Goal: Information Seeking & Learning: Learn about a topic

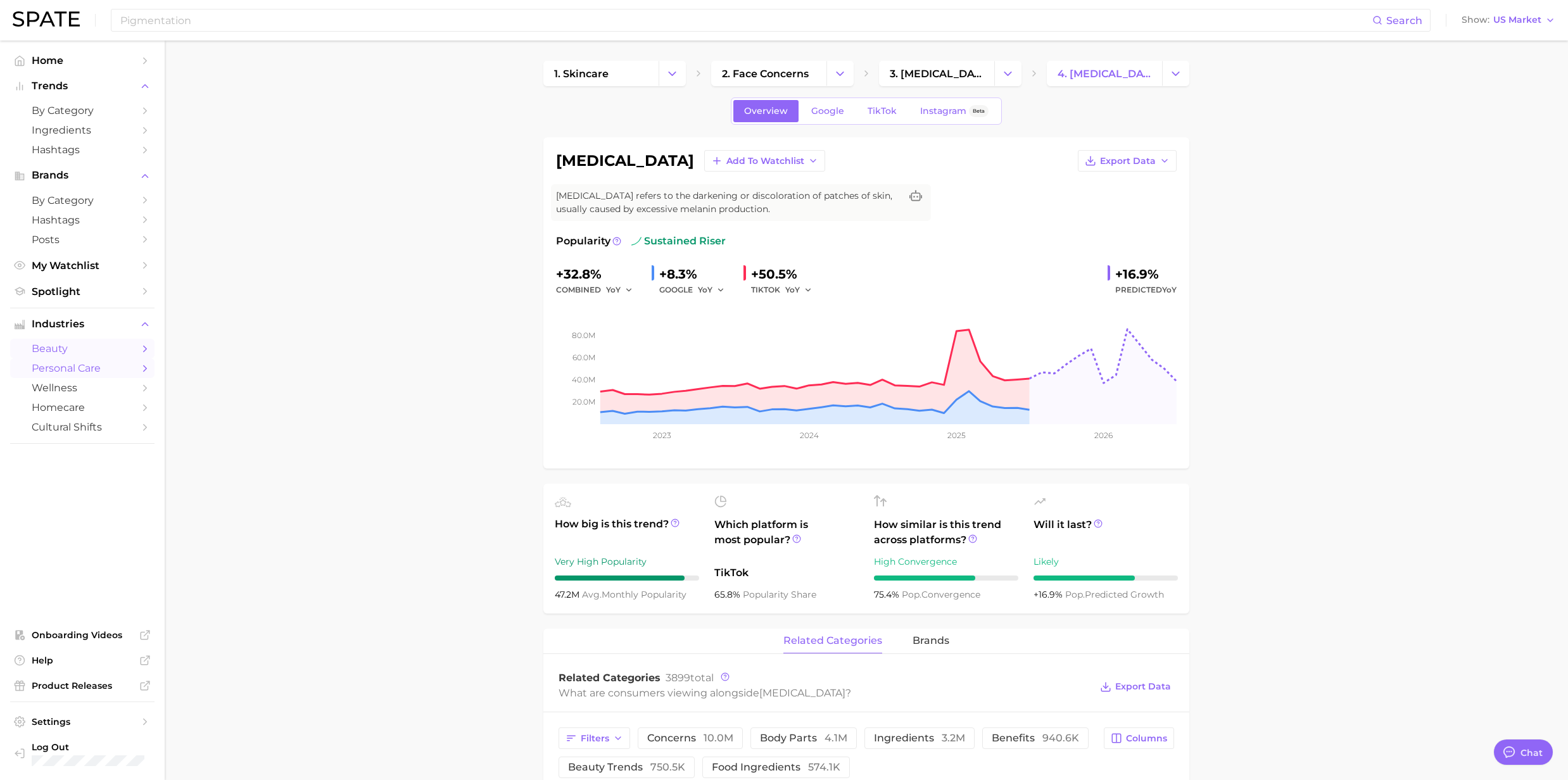
click at [67, 374] on span "personal care" at bounding box center [82, 368] width 102 height 12
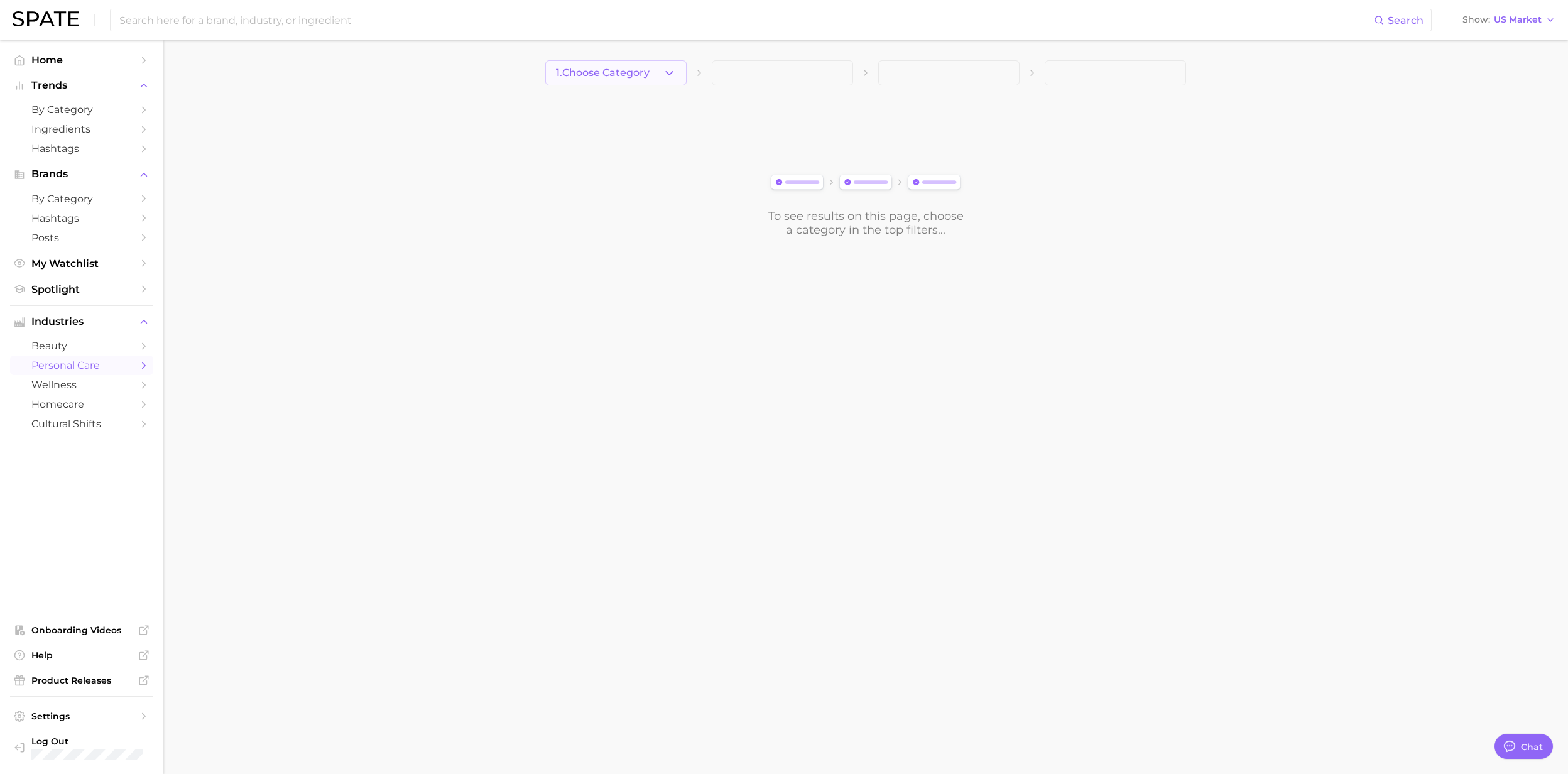
click at [676, 75] on button "1. Choose Category" at bounding box center [616, 73] width 142 height 25
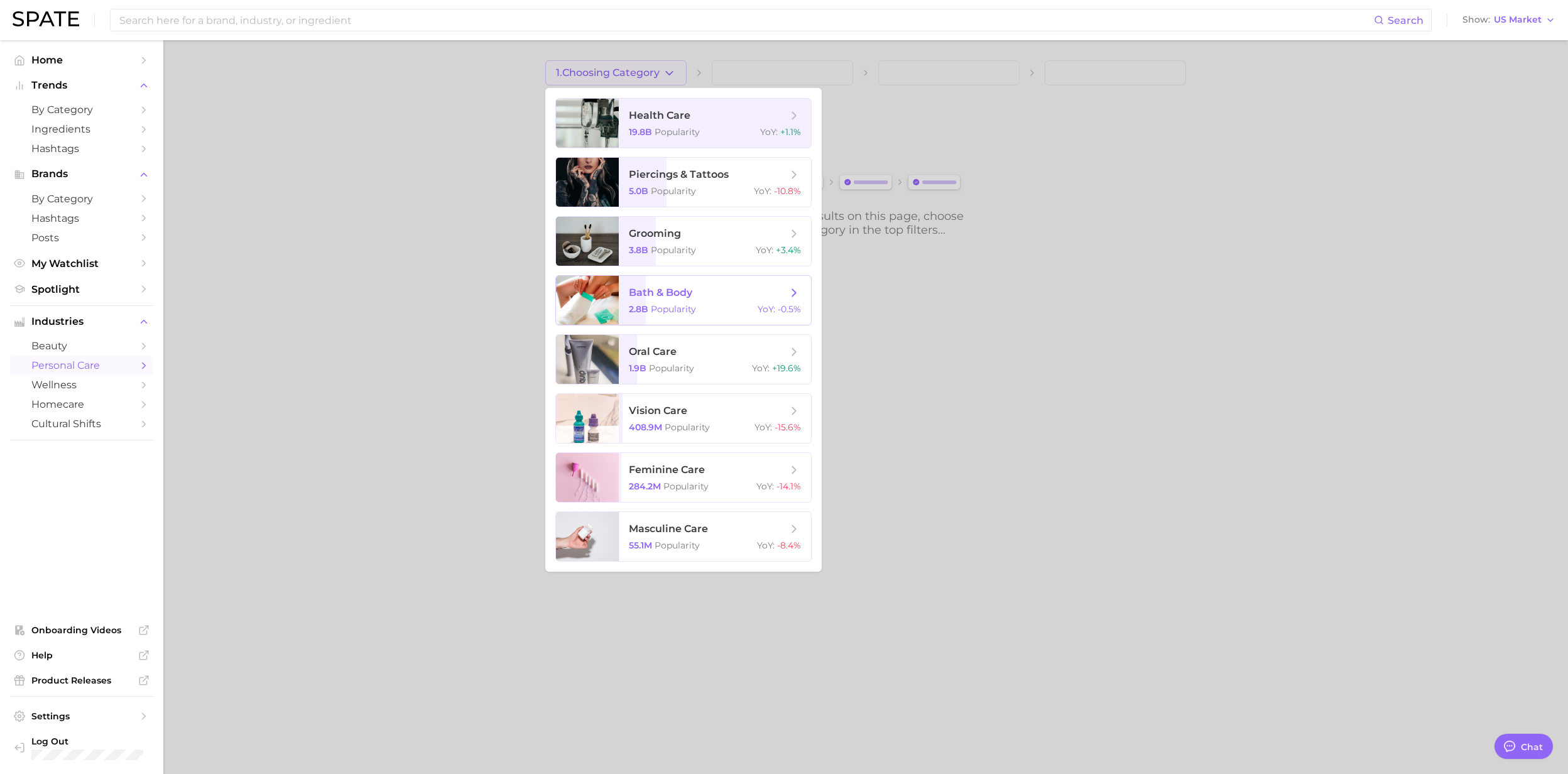
click at [644, 290] on span "bath & body" at bounding box center [660, 292] width 63 height 12
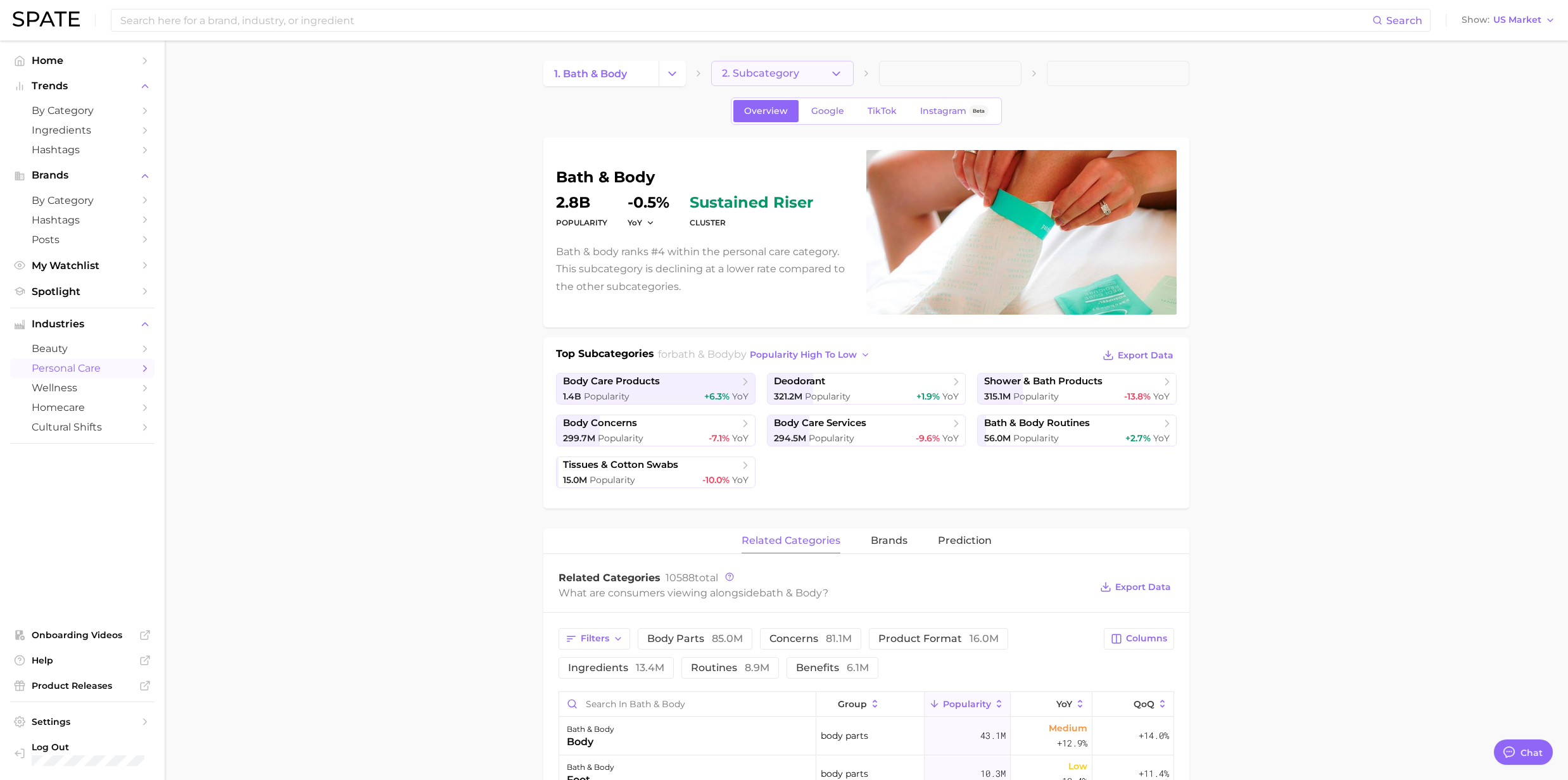
click at [841, 72] on icon "button" at bounding box center [836, 73] width 13 height 13
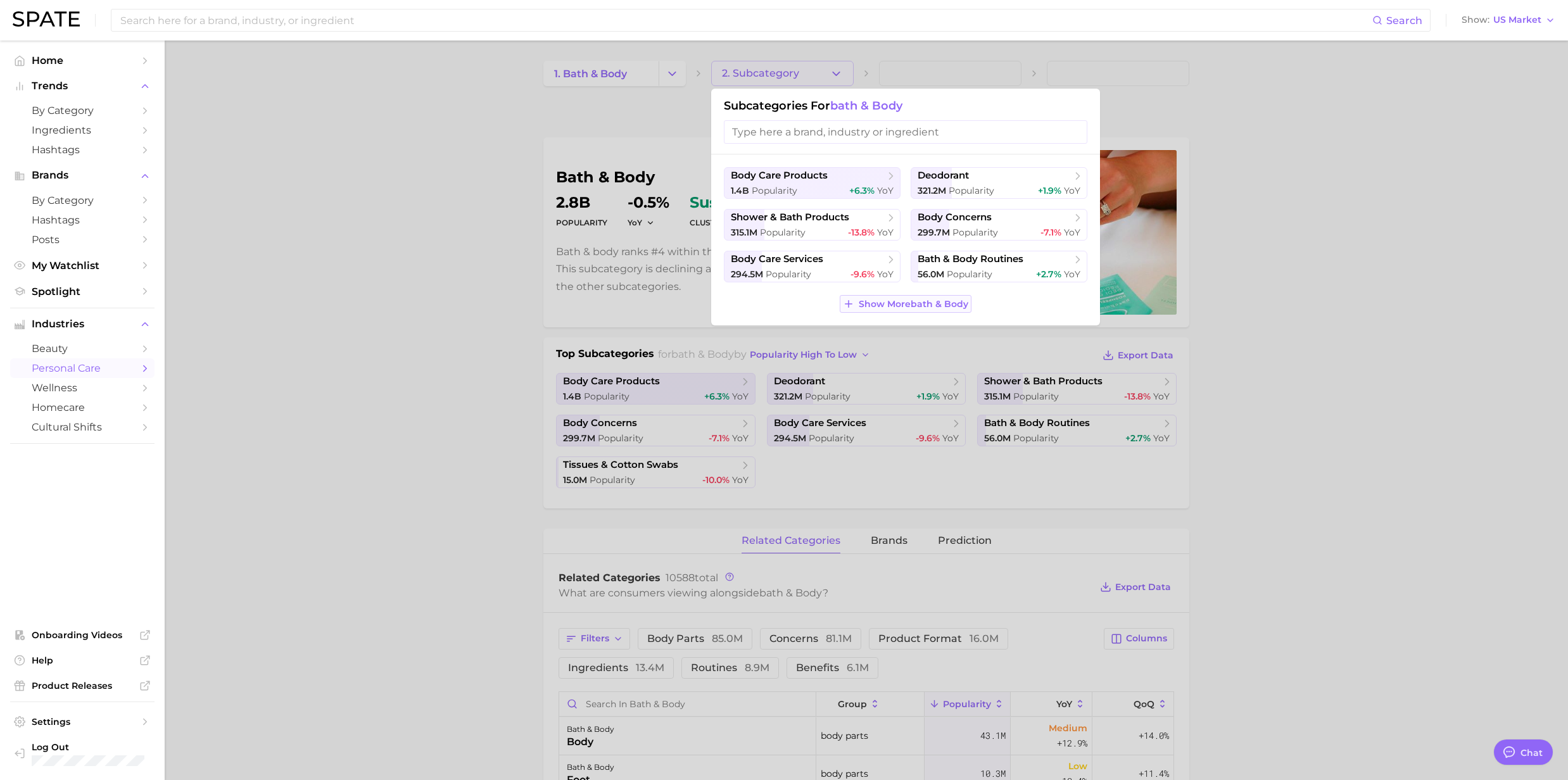
click at [902, 311] on button "Show More bath & body" at bounding box center [905, 303] width 131 height 17
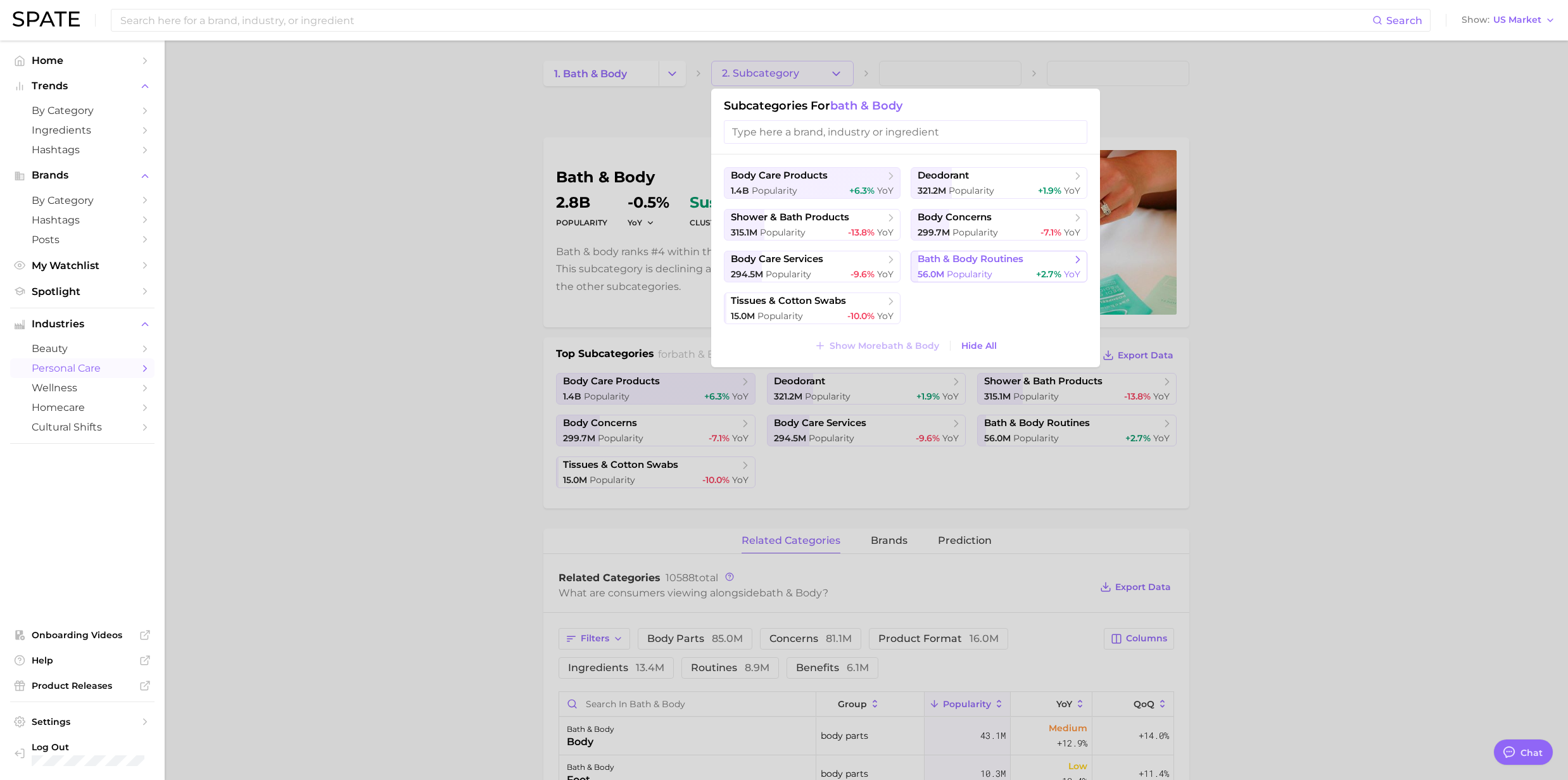
click at [936, 272] on span "56.0m" at bounding box center [931, 274] width 26 height 12
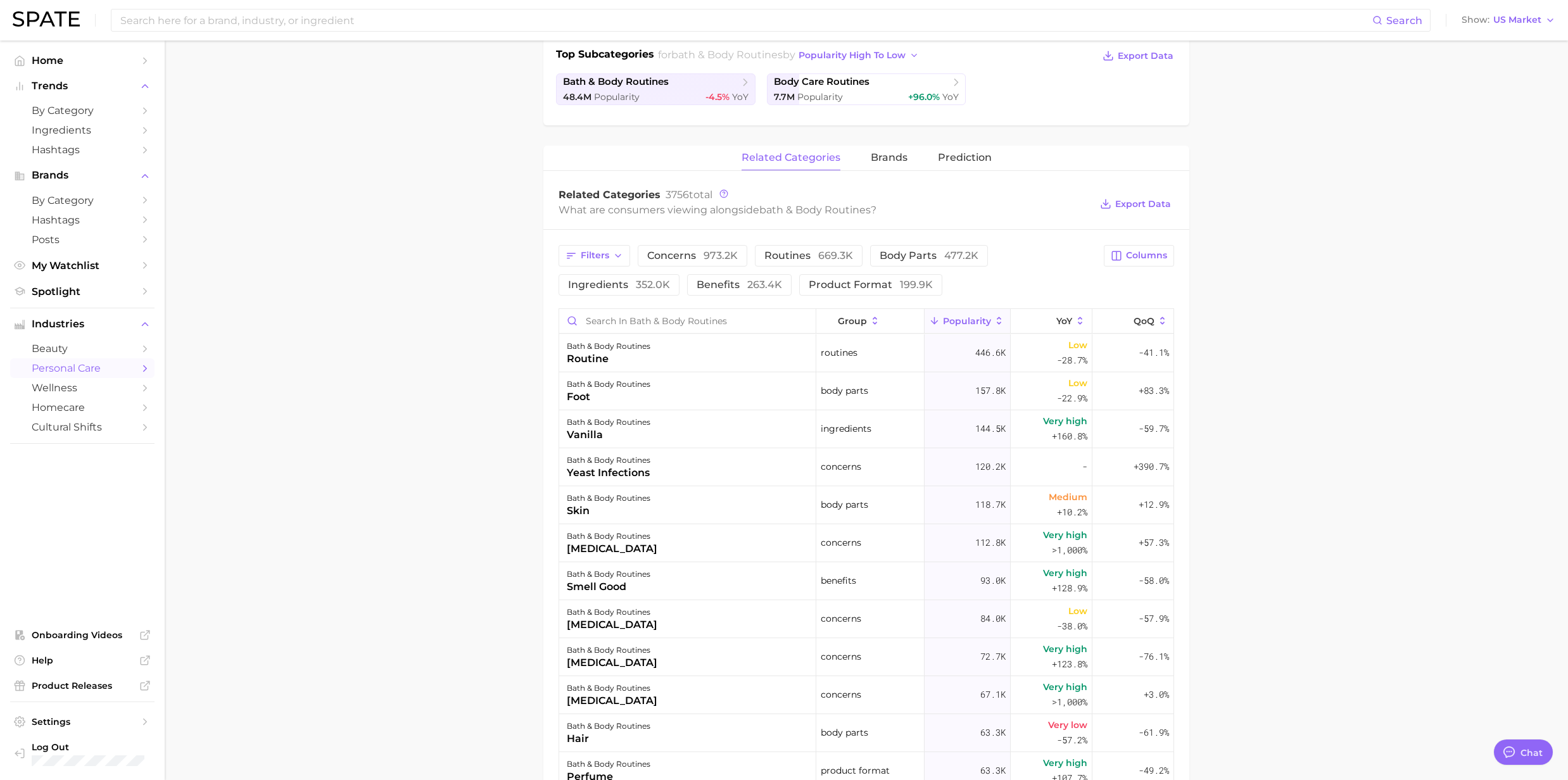
scroll to position [338, 0]
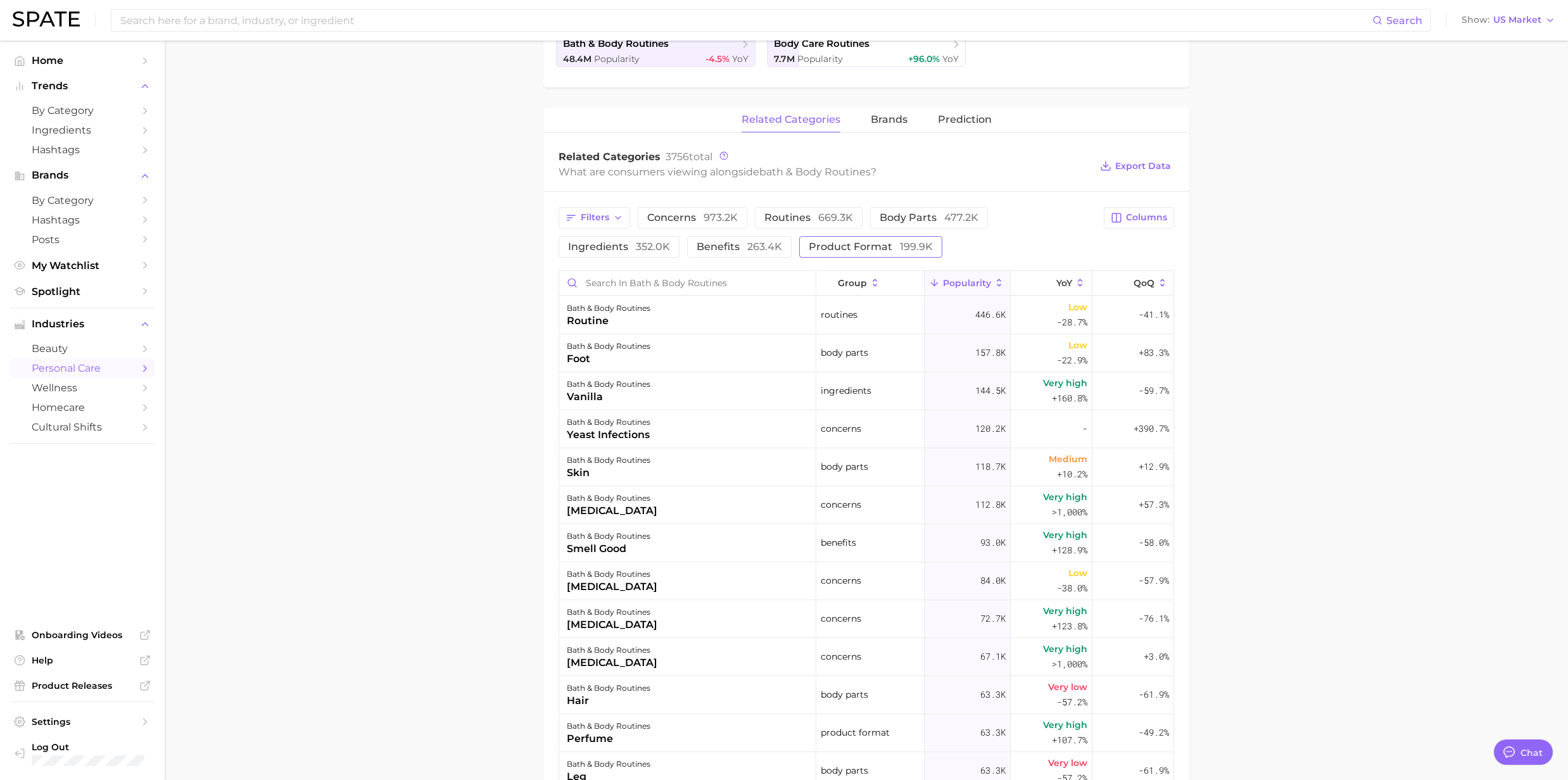
click at [868, 251] on span "product format 199.9k" at bounding box center [871, 247] width 124 height 10
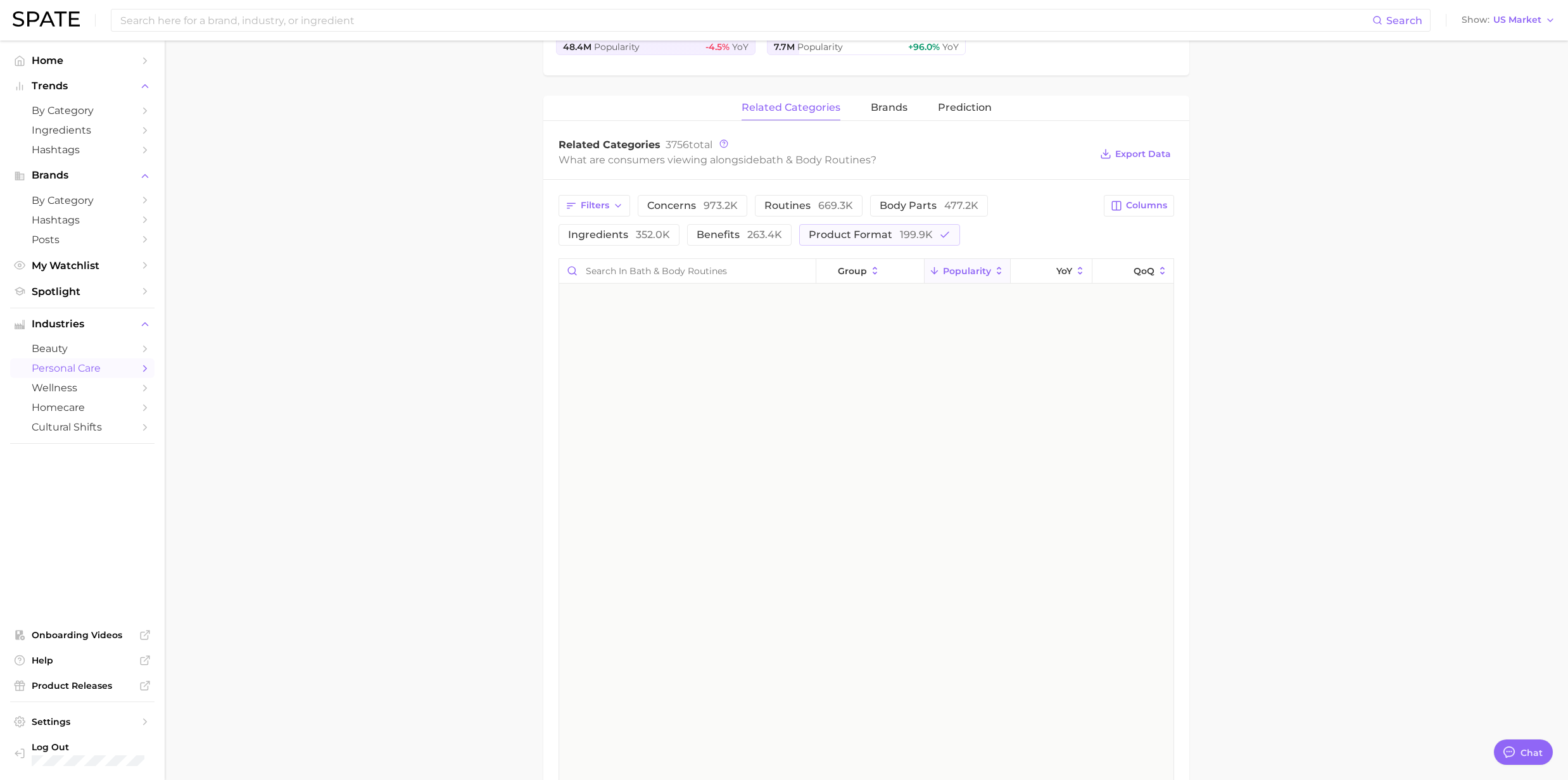
scroll to position [0, 0]
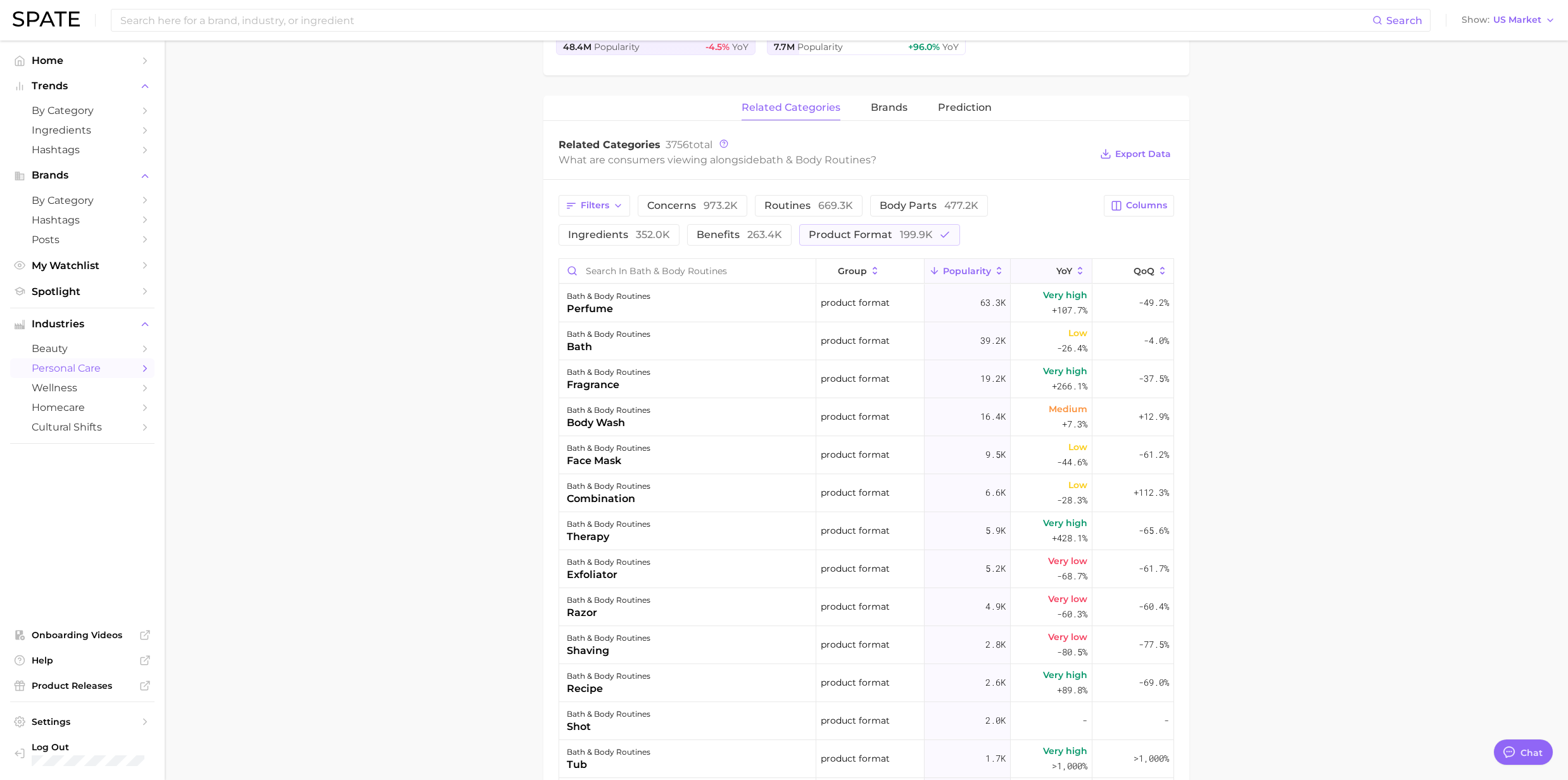
click at [1078, 271] on icon at bounding box center [1080, 271] width 4 height 7
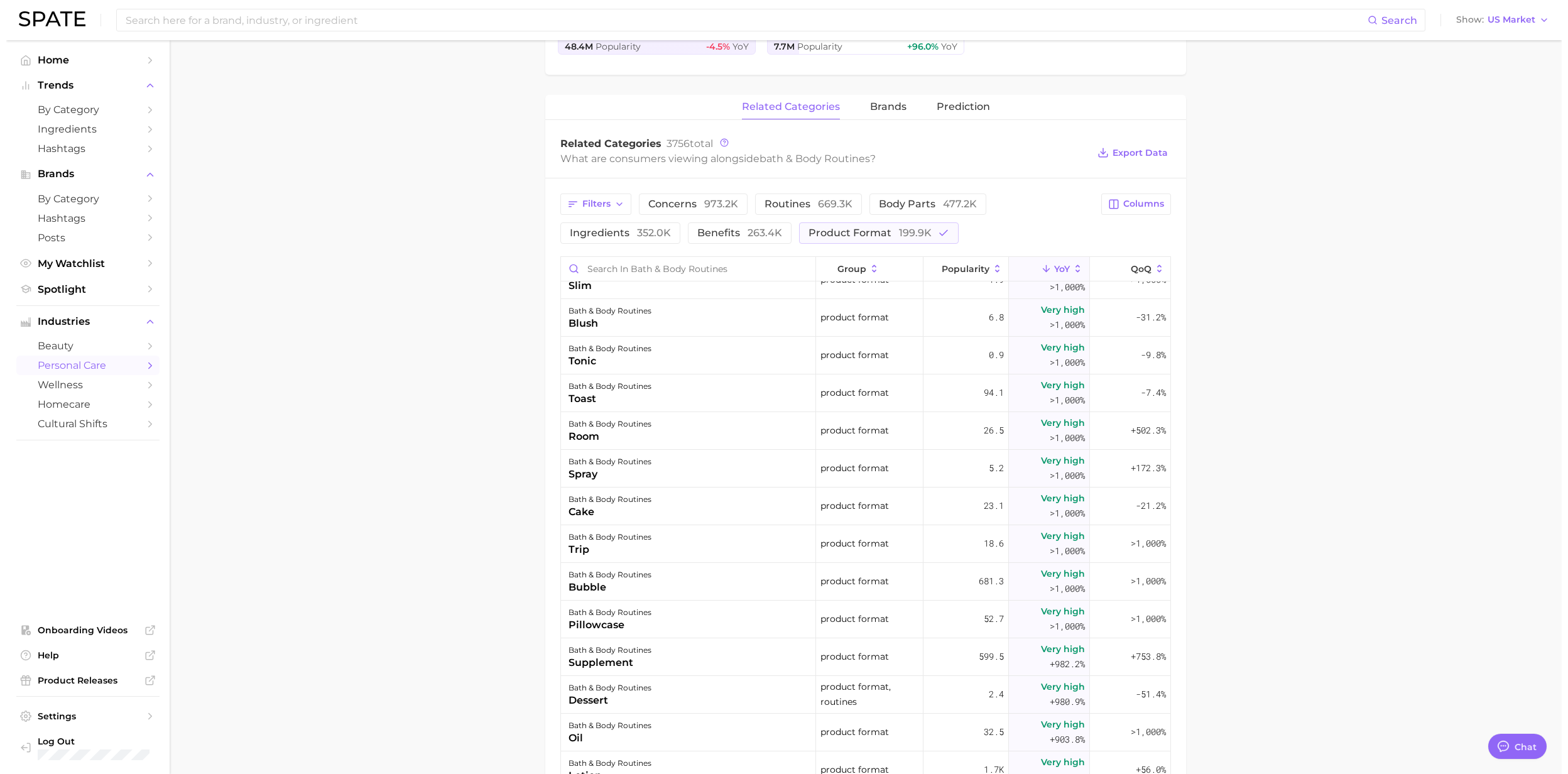
scroll to position [586, 0]
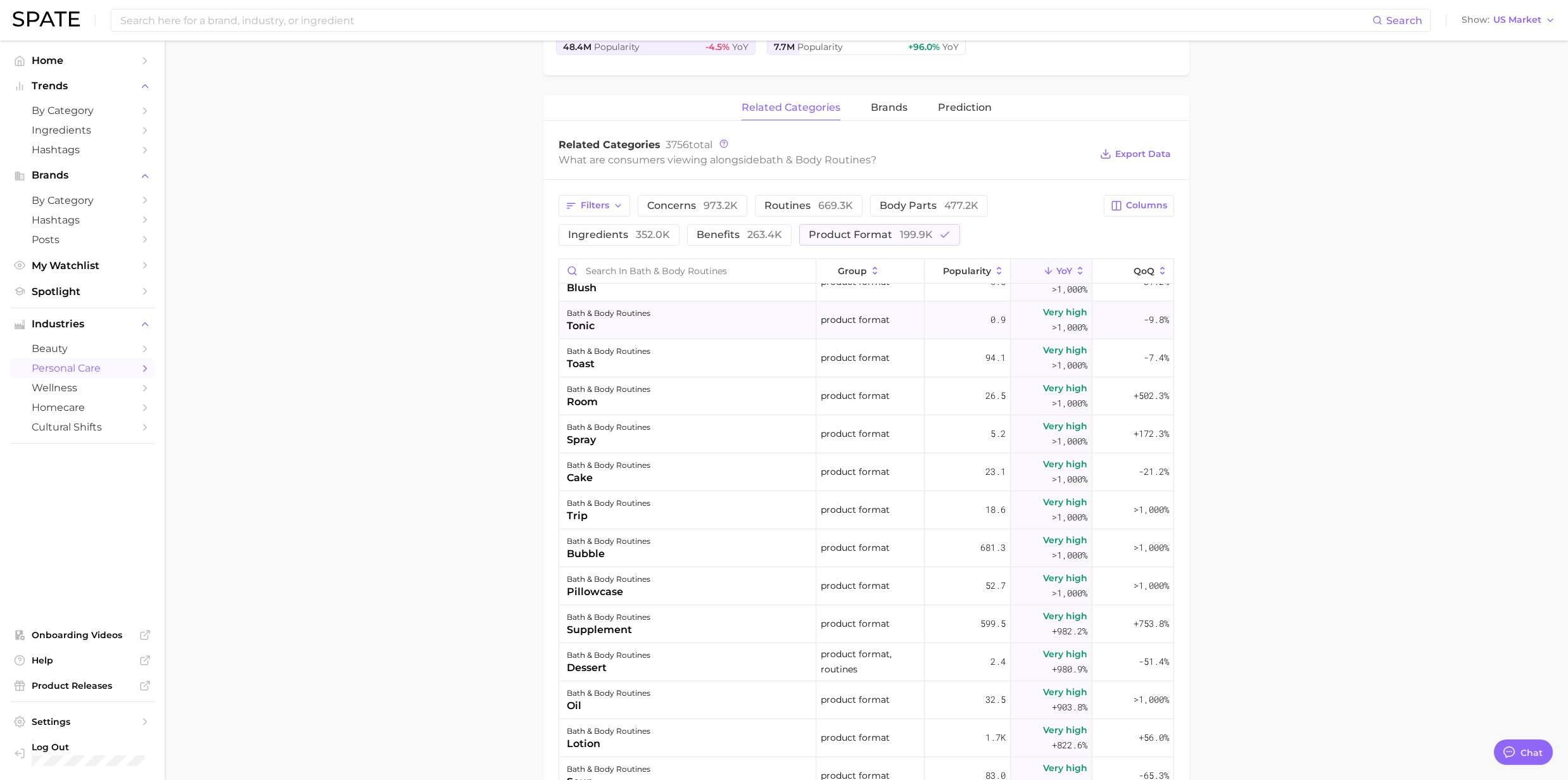
click at [599, 312] on div "bath & body routines" at bounding box center [609, 314] width 83 height 15
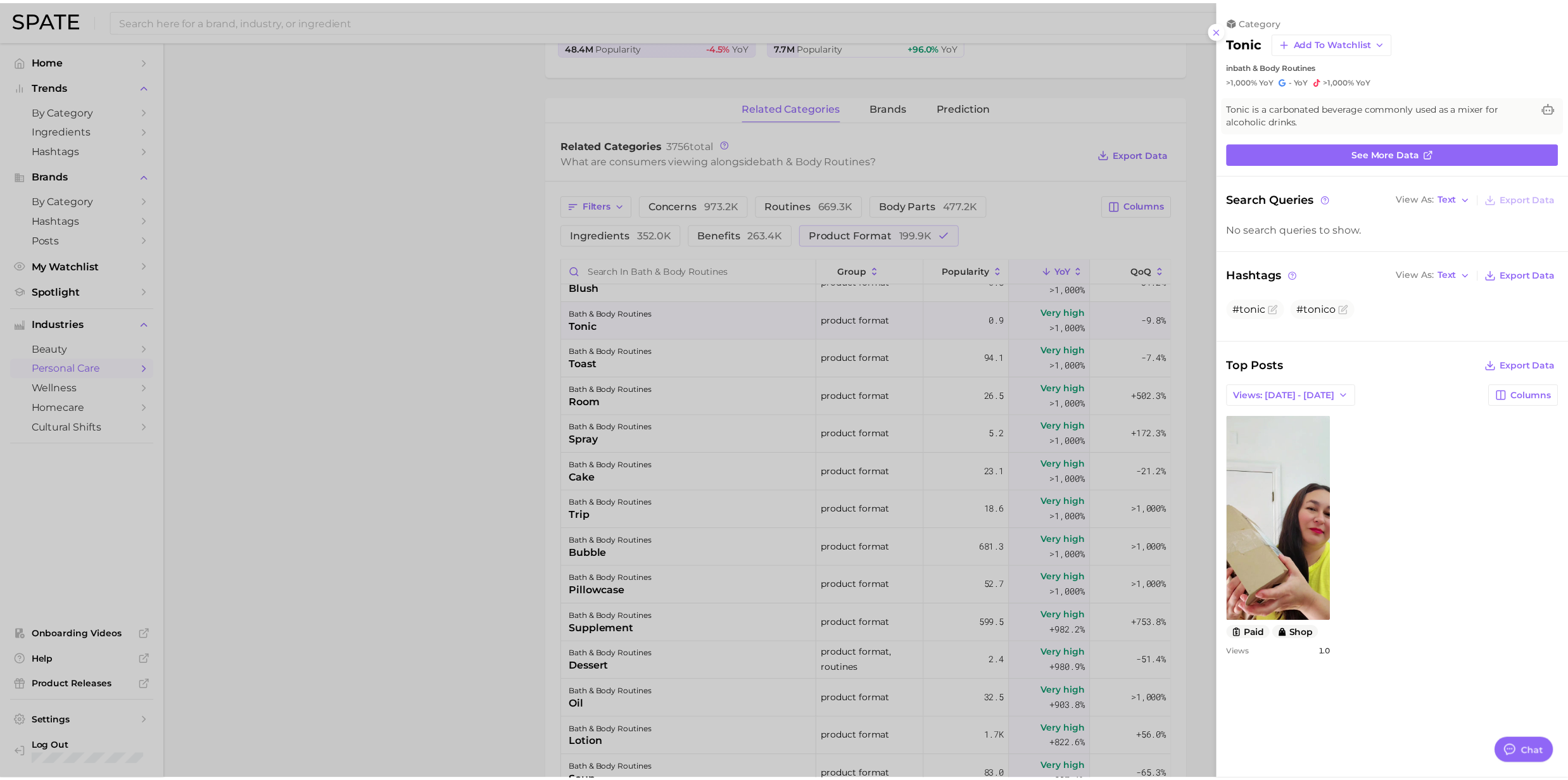
scroll to position [0, 0]
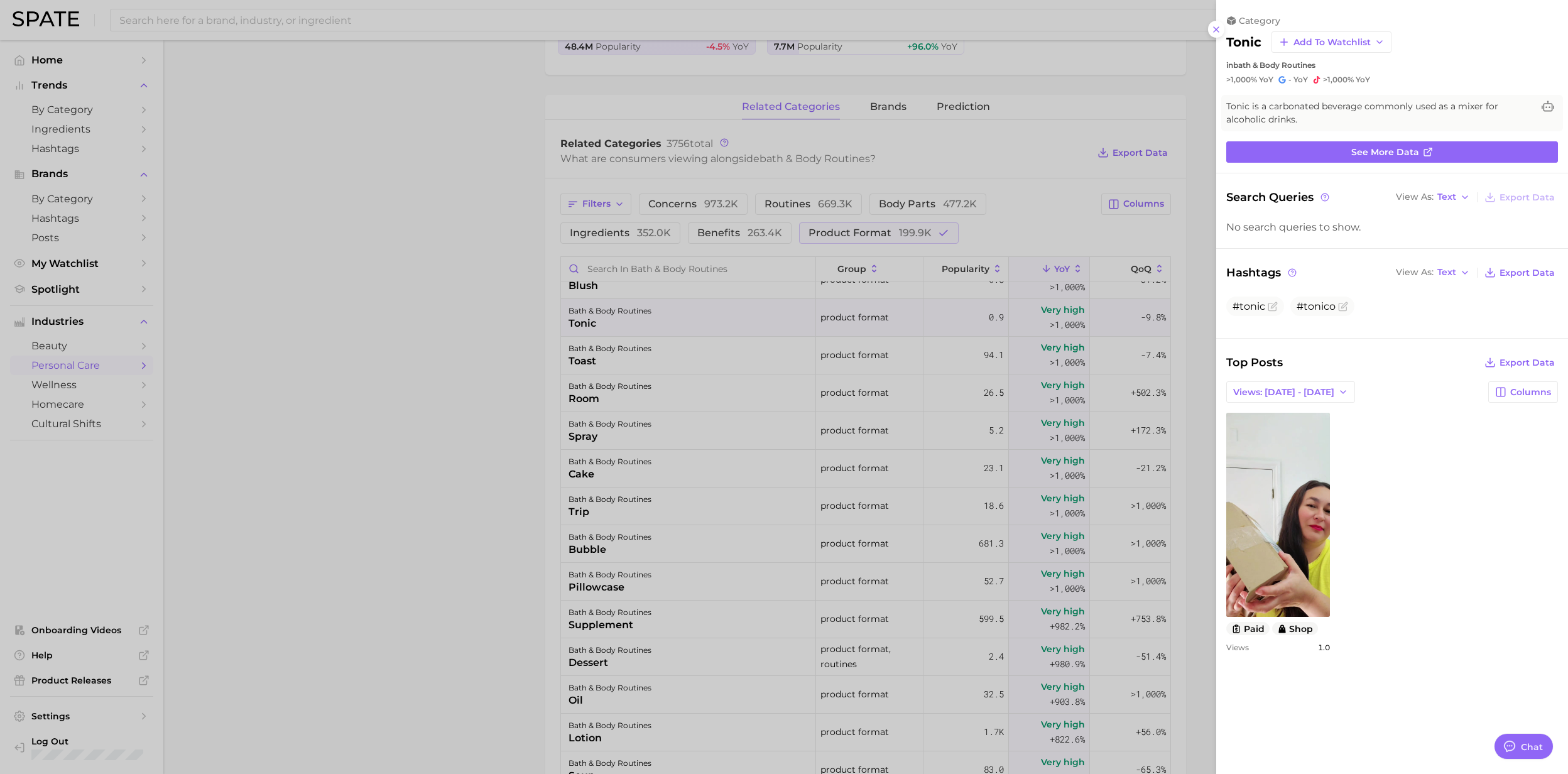
click at [595, 308] on div at bounding box center [784, 387] width 1568 height 774
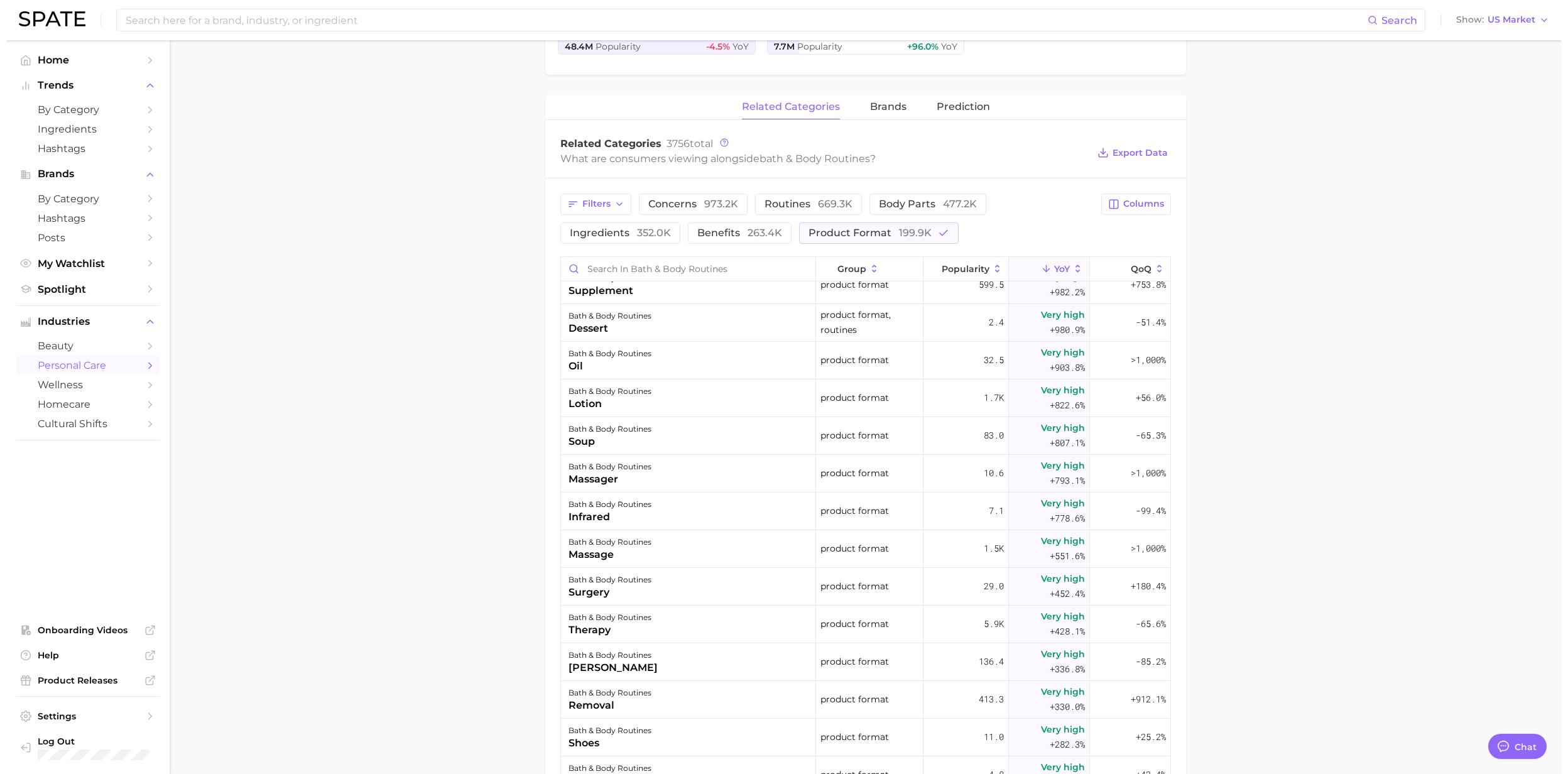
scroll to position [921, 0]
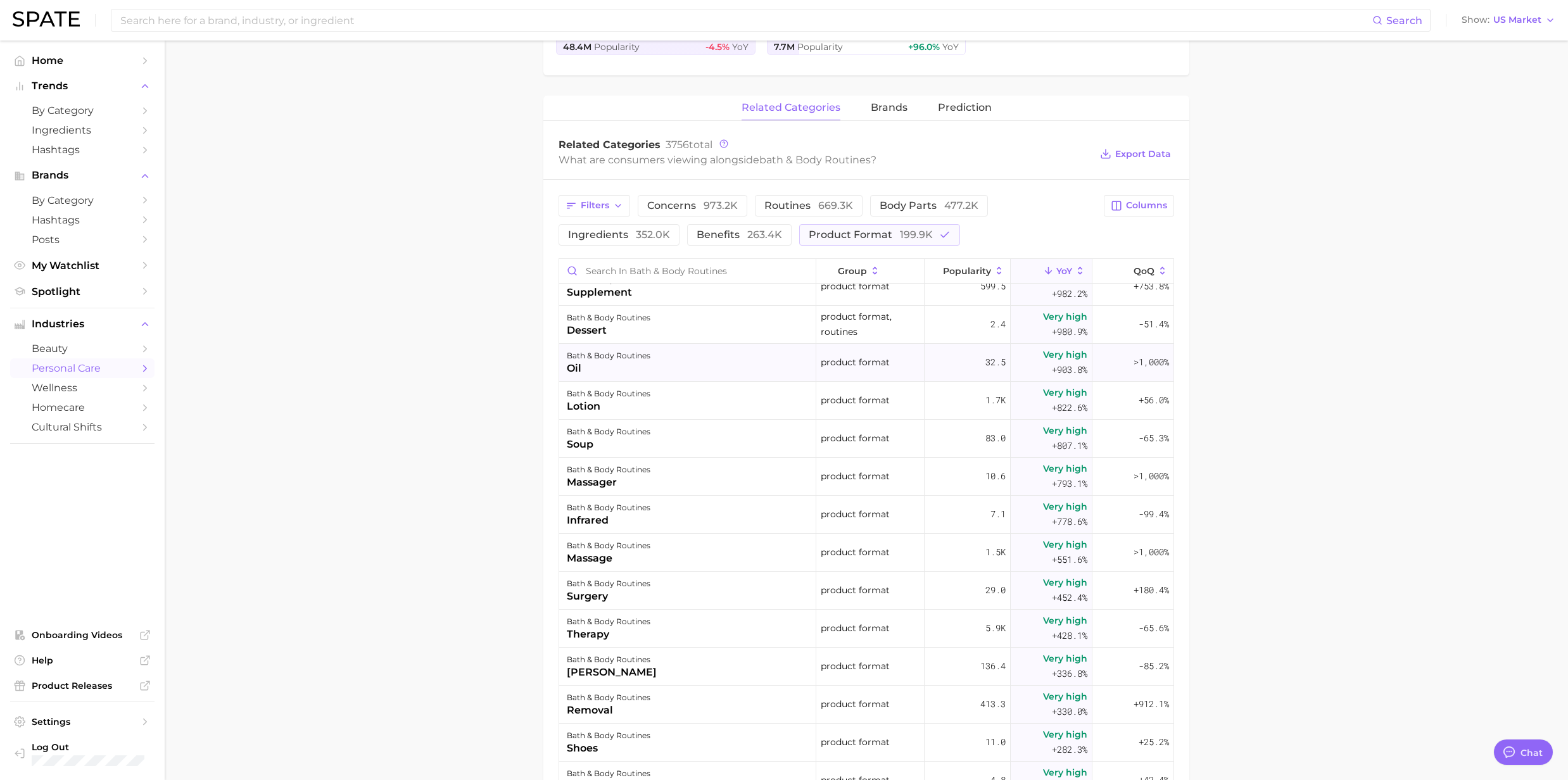
click at [580, 370] on div "oil" at bounding box center [609, 368] width 83 height 15
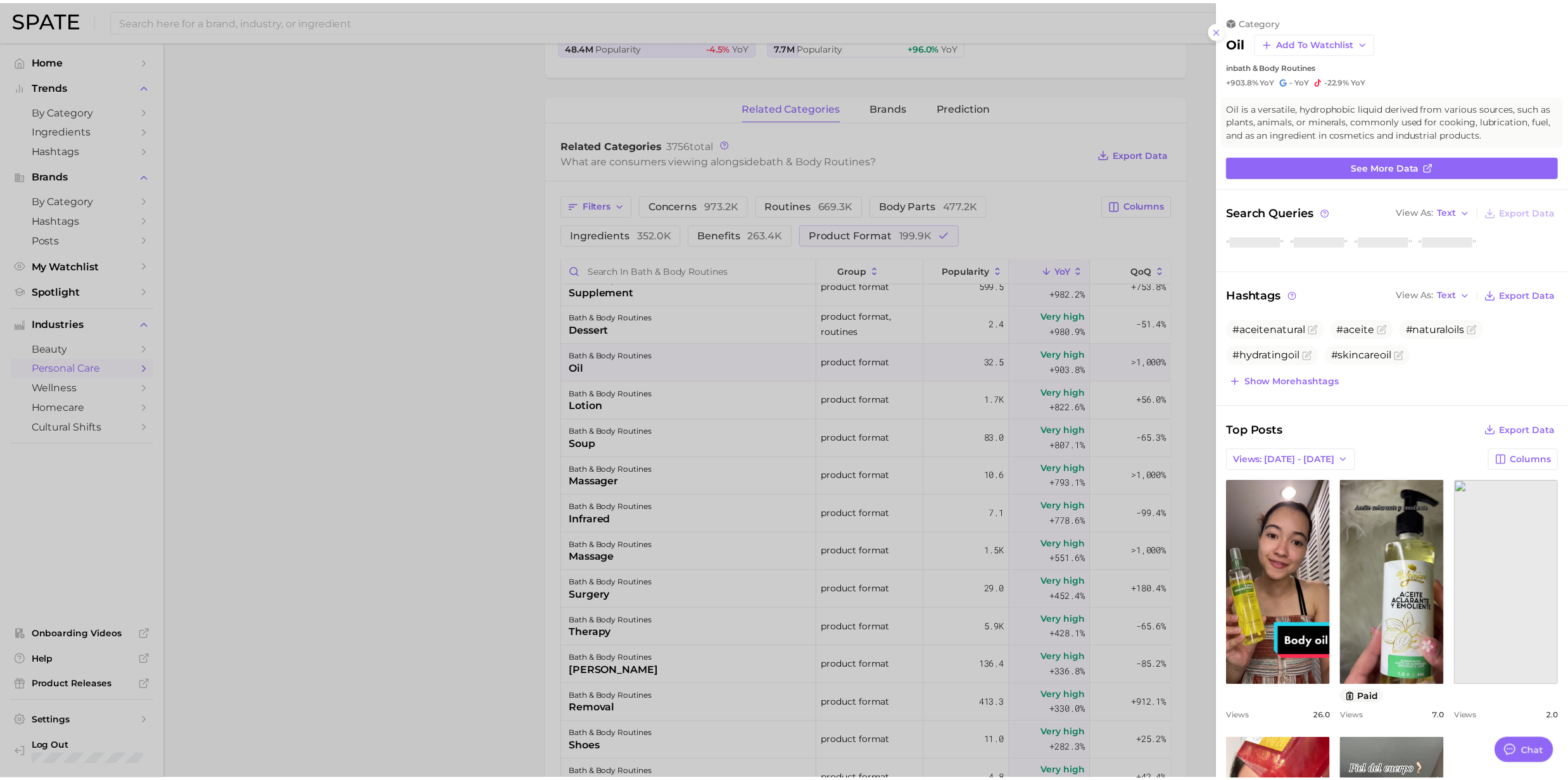
scroll to position [0, 0]
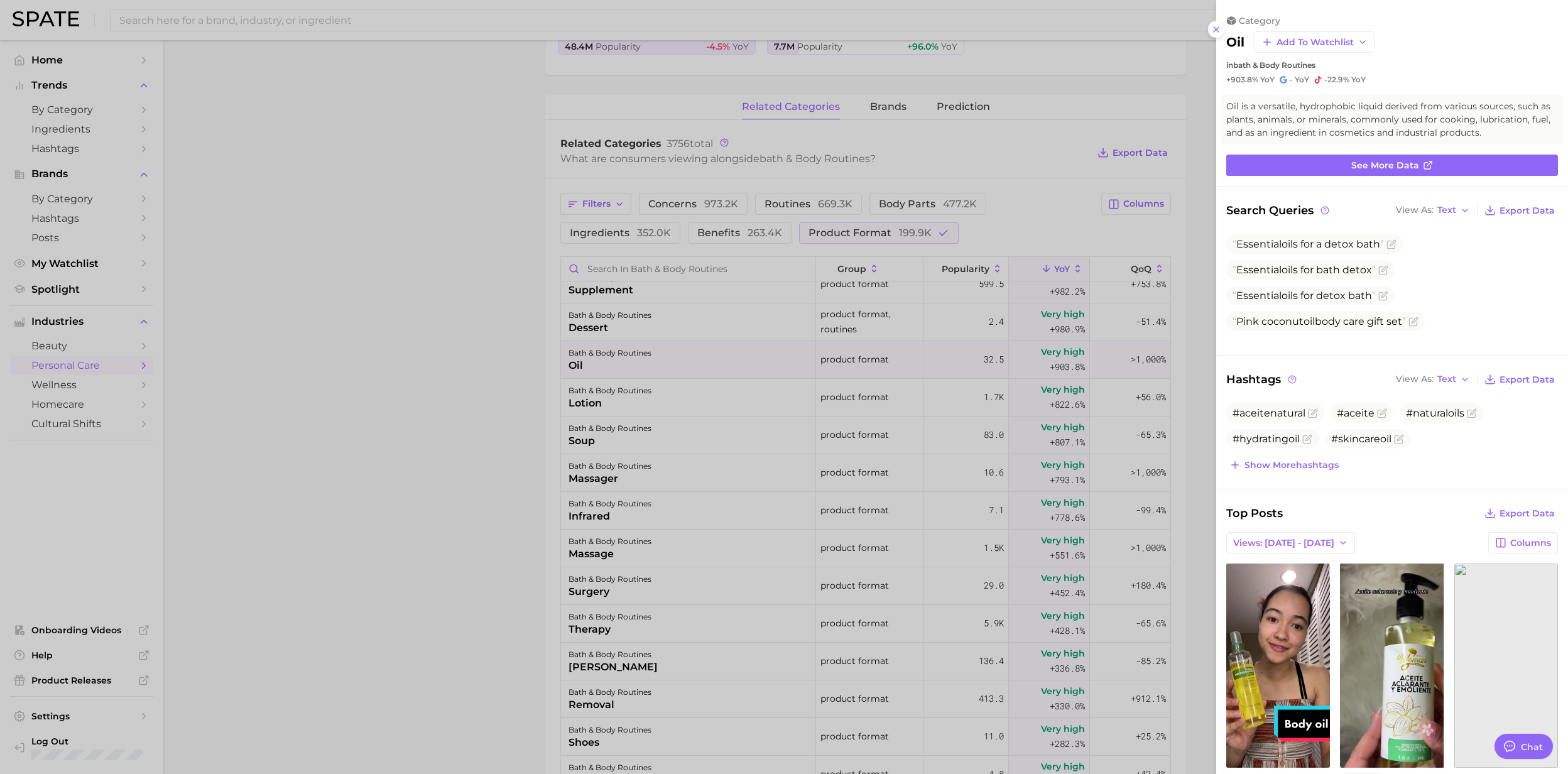
click at [576, 367] on div at bounding box center [784, 387] width 1568 height 774
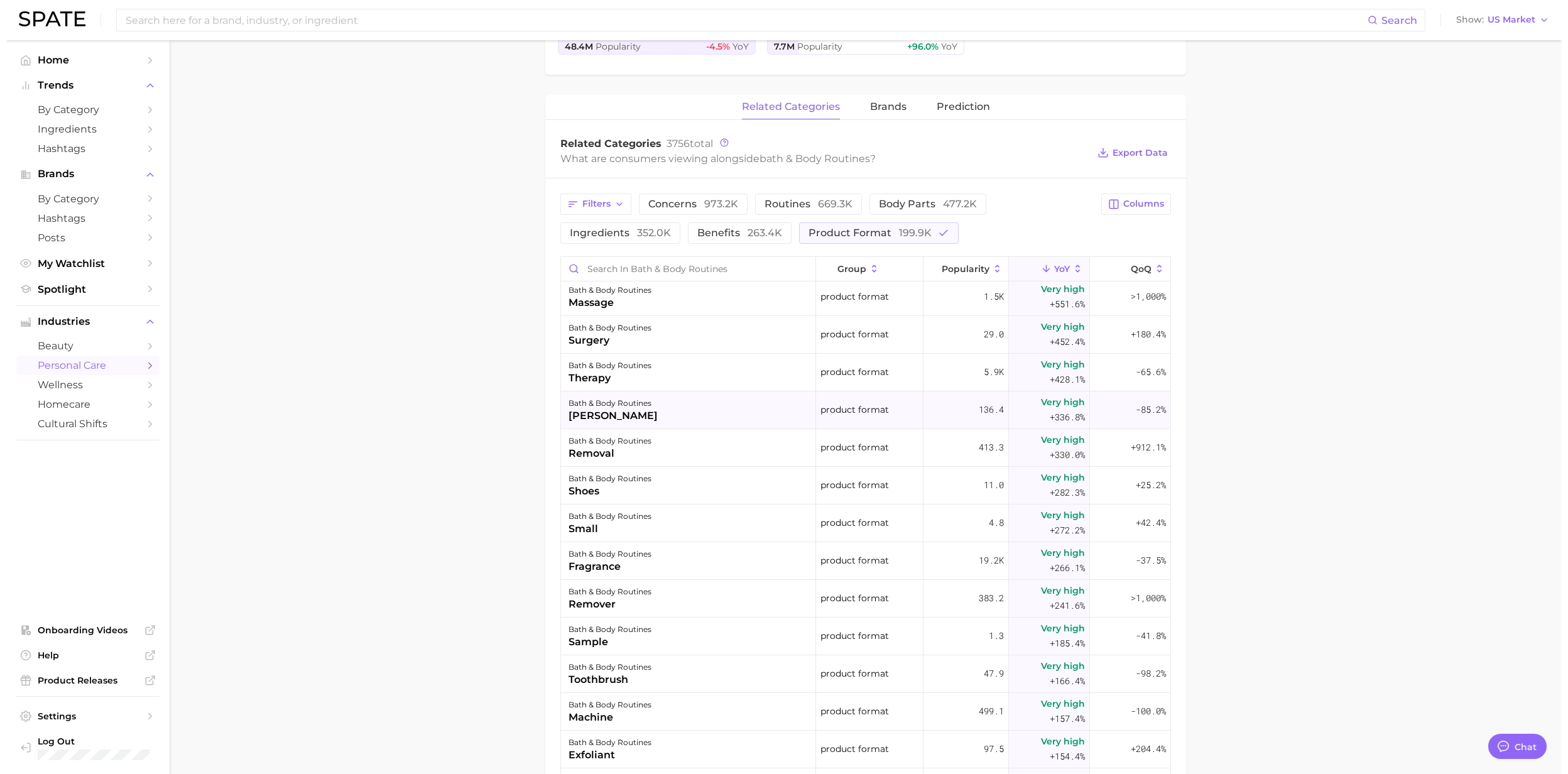
scroll to position [1256, 0]
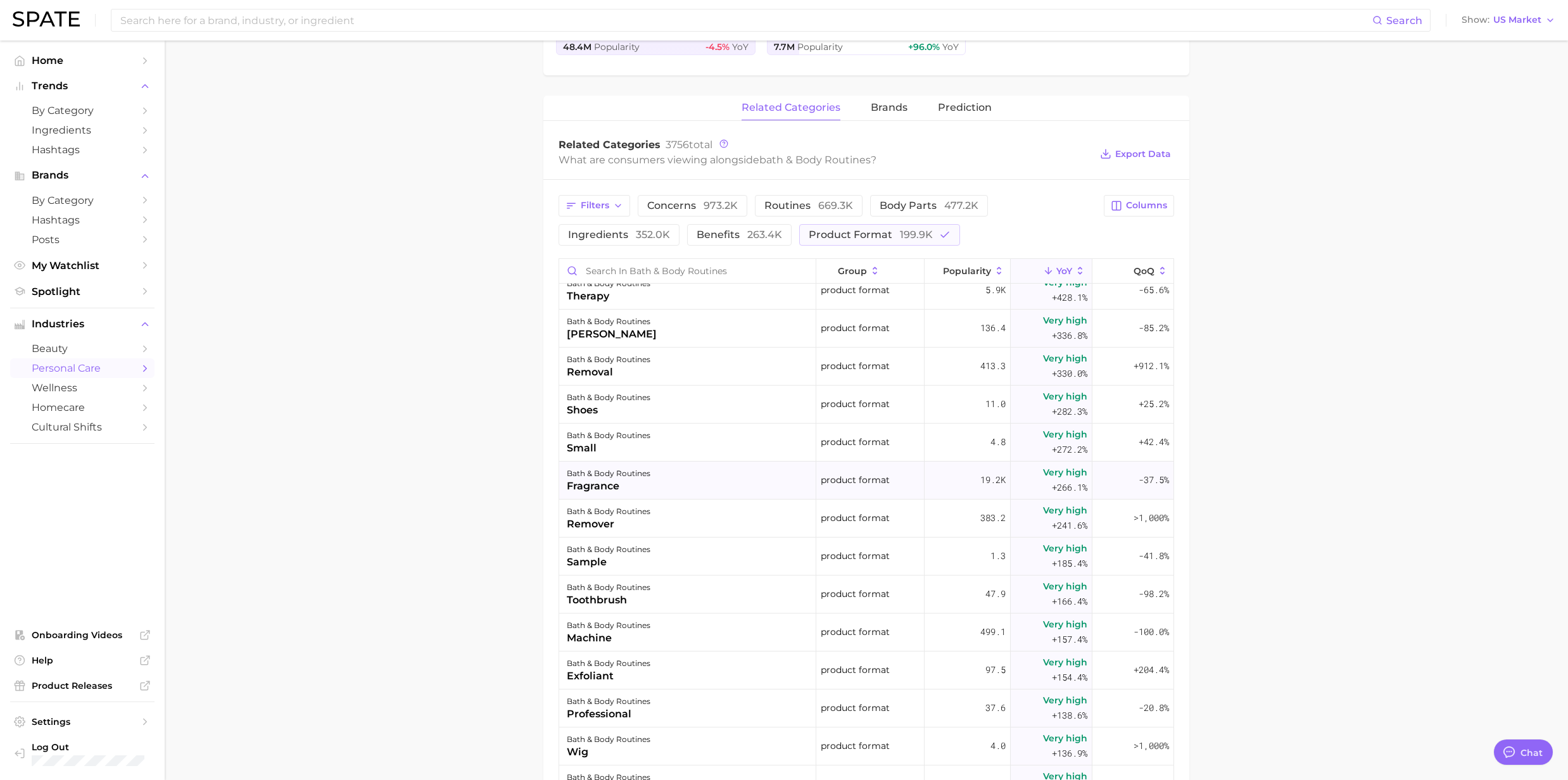
click at [604, 491] on div "fragrance" at bounding box center [609, 486] width 83 height 15
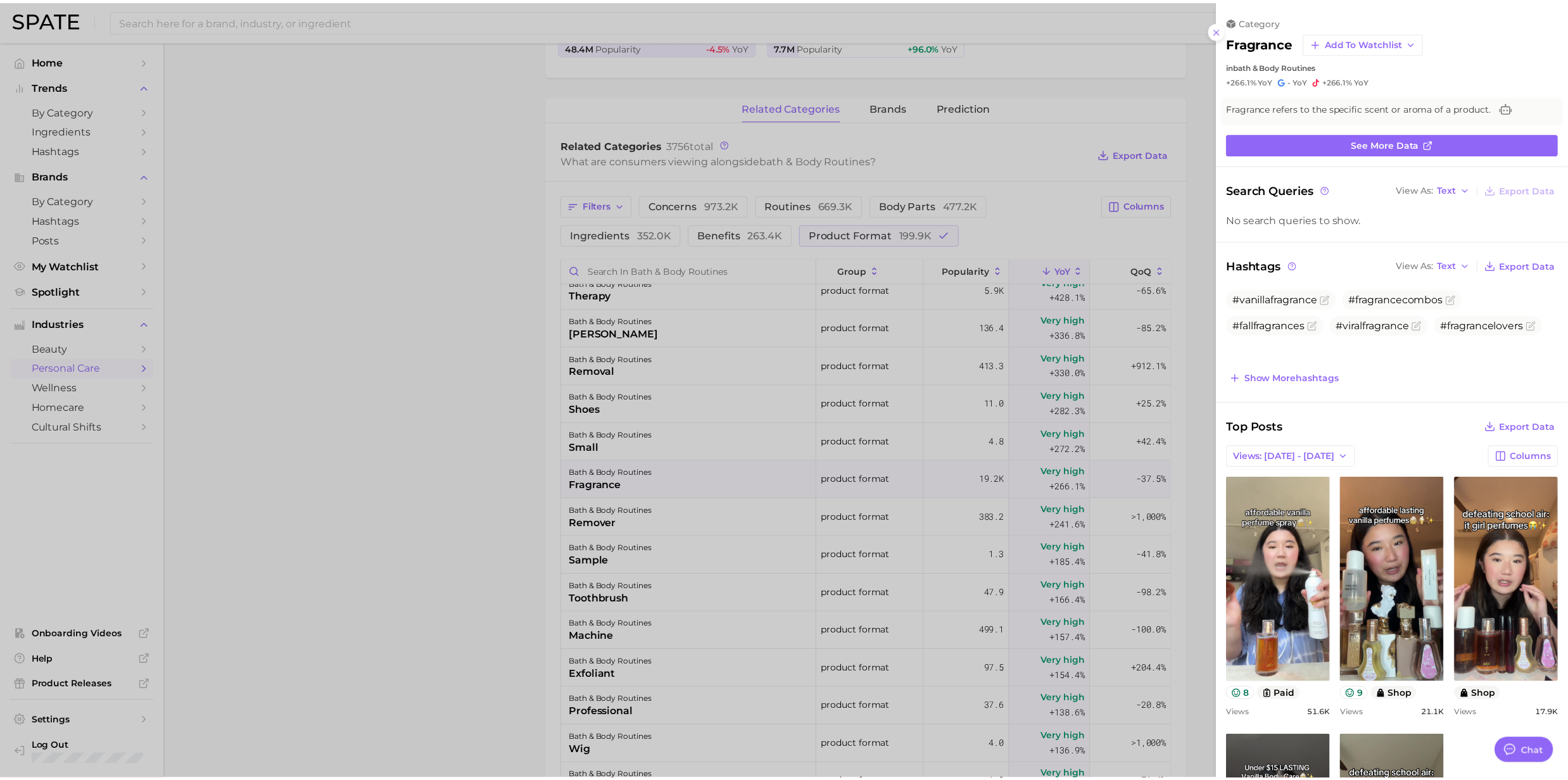
scroll to position [0, 0]
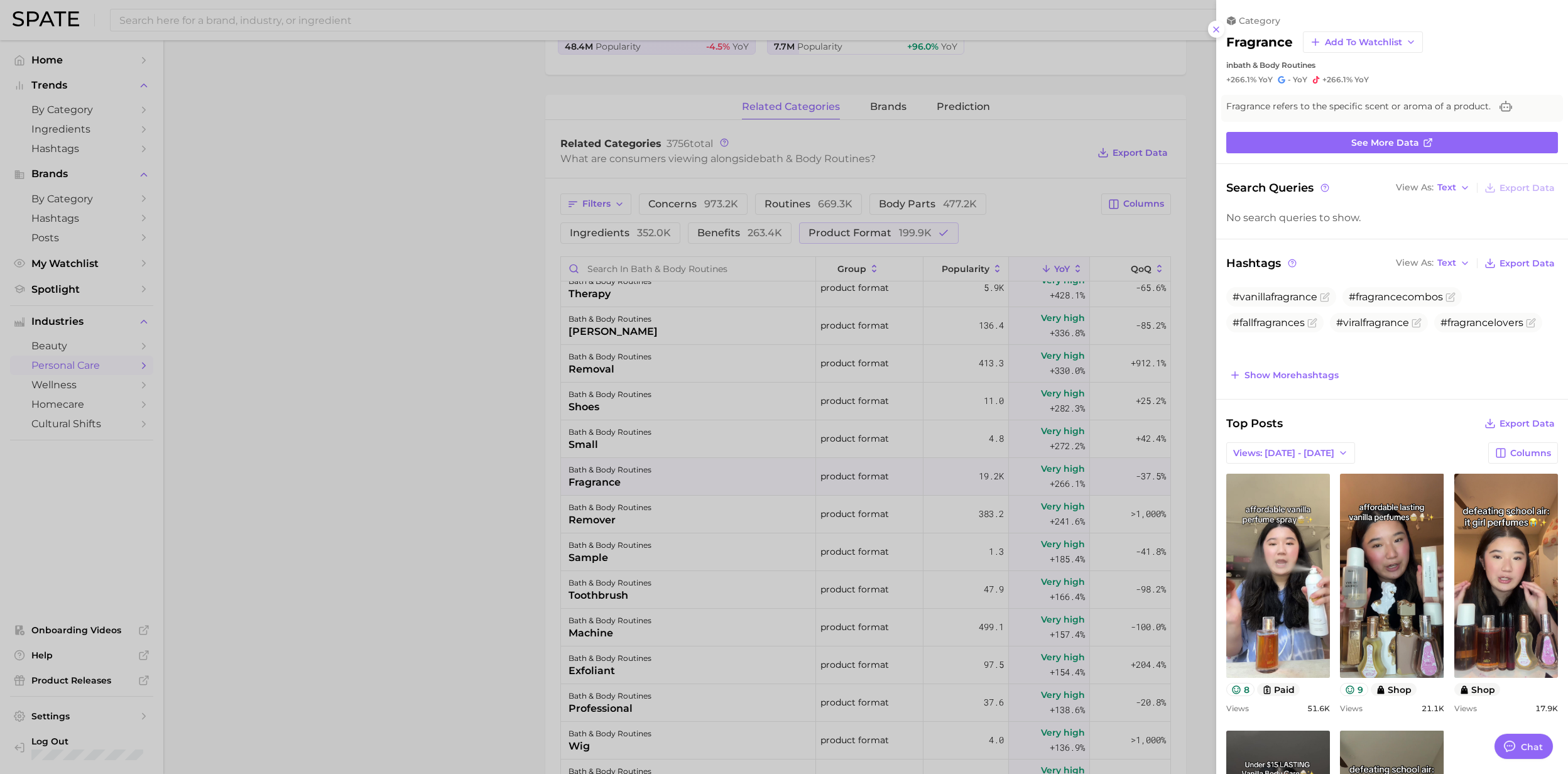
click at [599, 487] on div at bounding box center [784, 387] width 1568 height 774
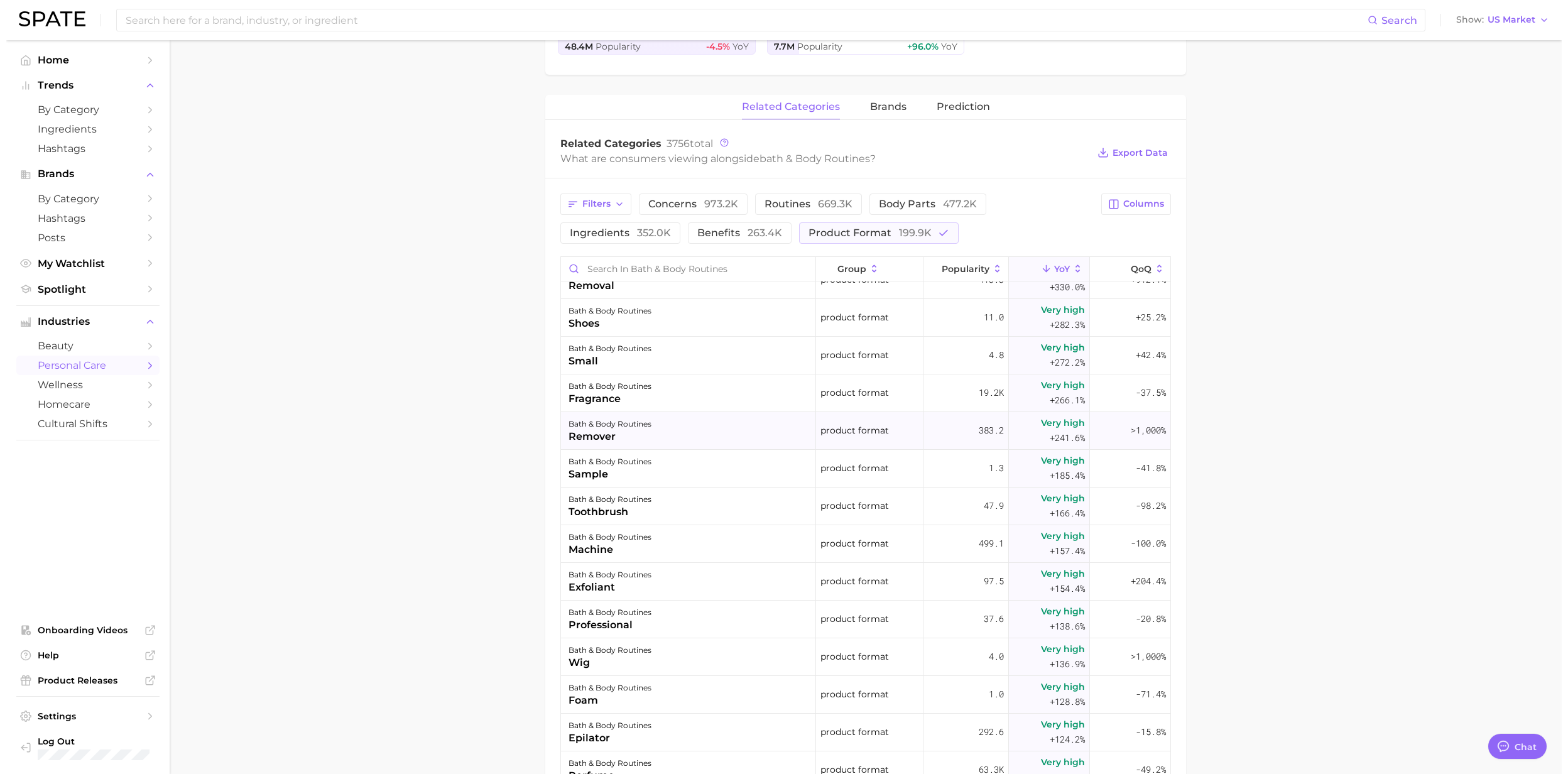
scroll to position [1424, 0]
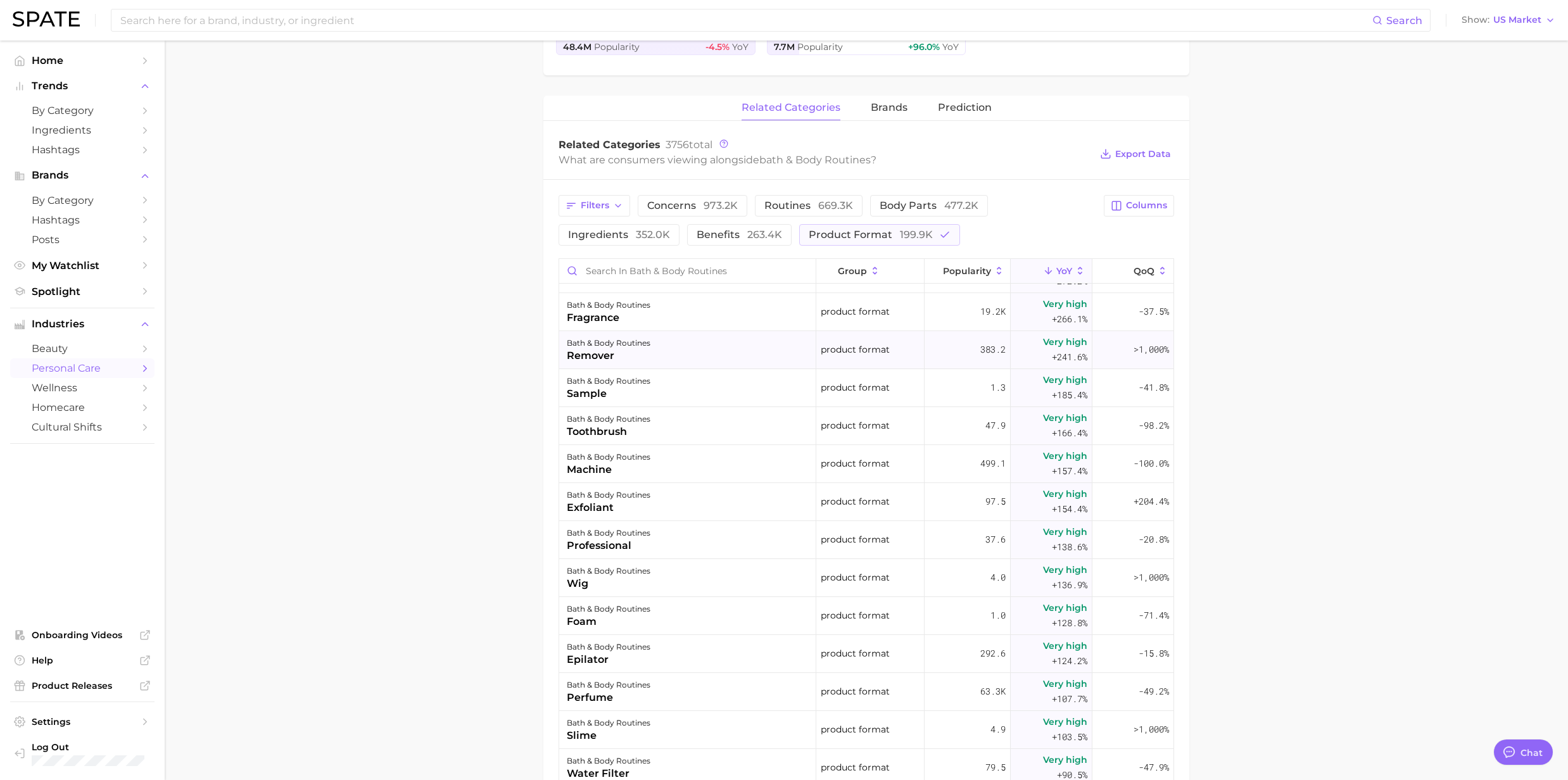
click at [613, 513] on div "exfoliant" at bounding box center [609, 508] width 83 height 15
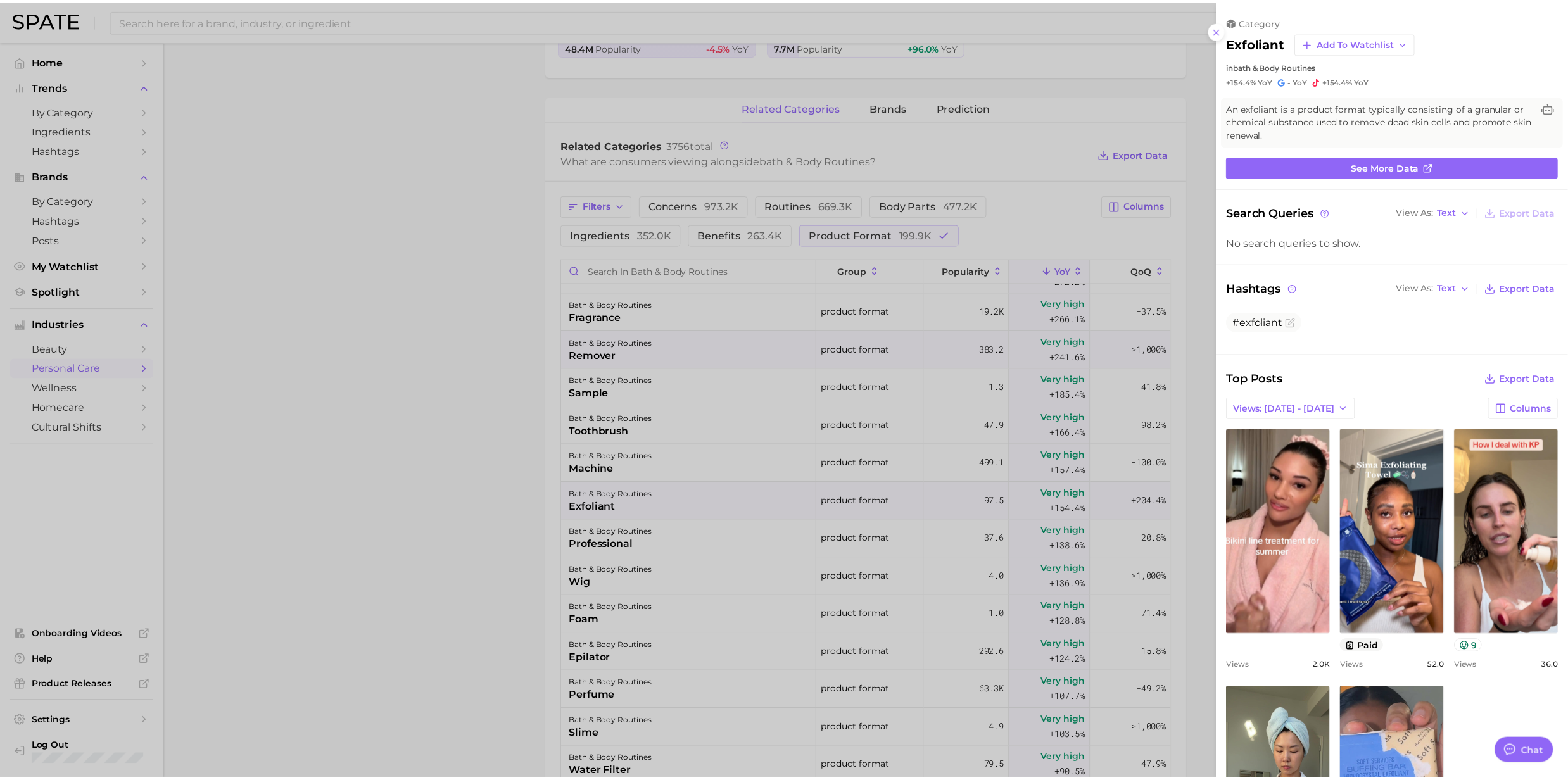
scroll to position [0, 0]
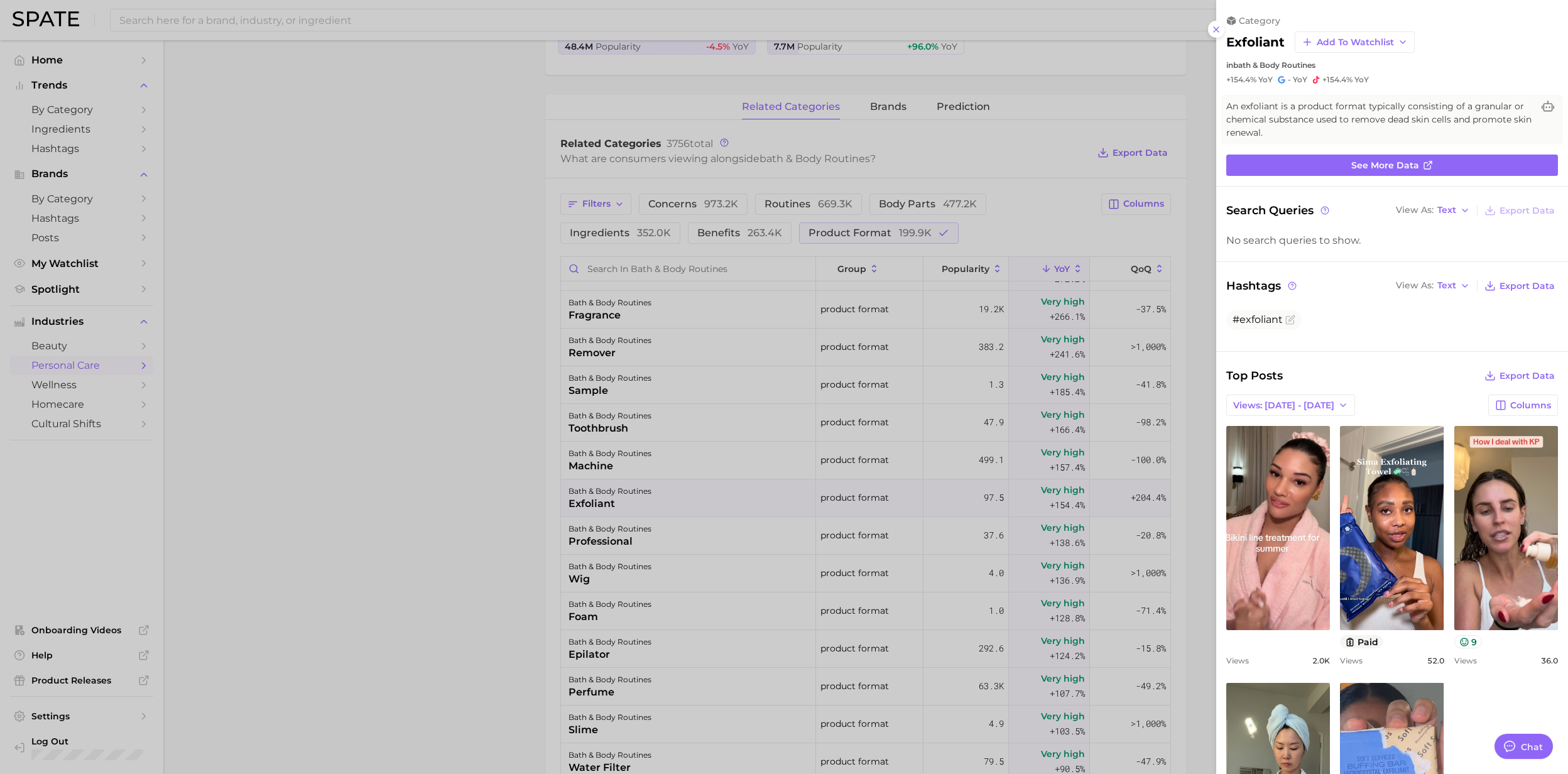
click at [608, 509] on div at bounding box center [784, 387] width 1568 height 774
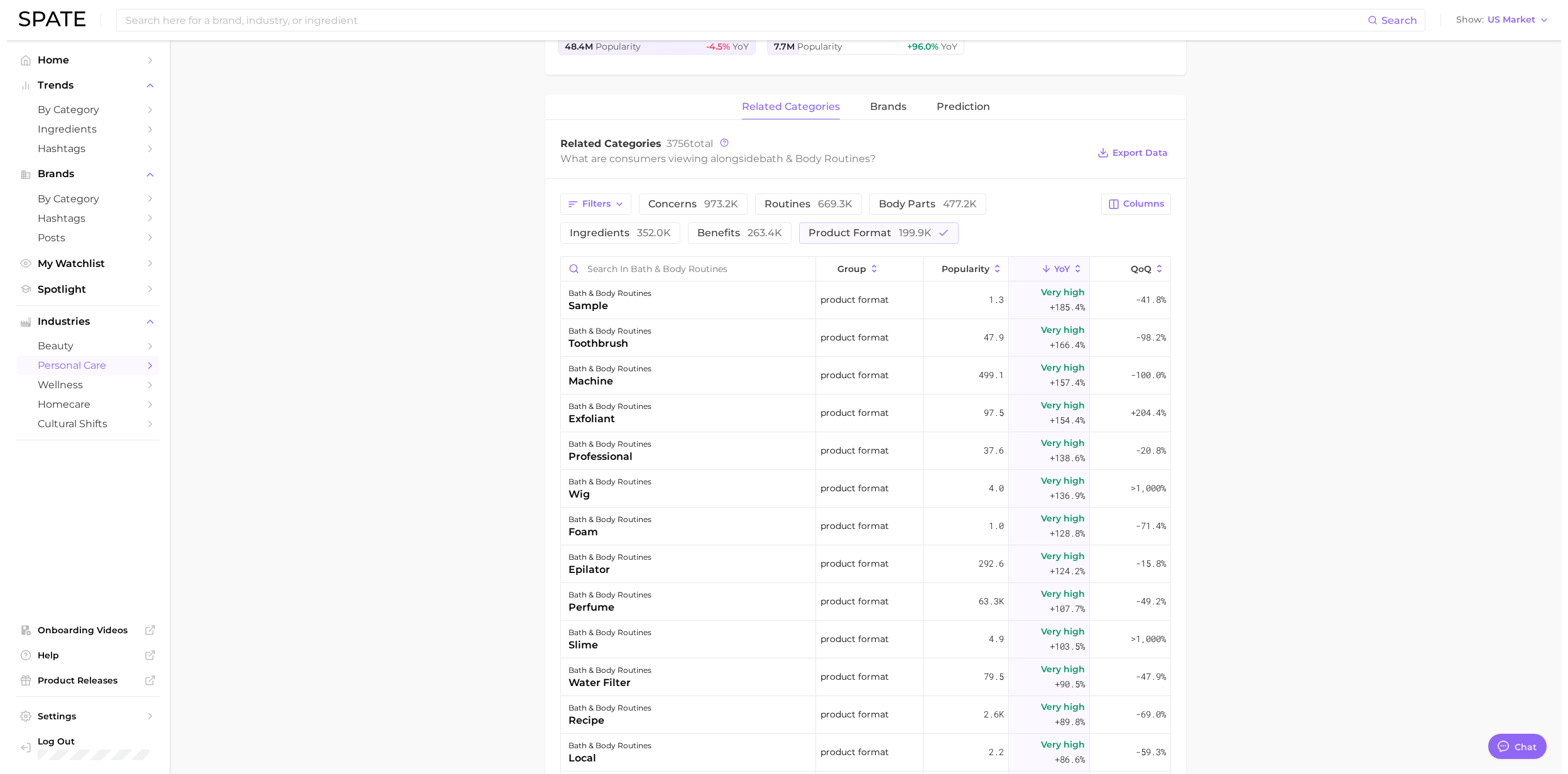
scroll to position [1591, 0]
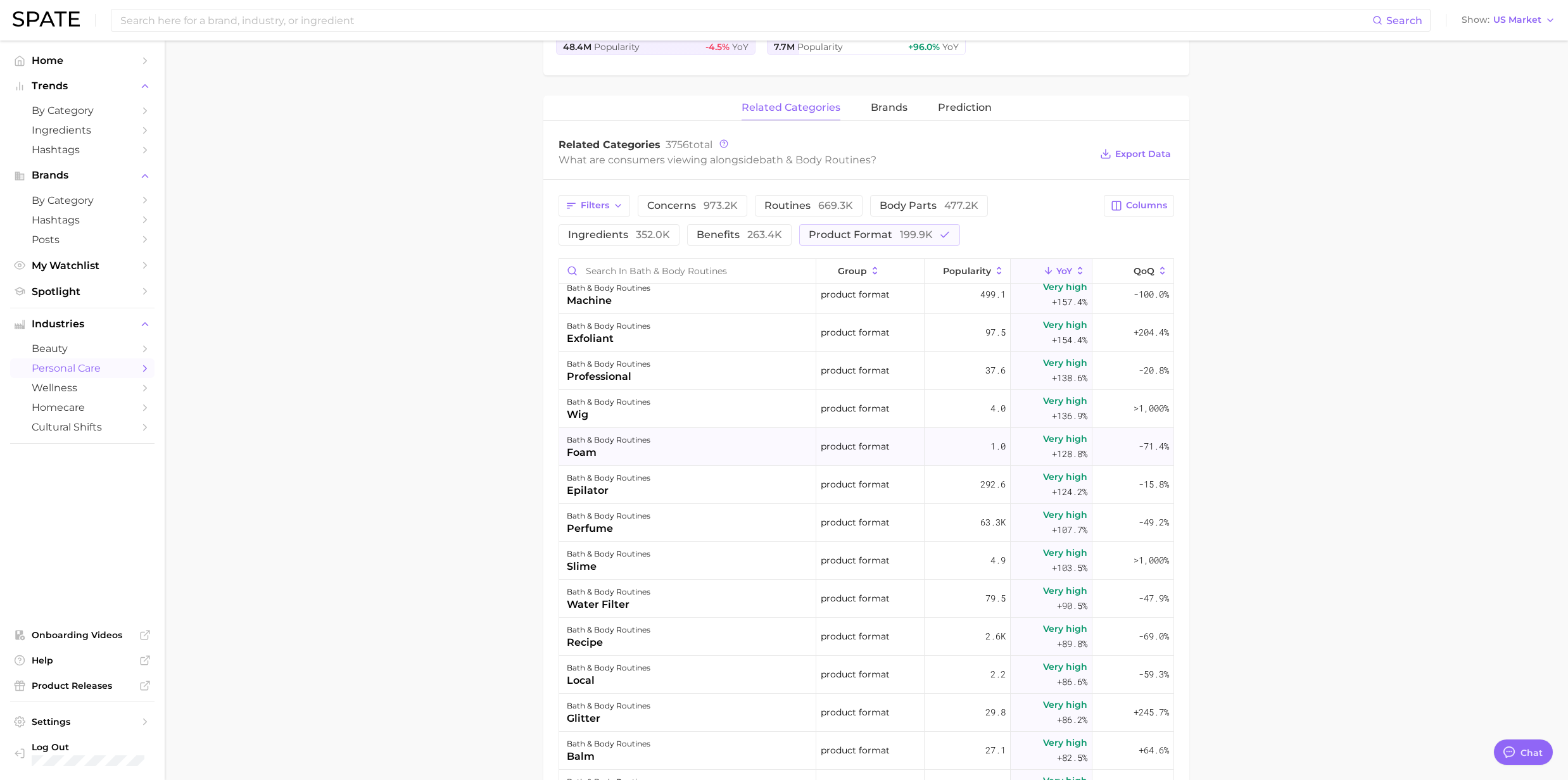
click at [614, 451] on div "foam" at bounding box center [609, 452] width 83 height 15
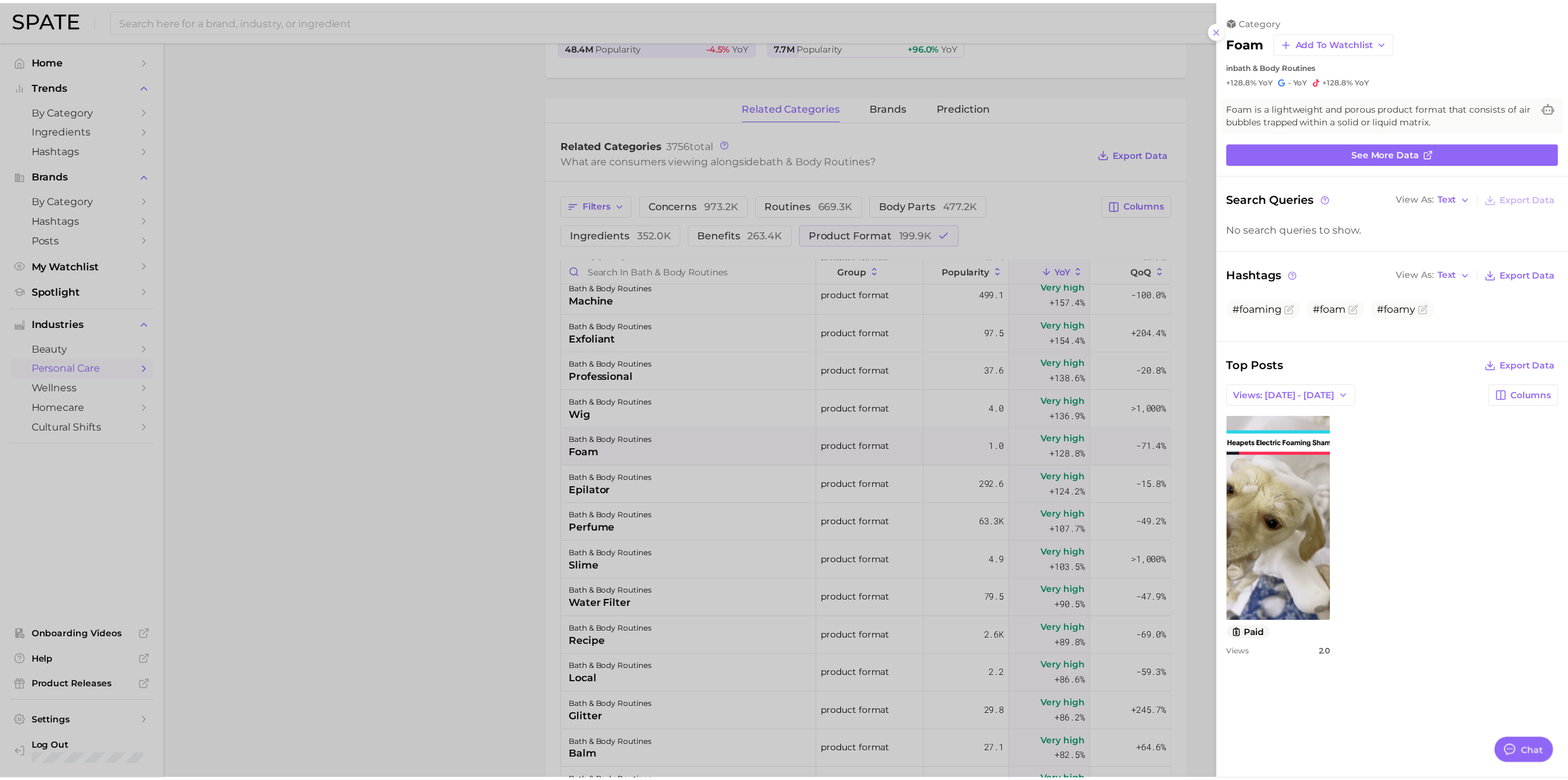
scroll to position [0, 0]
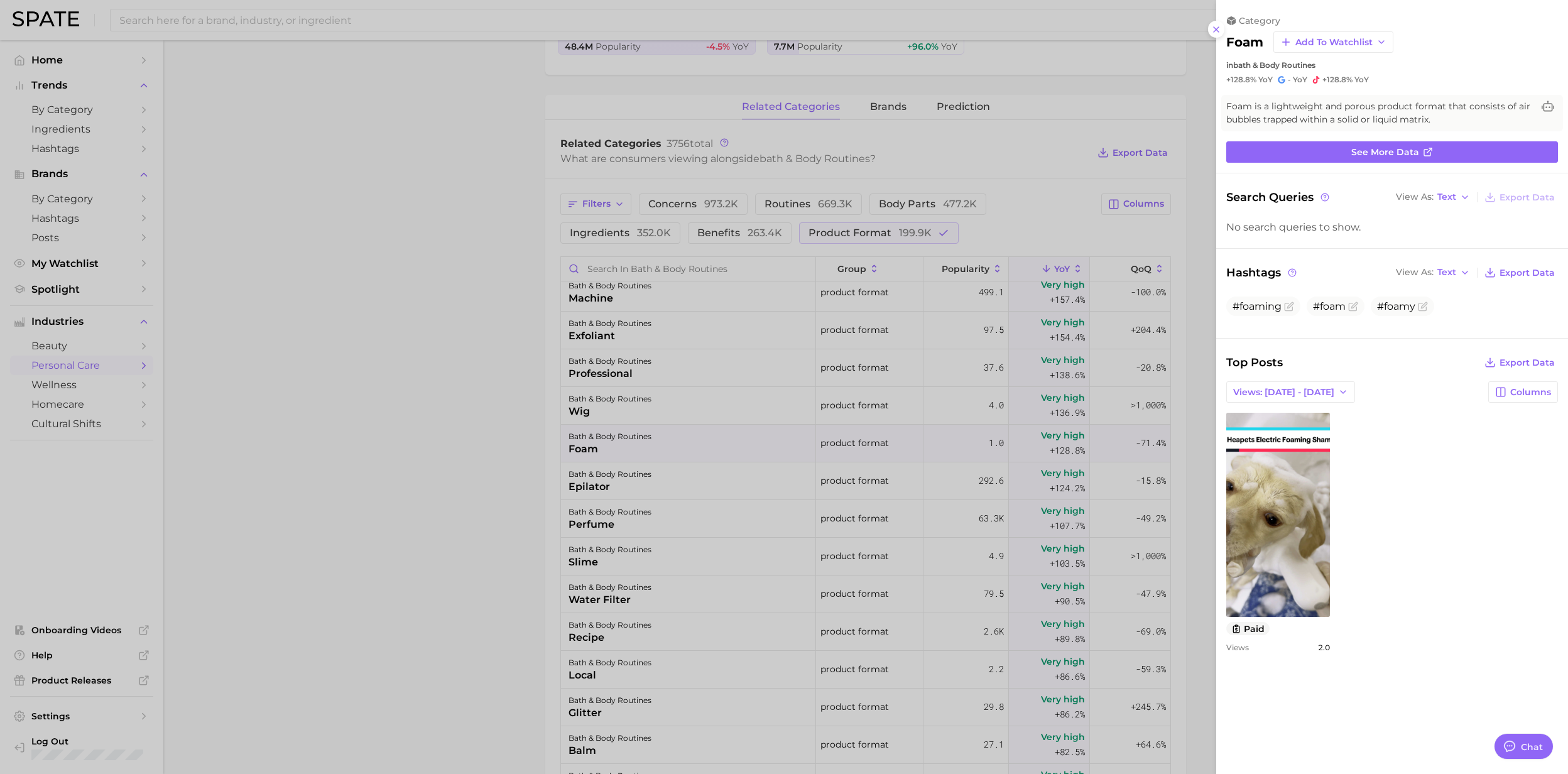
click at [609, 448] on div at bounding box center [784, 387] width 1568 height 774
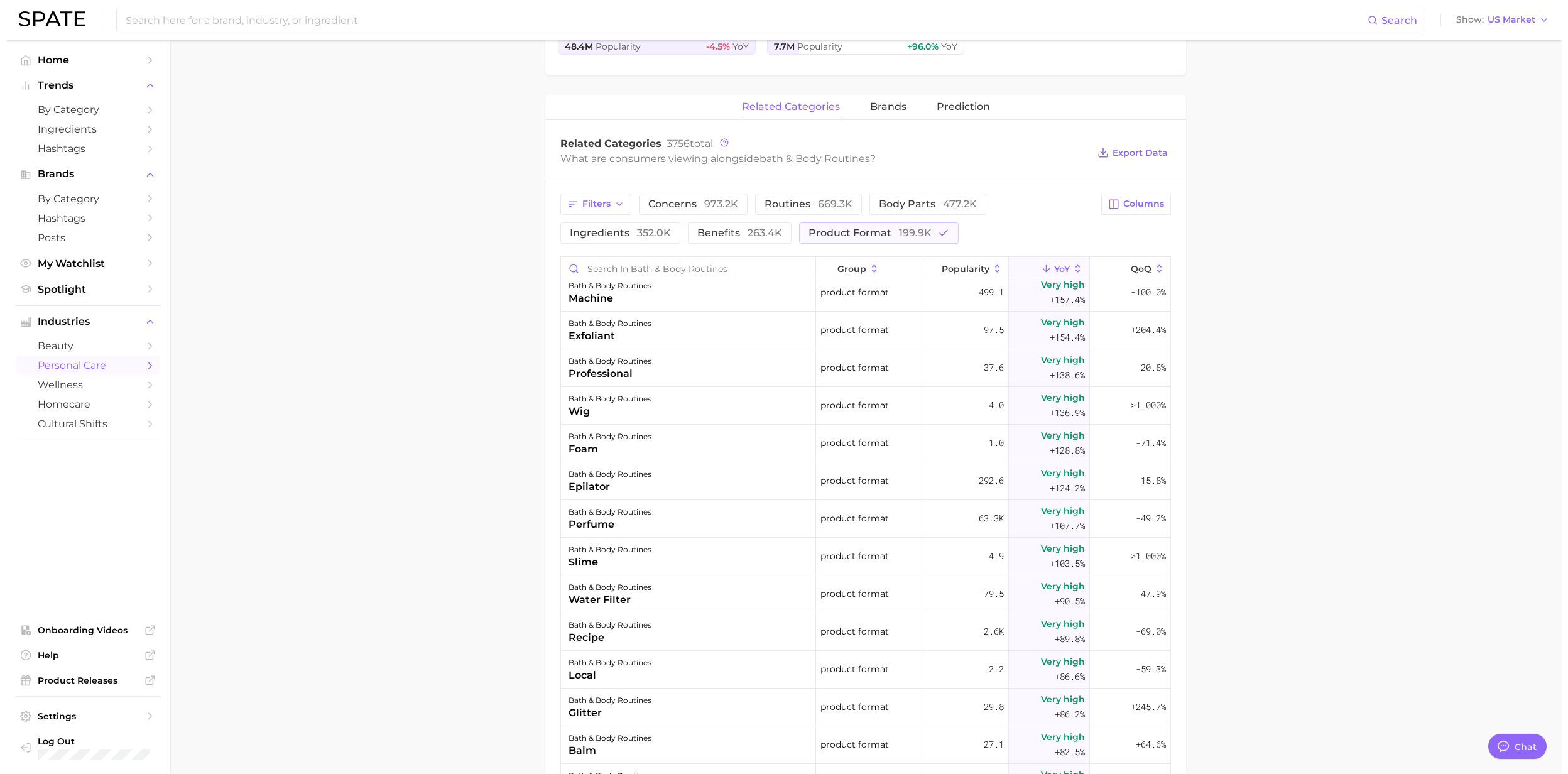
scroll to position [1843, 0]
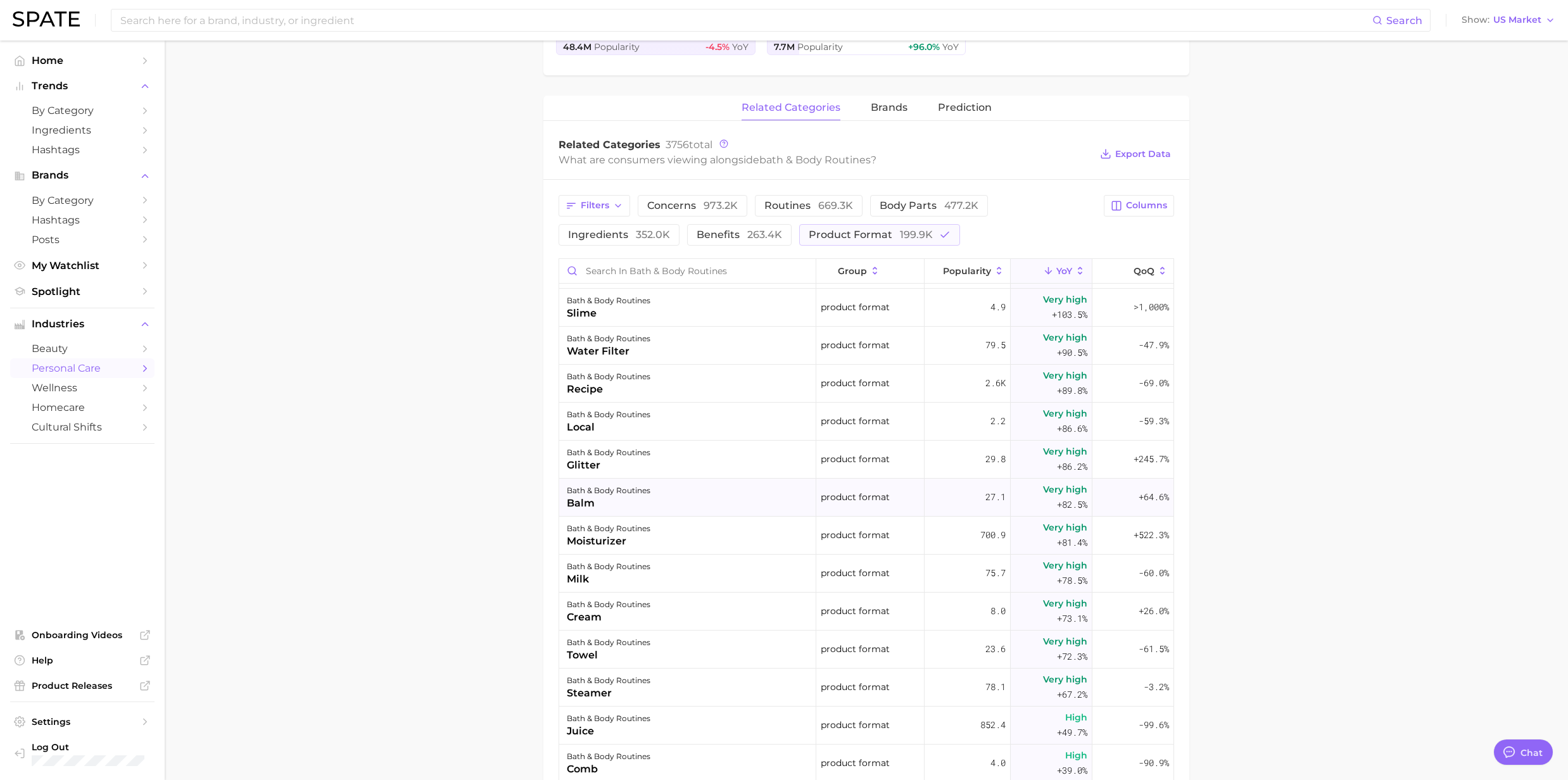
click at [589, 510] on div "balm" at bounding box center [609, 503] width 83 height 15
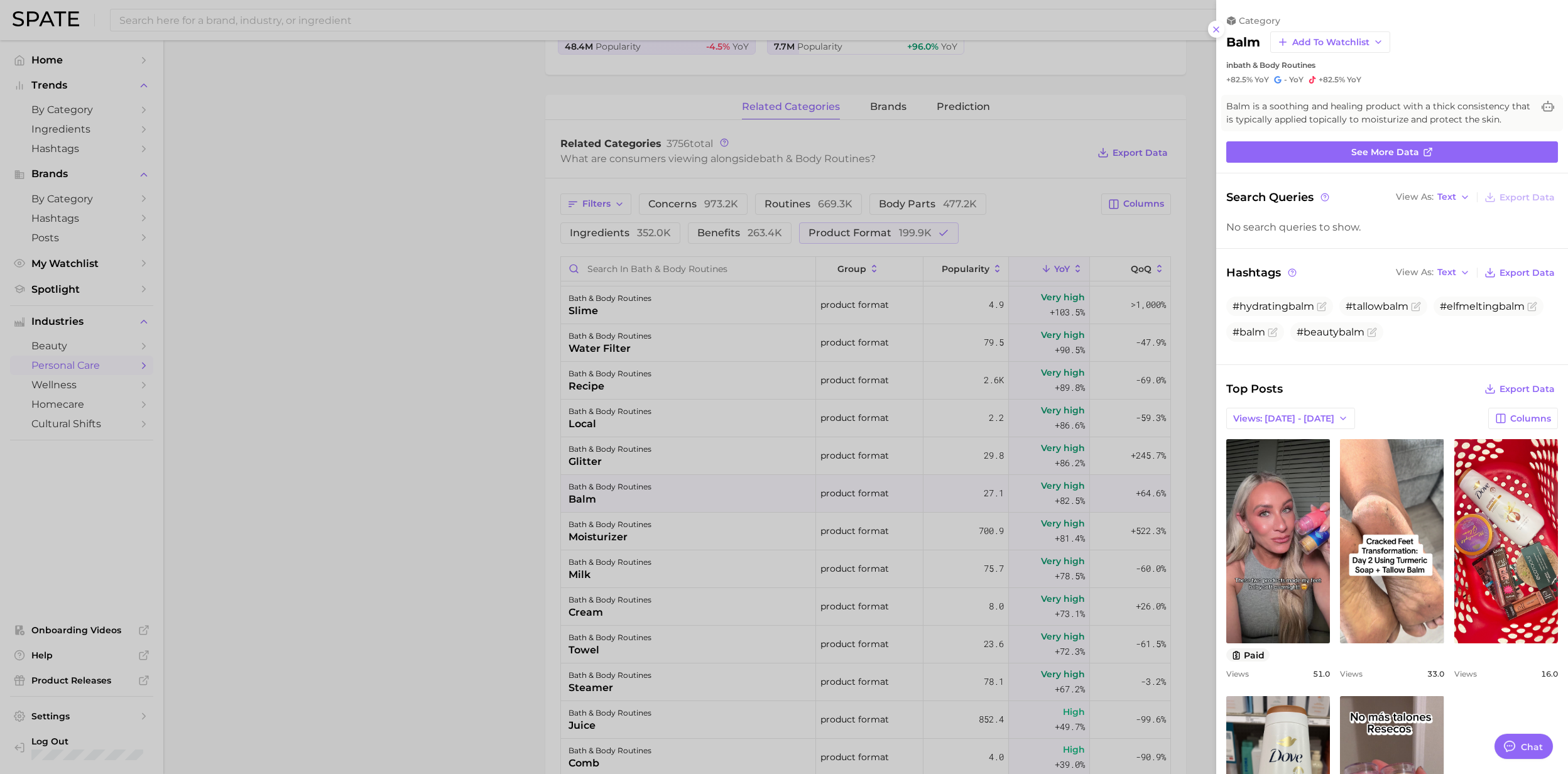
scroll to position [0, 0]
click at [584, 506] on div at bounding box center [784, 387] width 1568 height 774
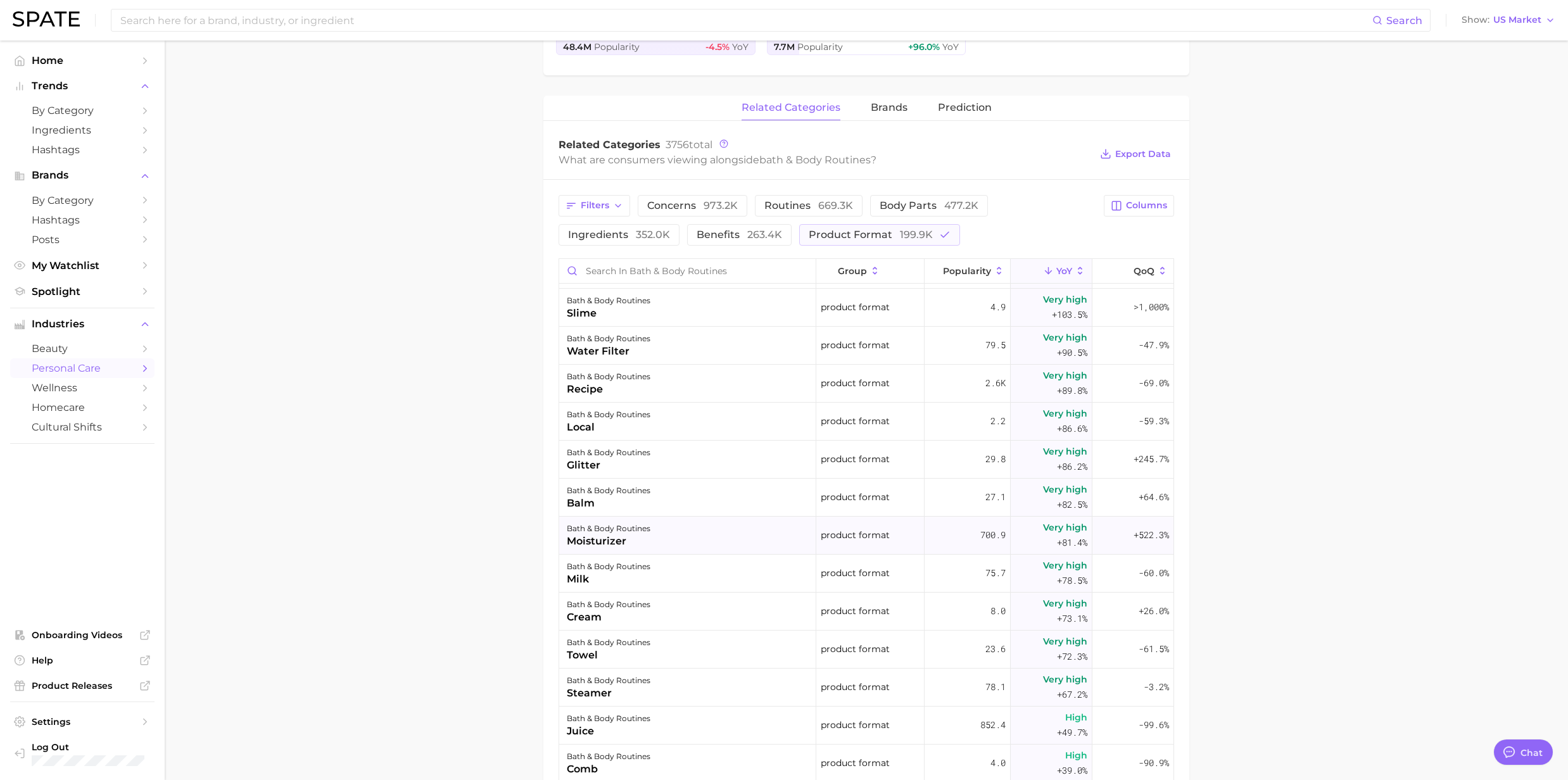
click at [581, 552] on div "bath & body routines moisturizer" at bounding box center [687, 536] width 257 height 38
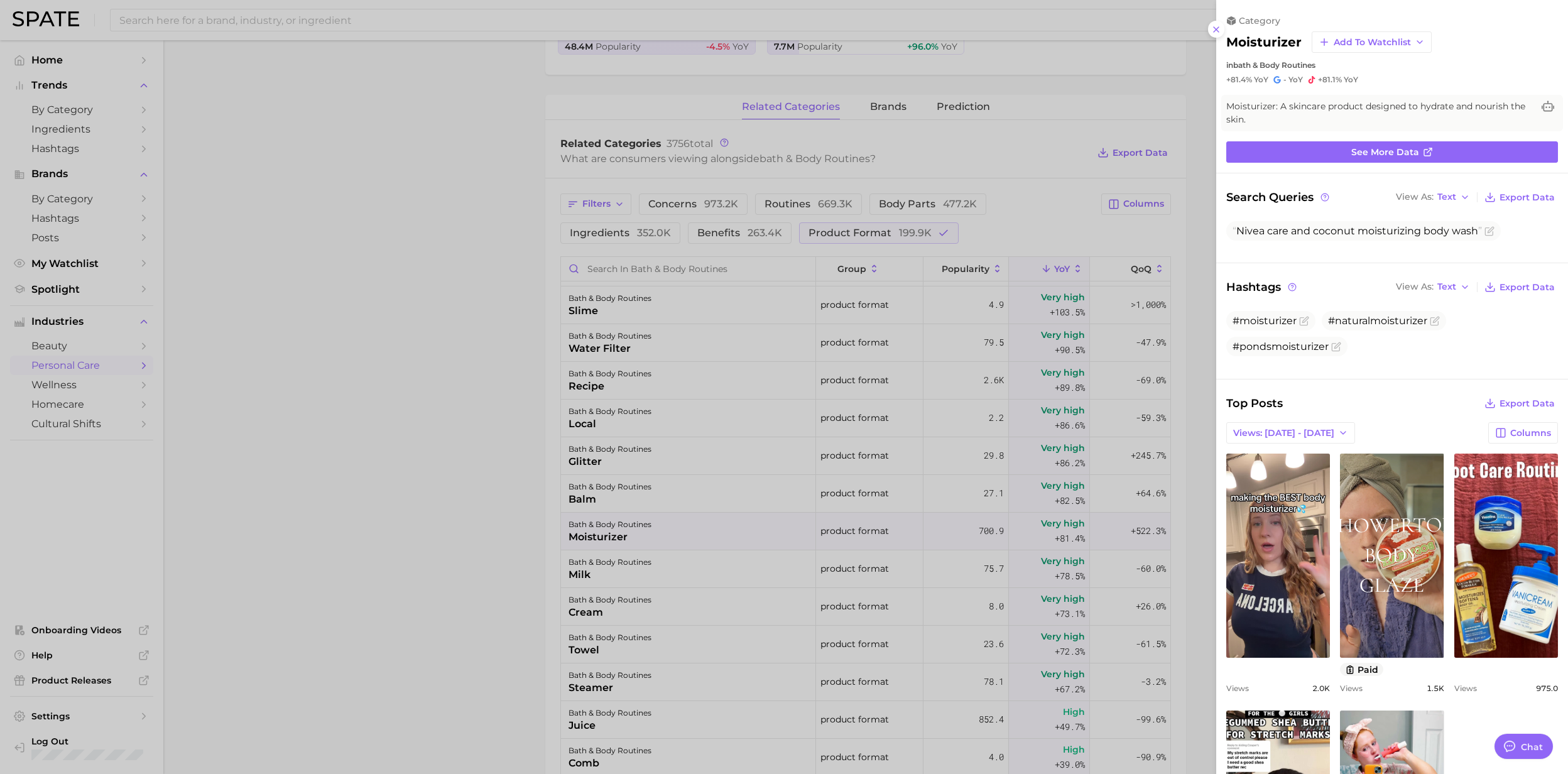
click at [576, 548] on div at bounding box center [784, 387] width 1568 height 774
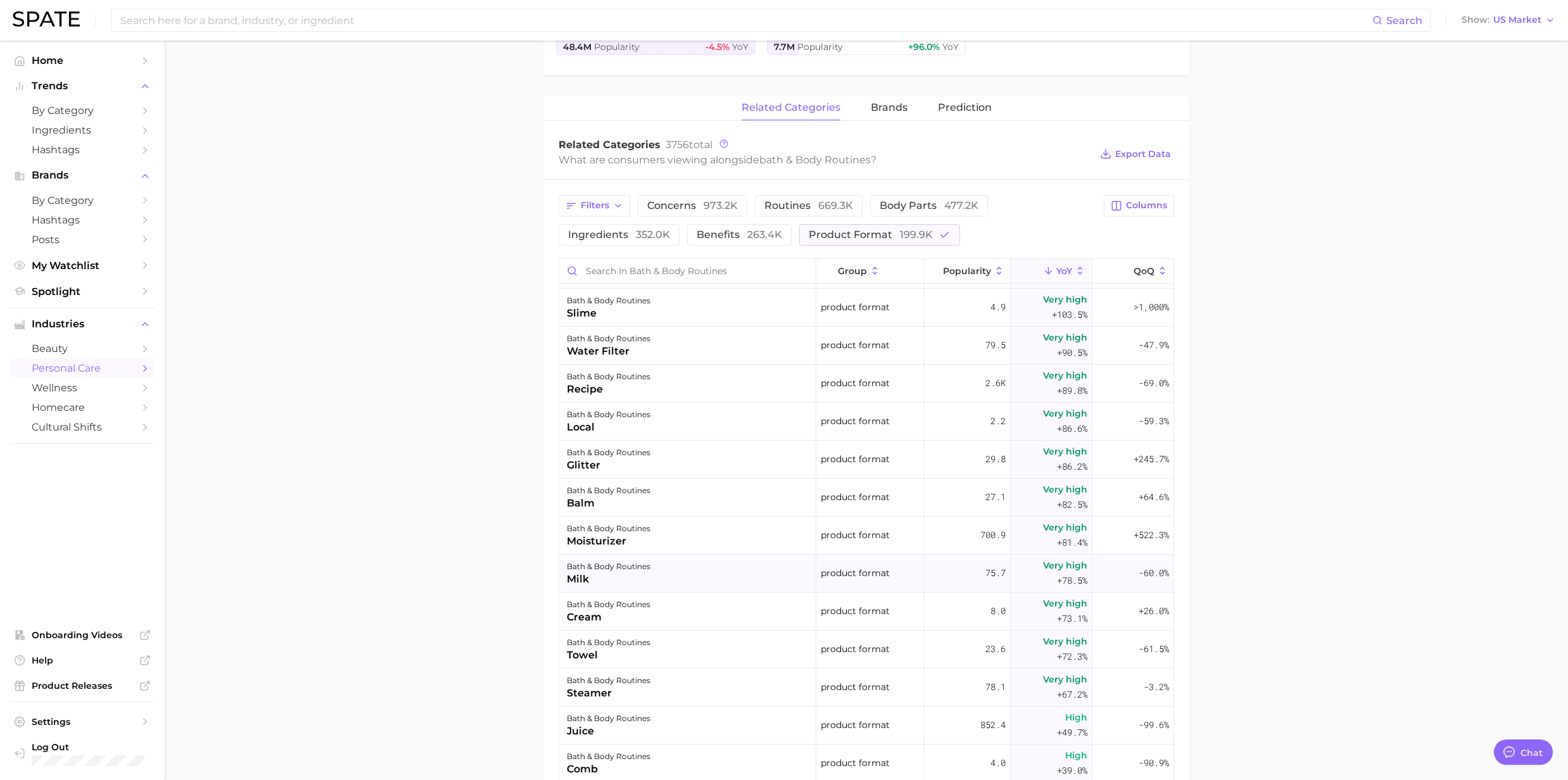
click at [576, 578] on div "milk" at bounding box center [609, 579] width 83 height 15
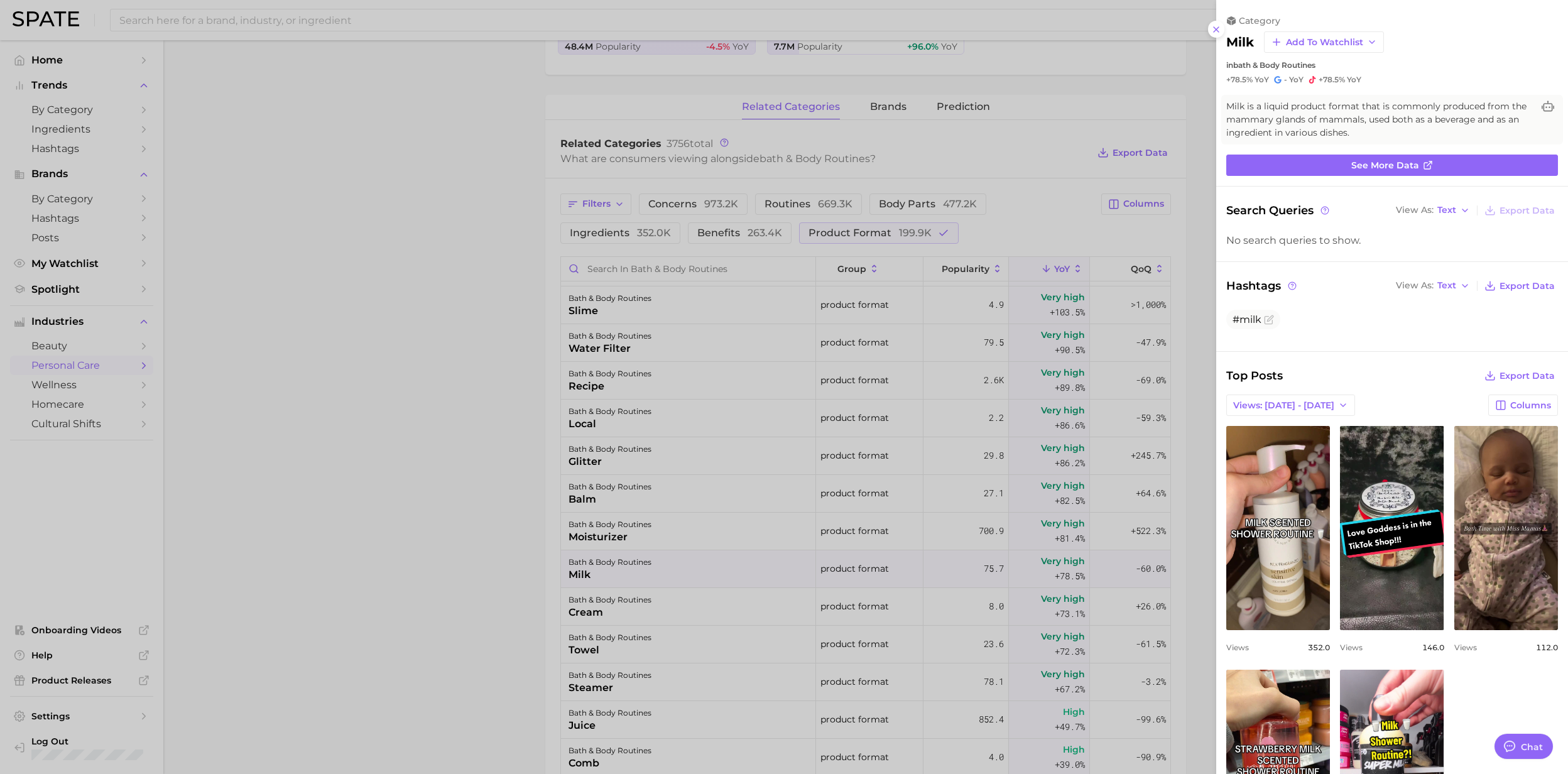
click at [572, 573] on div at bounding box center [784, 387] width 1568 height 774
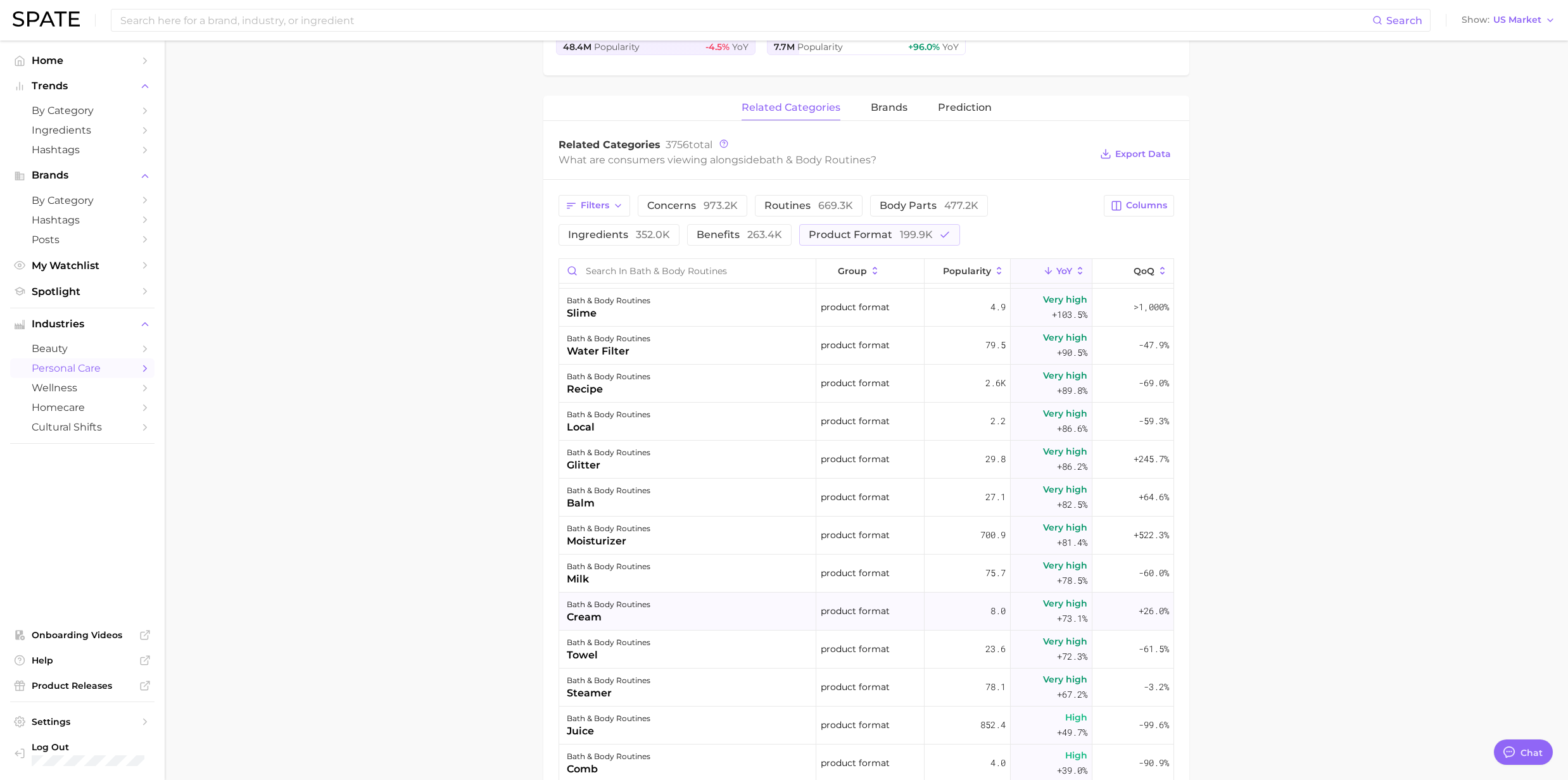
click at [578, 612] on div "cream" at bounding box center [609, 617] width 83 height 15
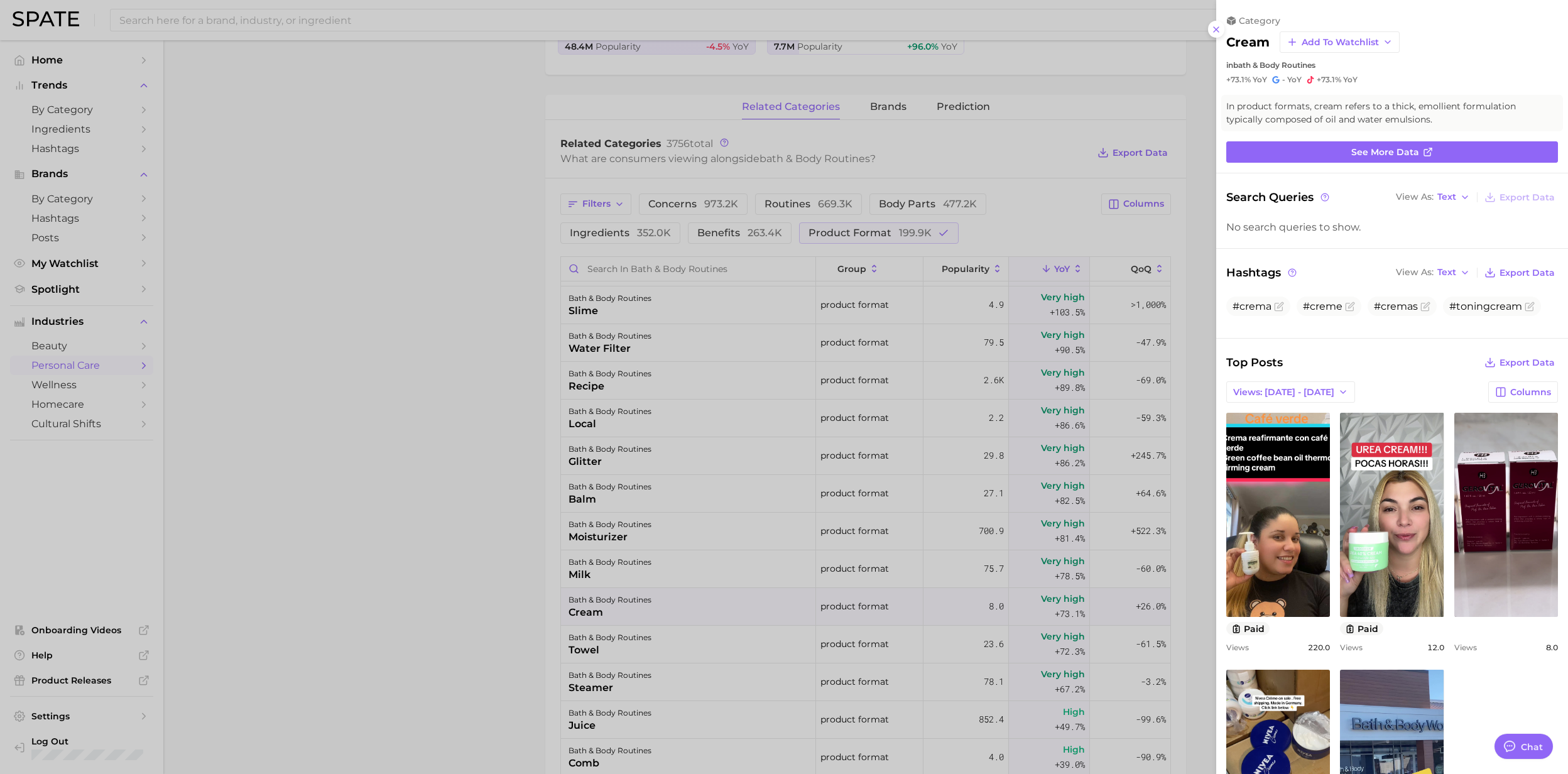
click at [573, 607] on div at bounding box center [784, 387] width 1568 height 774
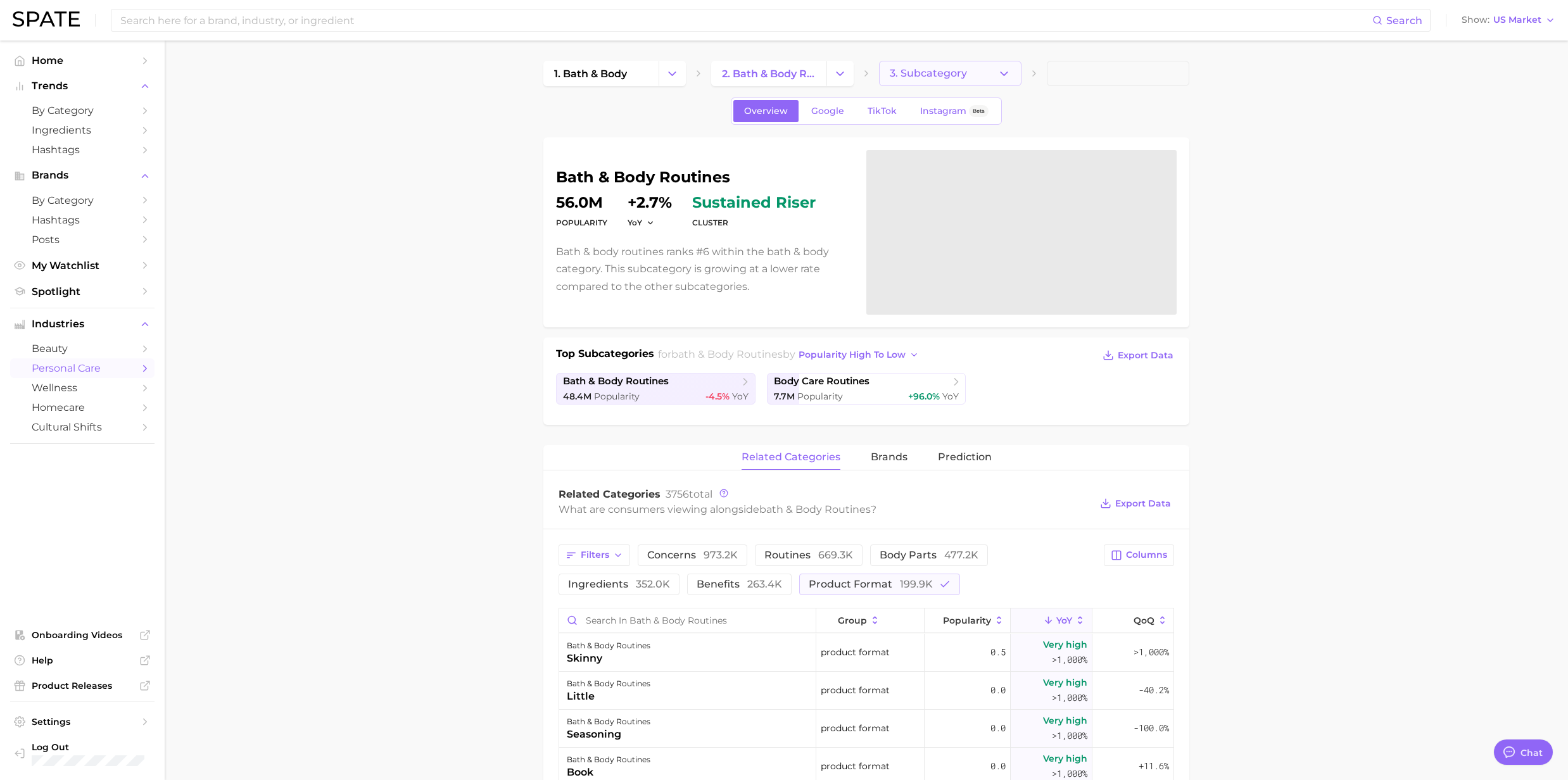
click at [1001, 74] on icon "button" at bounding box center [1004, 73] width 13 height 13
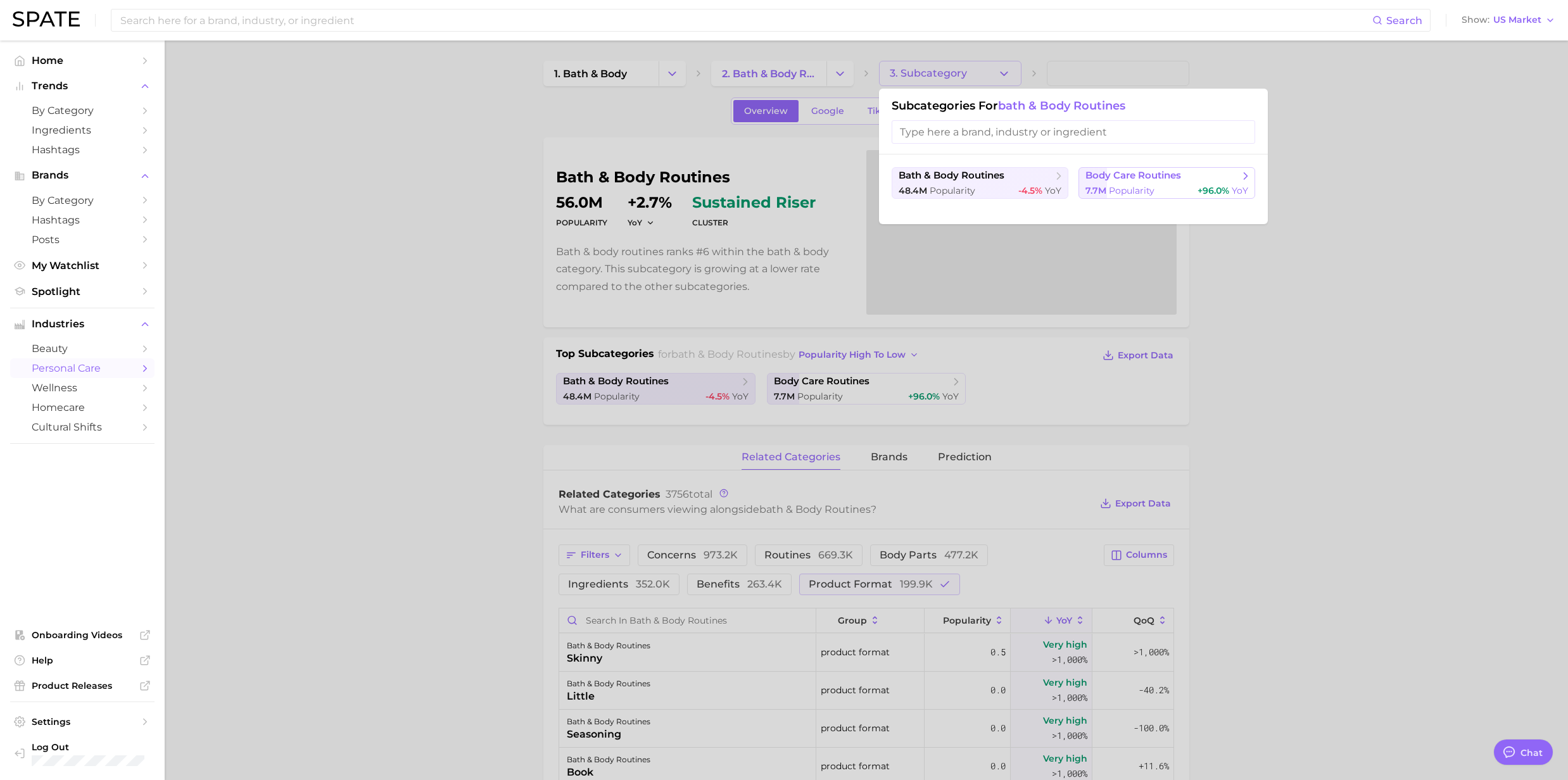
click at [1122, 191] on span "Popularity" at bounding box center [1131, 191] width 45 height 12
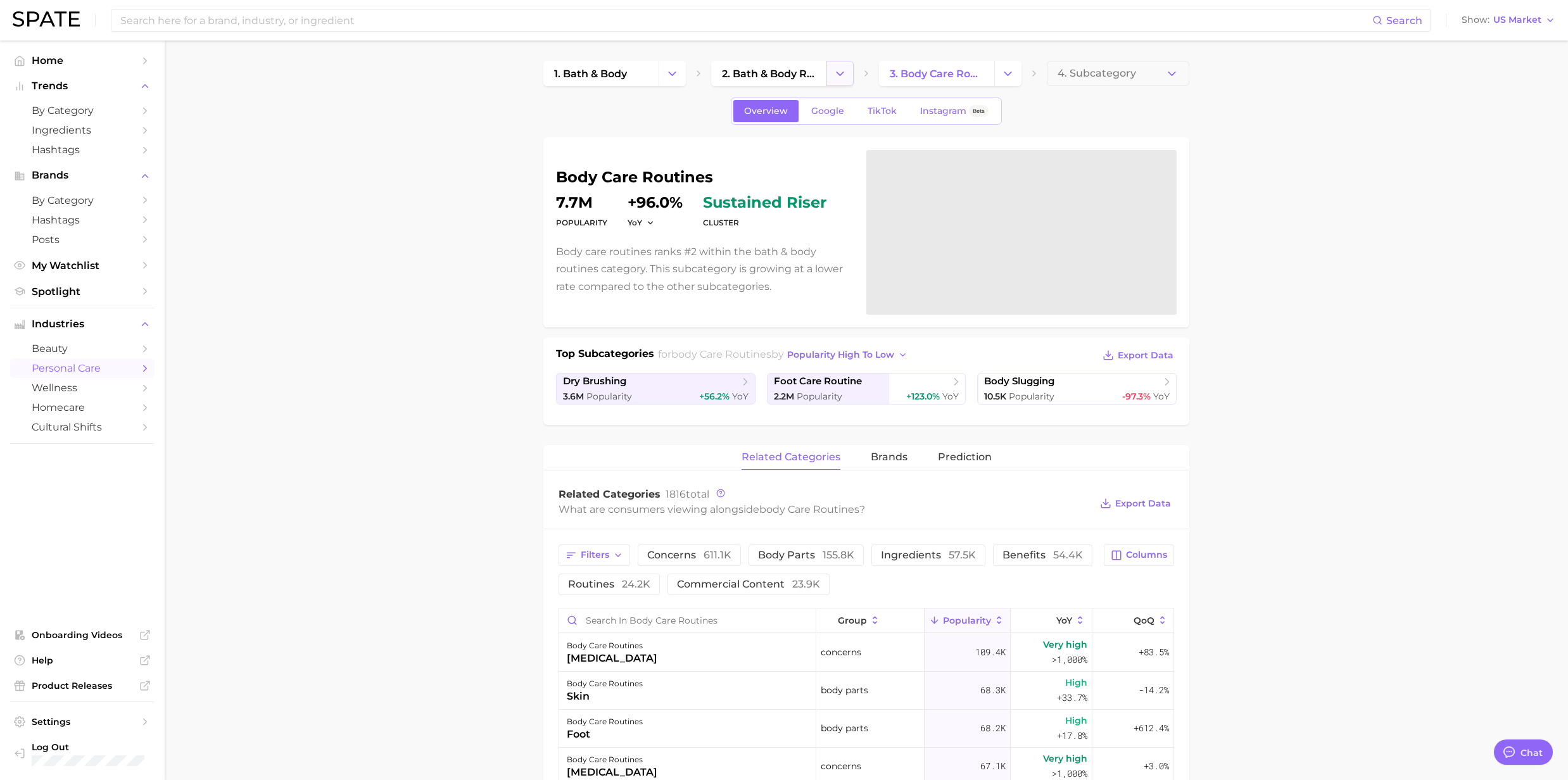
click at [835, 72] on icon "Change Category" at bounding box center [840, 73] width 13 height 13
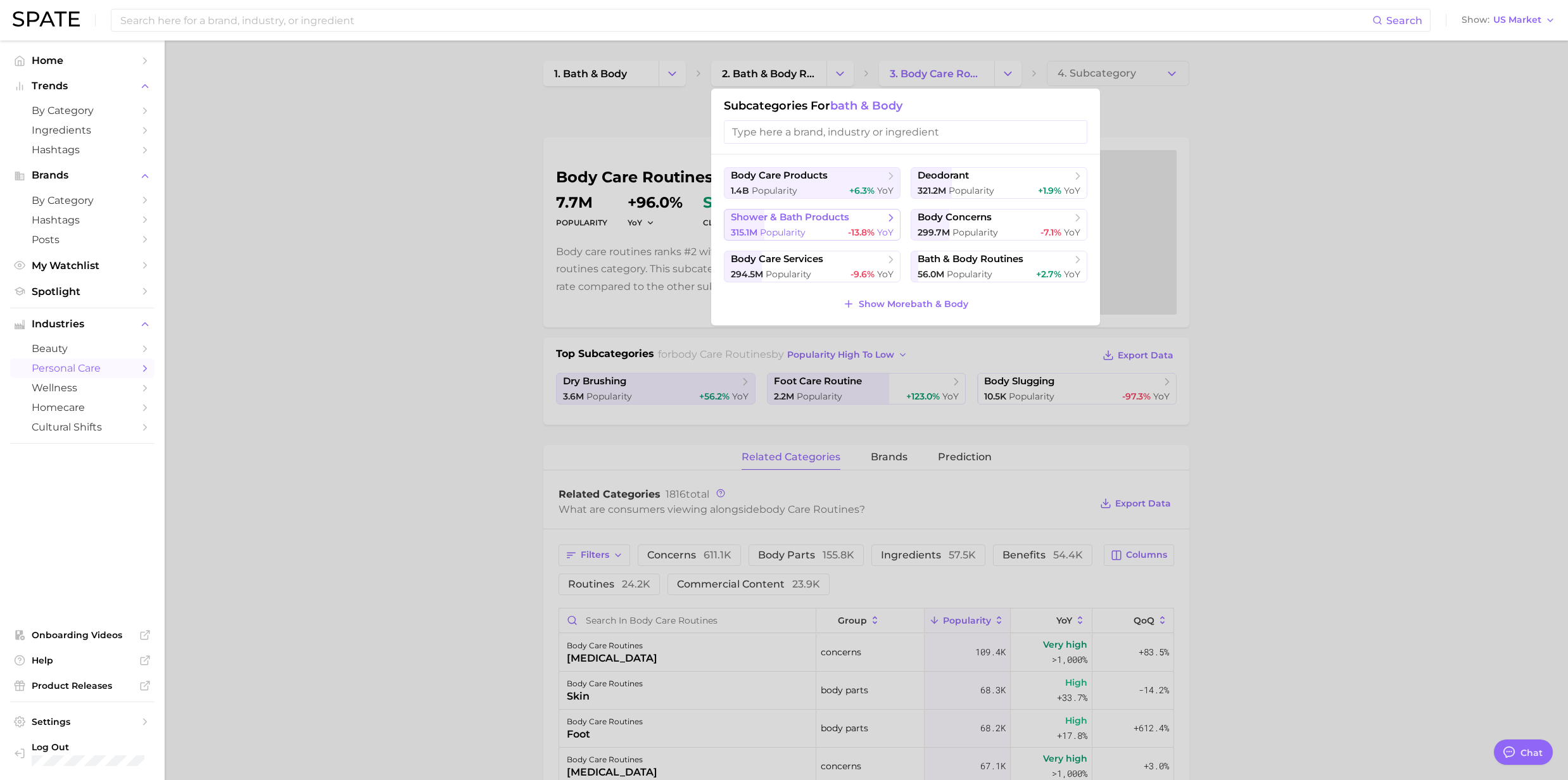
click at [795, 223] on span "shower & bath products" at bounding box center [789, 217] width 118 height 12
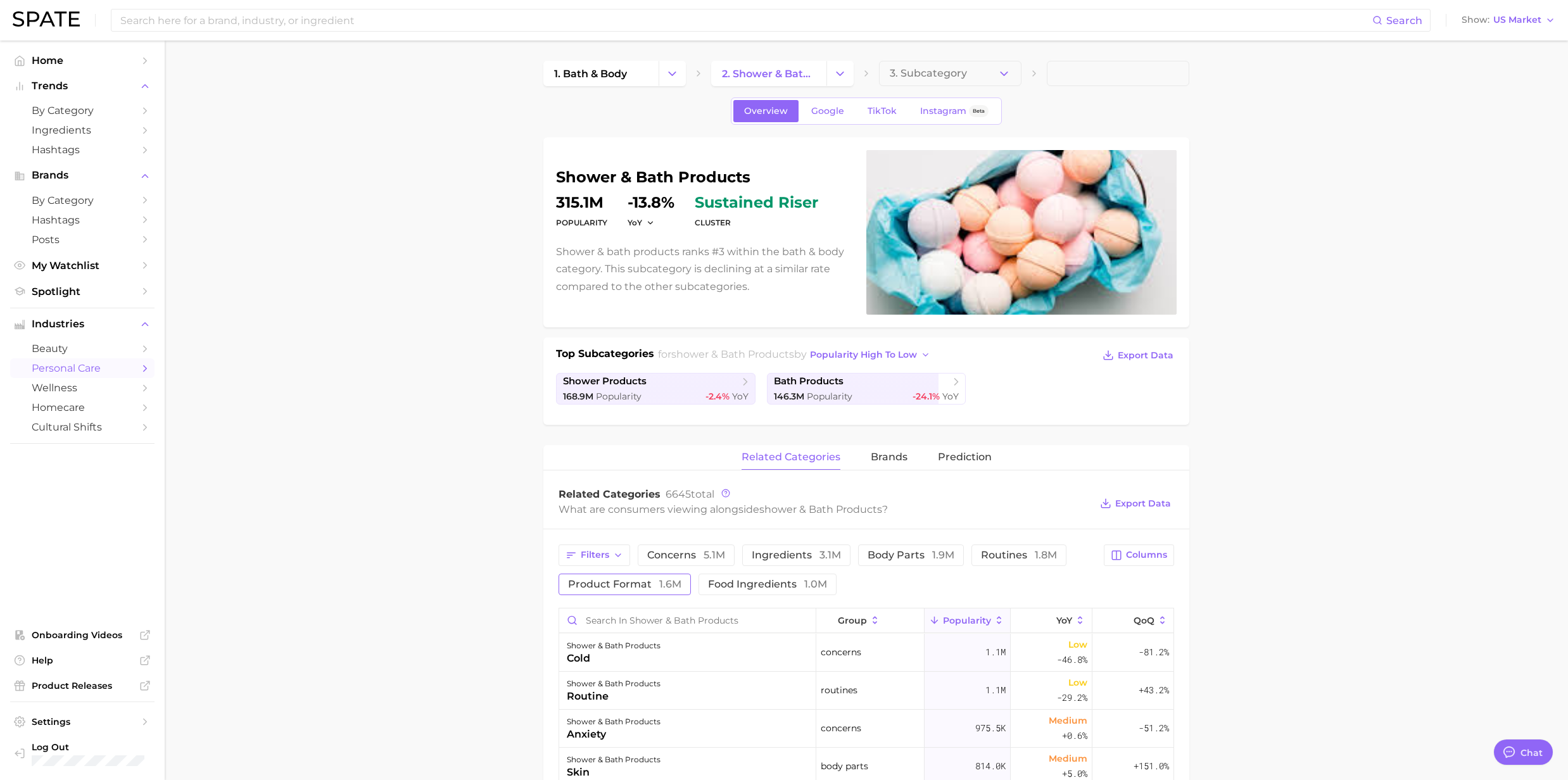
click at [654, 591] on button "product format 1.6m" at bounding box center [625, 584] width 132 height 21
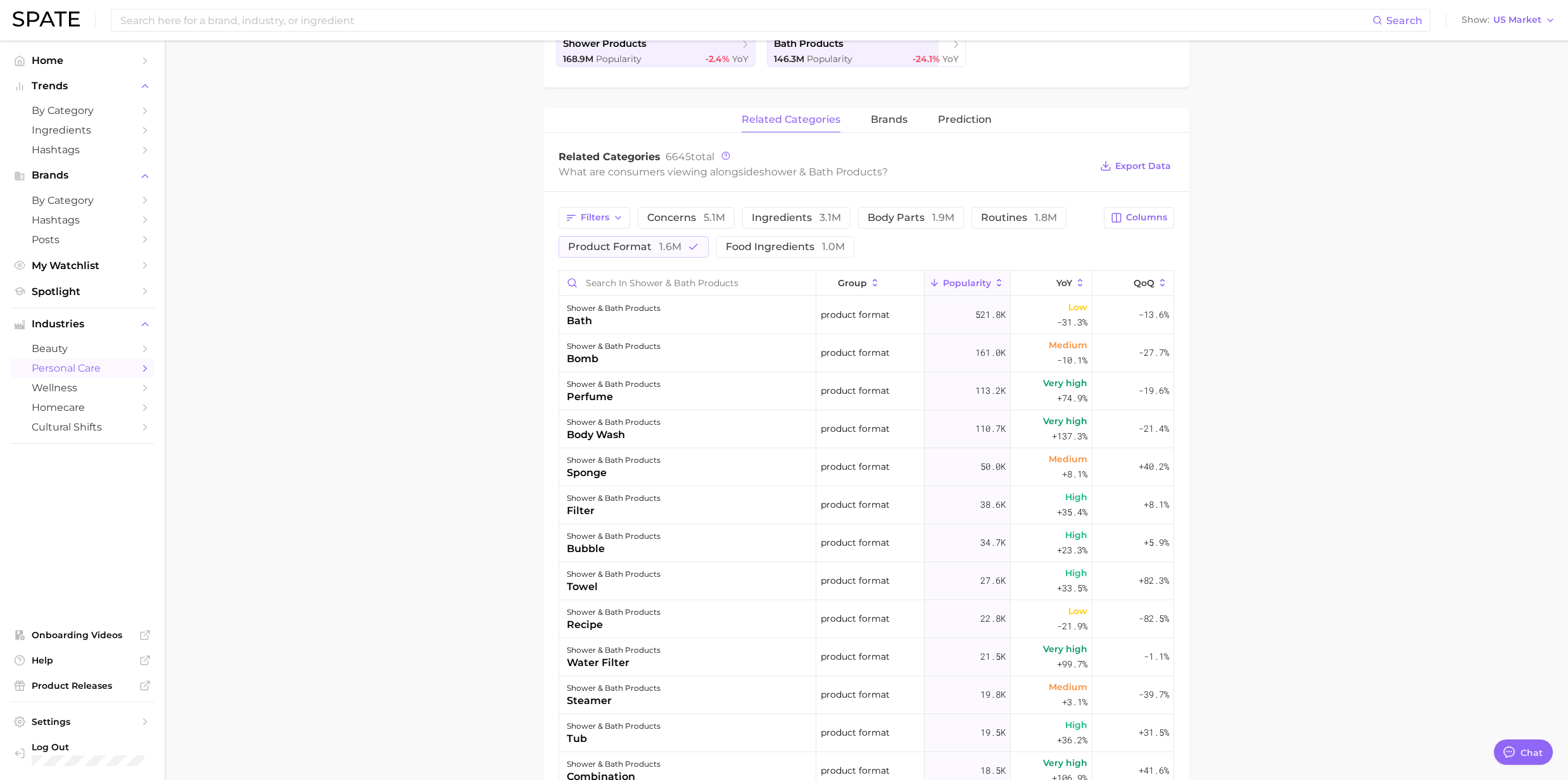
scroll to position [507, 0]
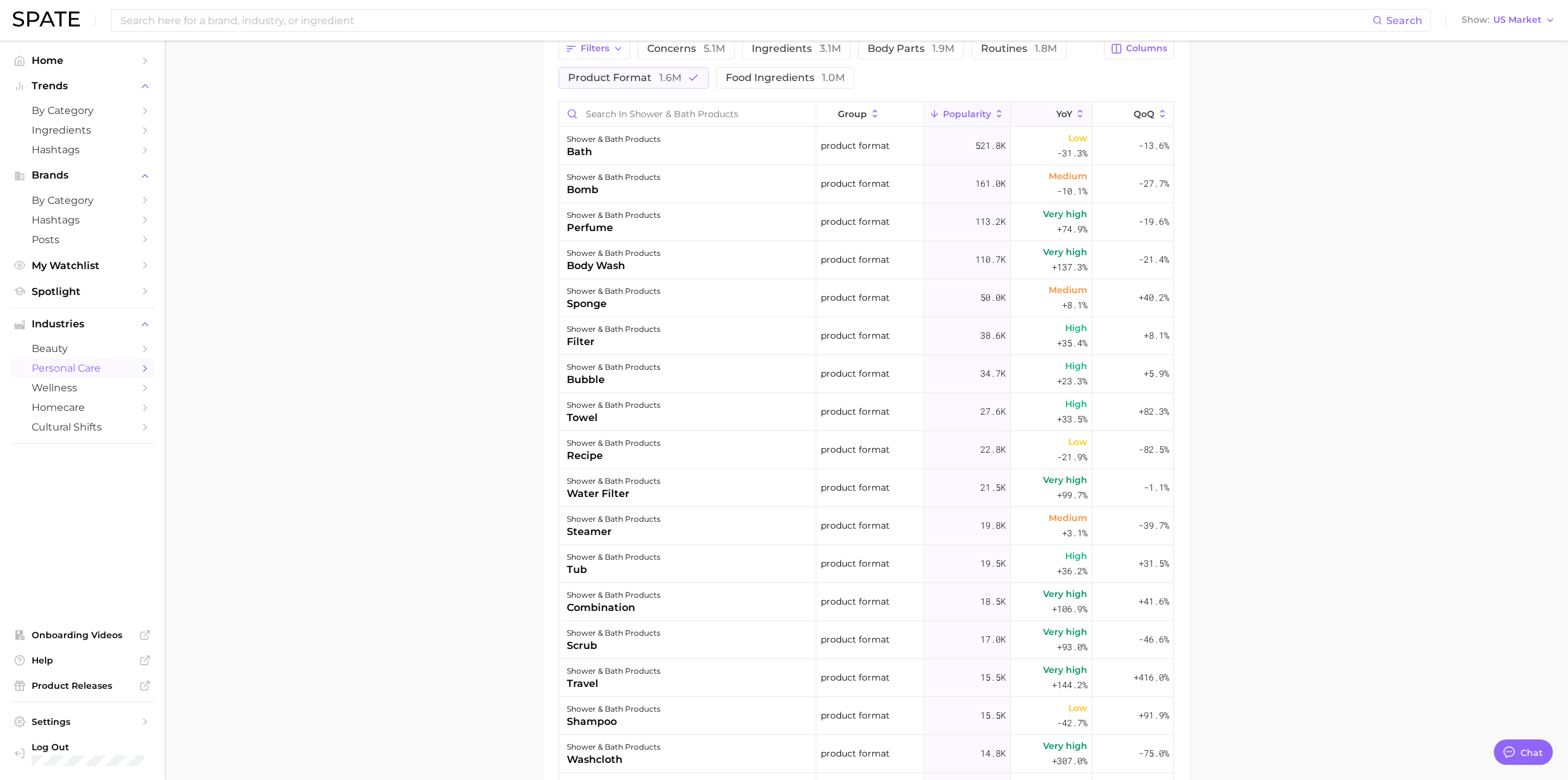
click at [1075, 115] on icon at bounding box center [1081, 114] width 12 height 12
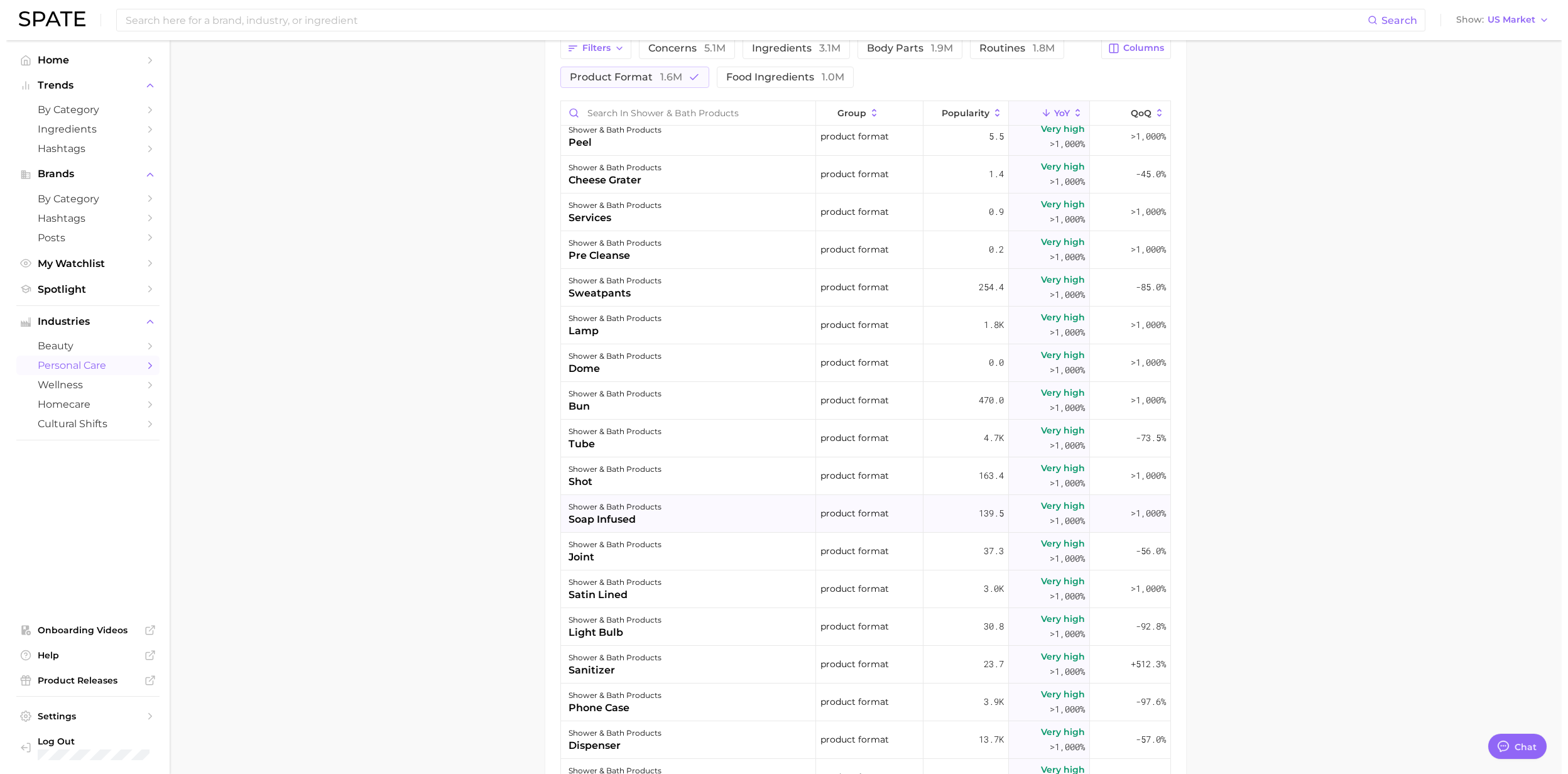
scroll to position [167, 0]
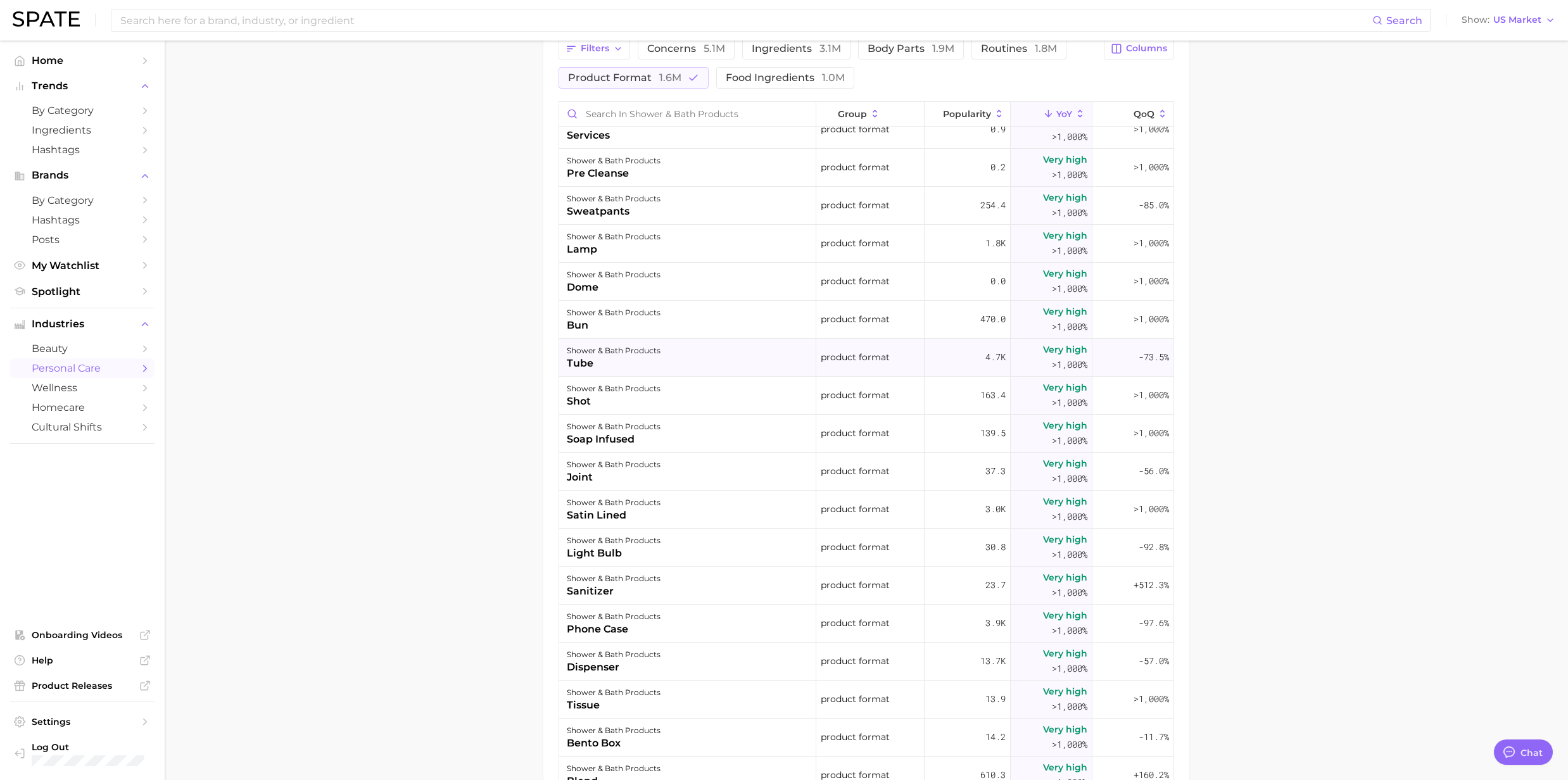
click at [610, 357] on div "shower & bath products" at bounding box center [614, 351] width 94 height 15
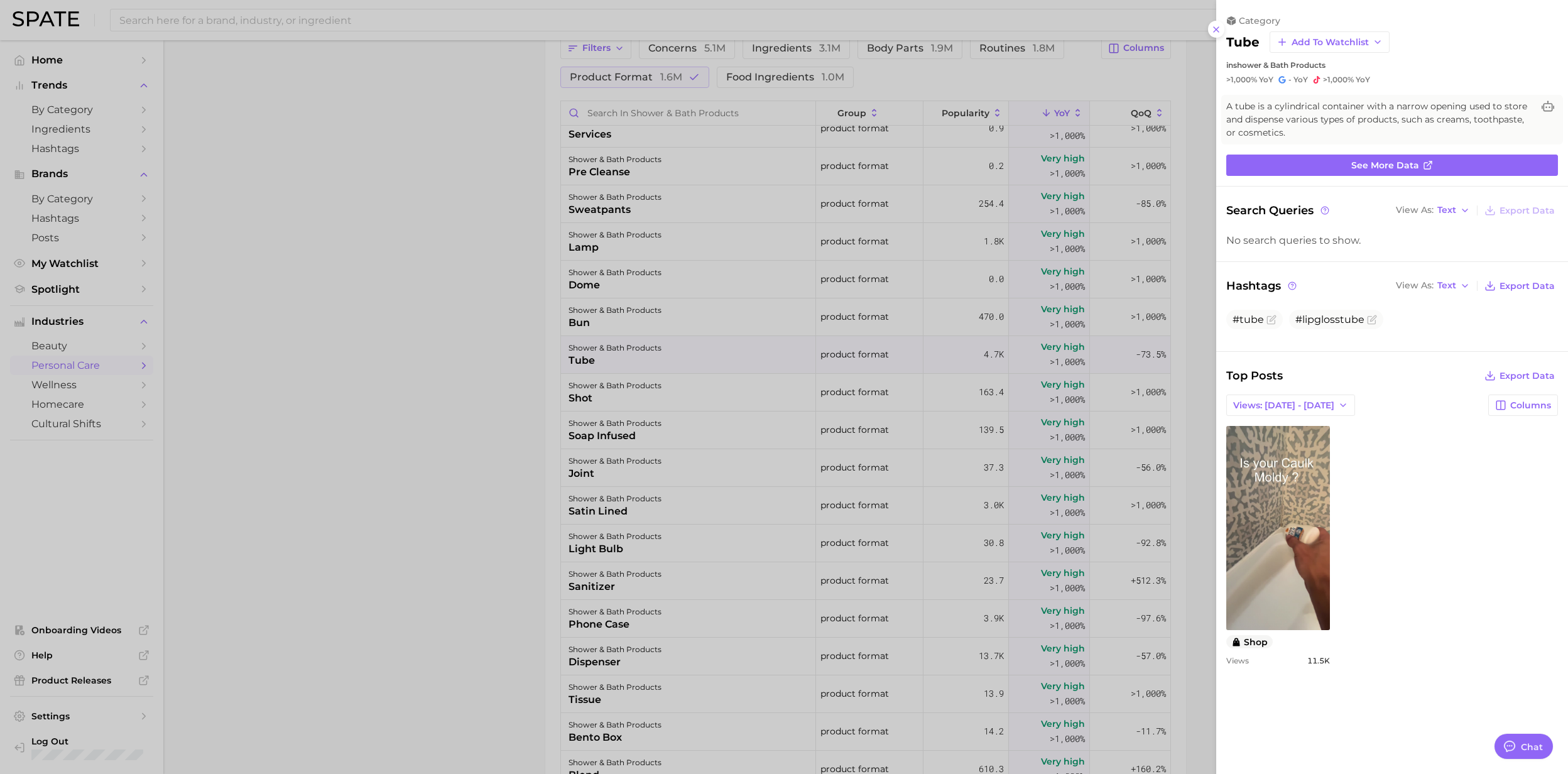
scroll to position [0, 0]
click at [606, 351] on div at bounding box center [784, 387] width 1568 height 774
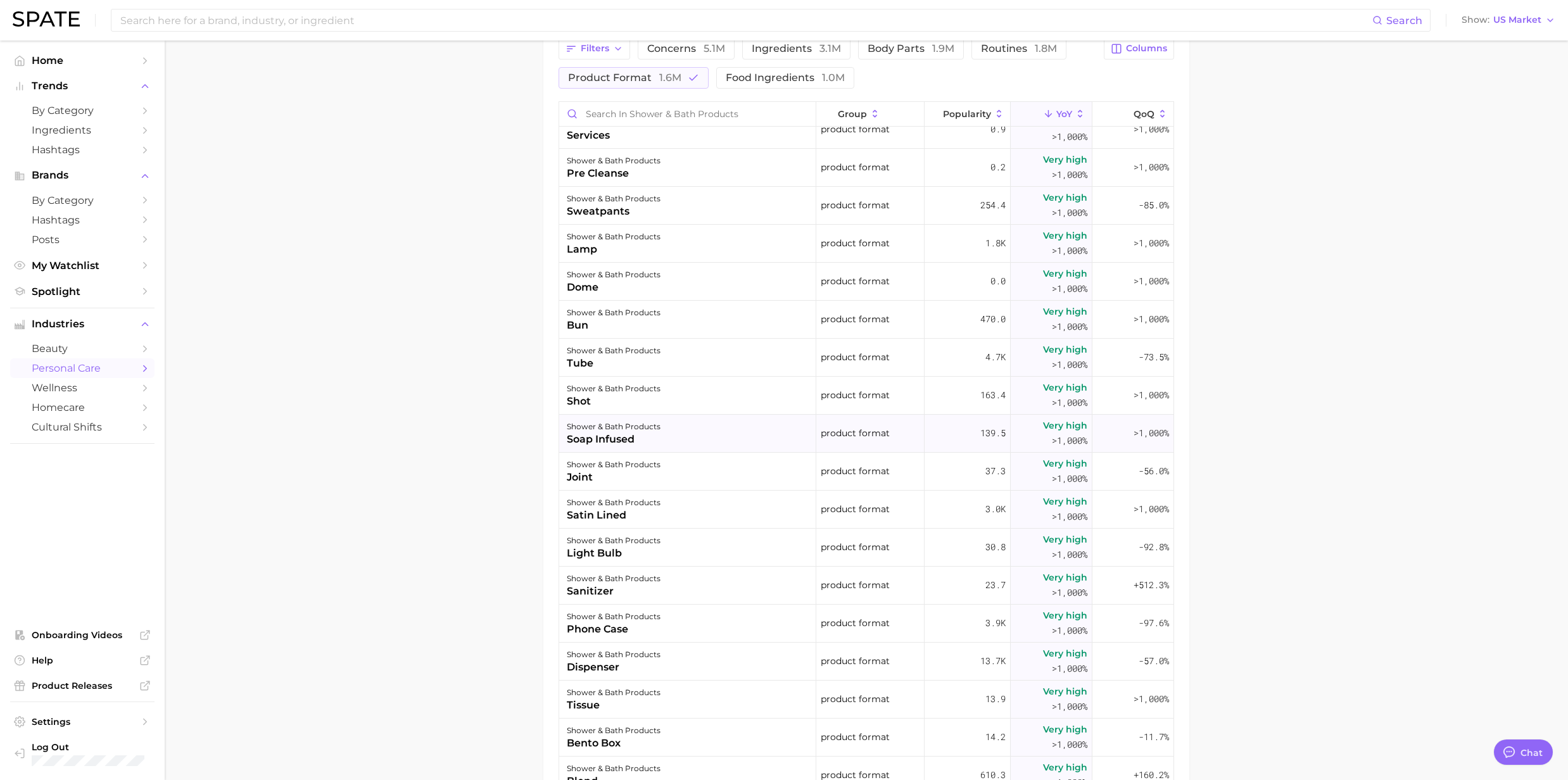
click at [579, 442] on div "soap infused" at bounding box center [614, 439] width 94 height 15
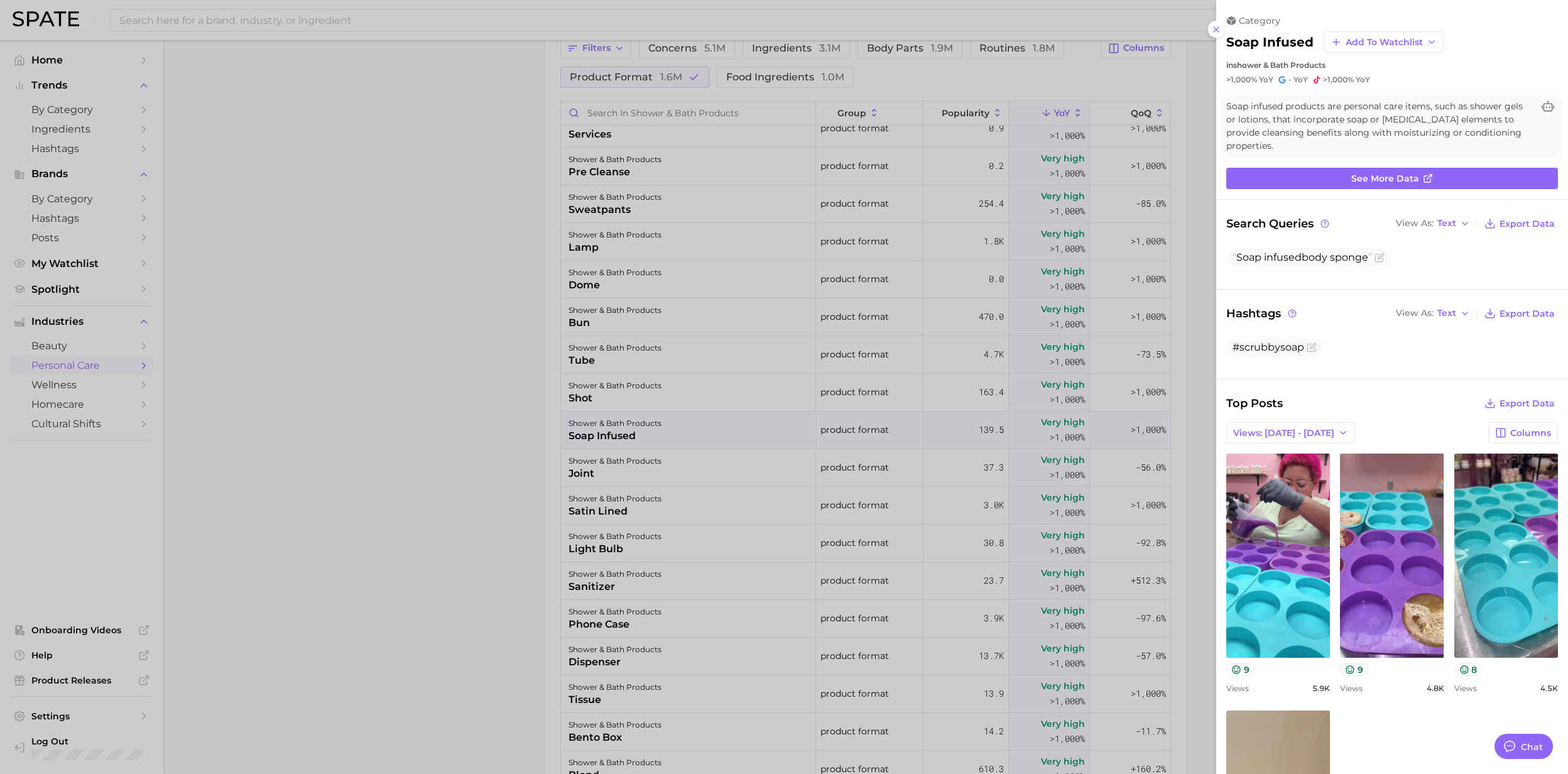
click at [574, 437] on div at bounding box center [784, 387] width 1568 height 774
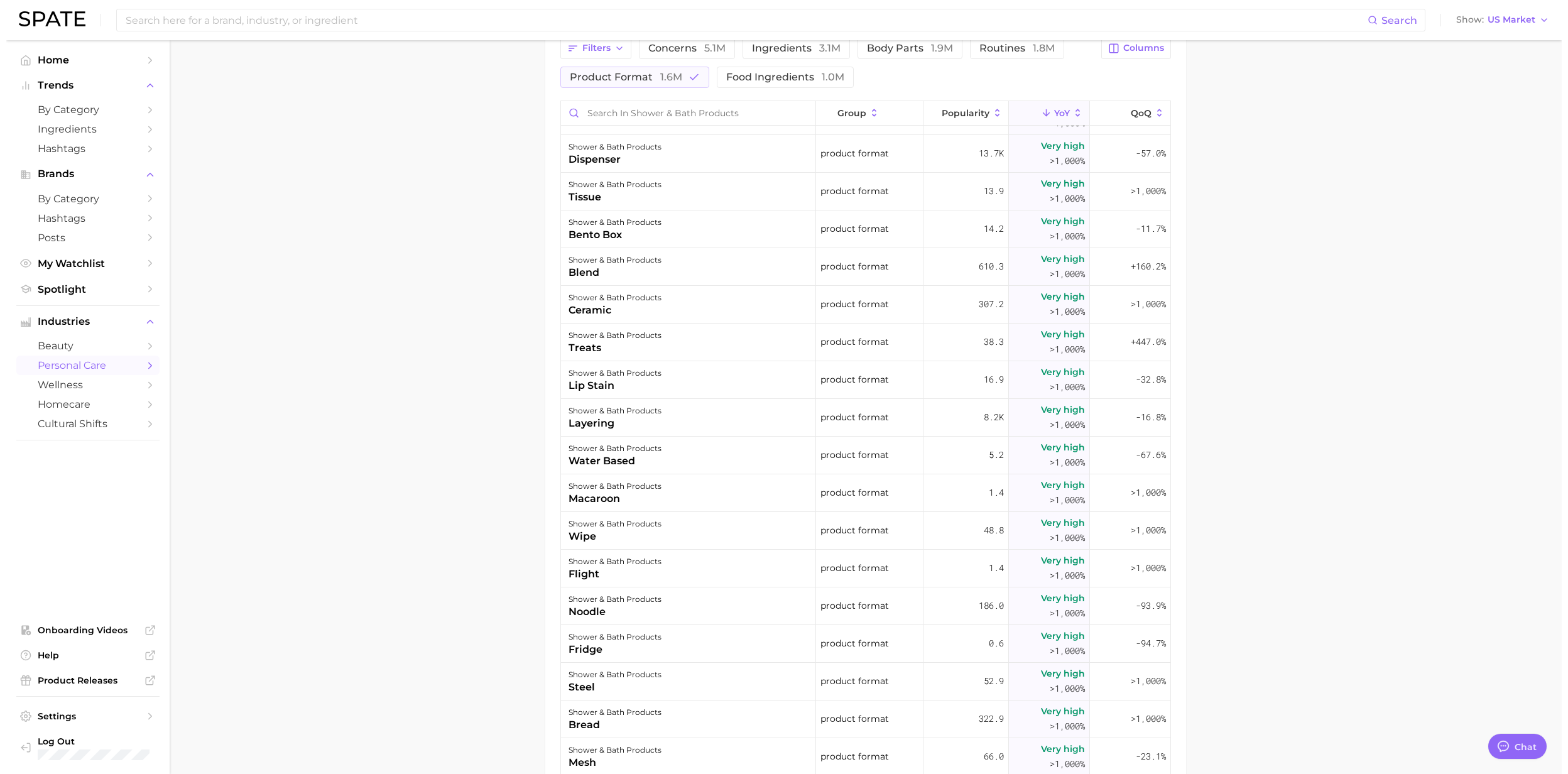
scroll to position [754, 0]
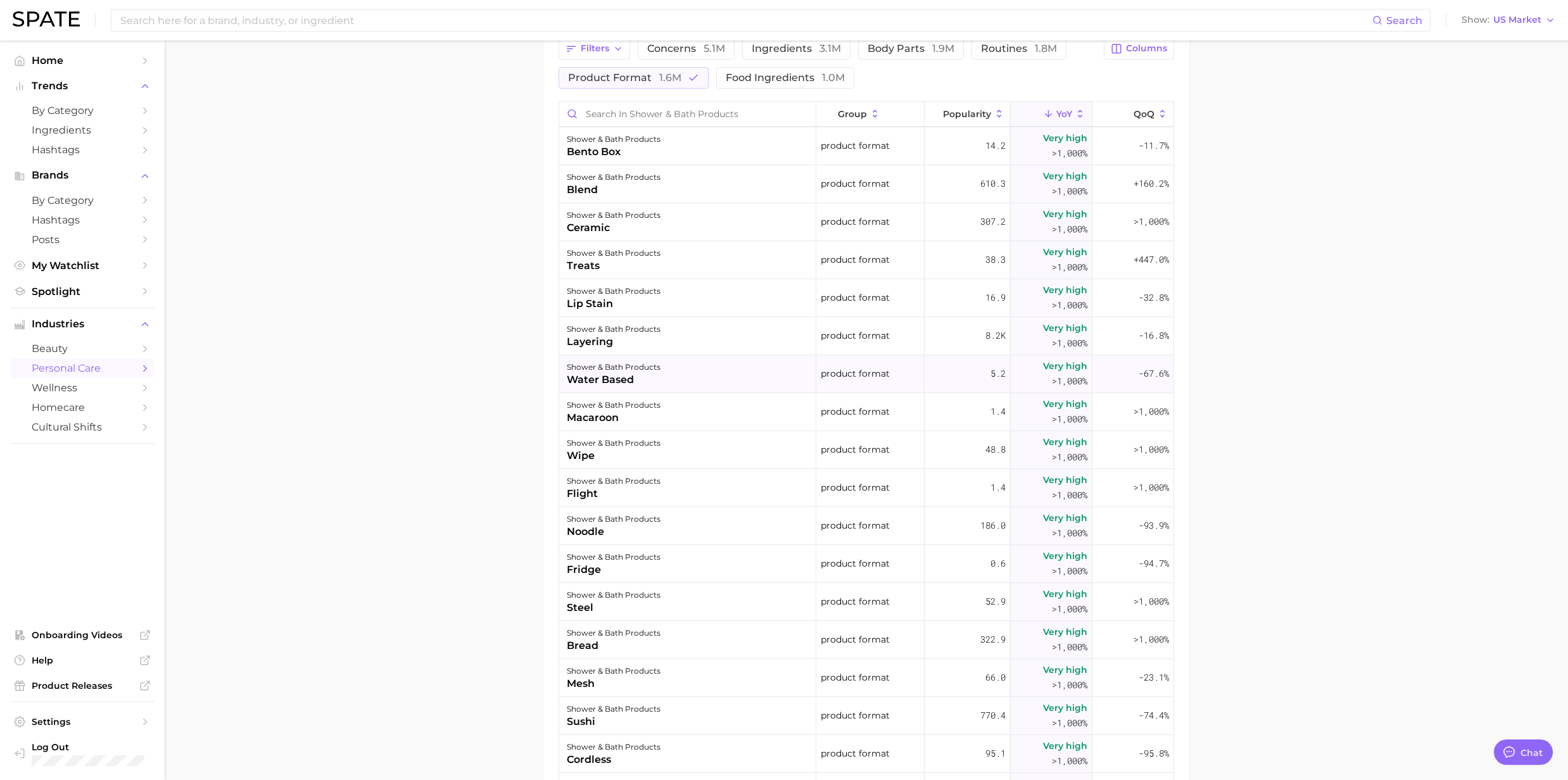
click at [633, 381] on div "water based" at bounding box center [614, 380] width 94 height 15
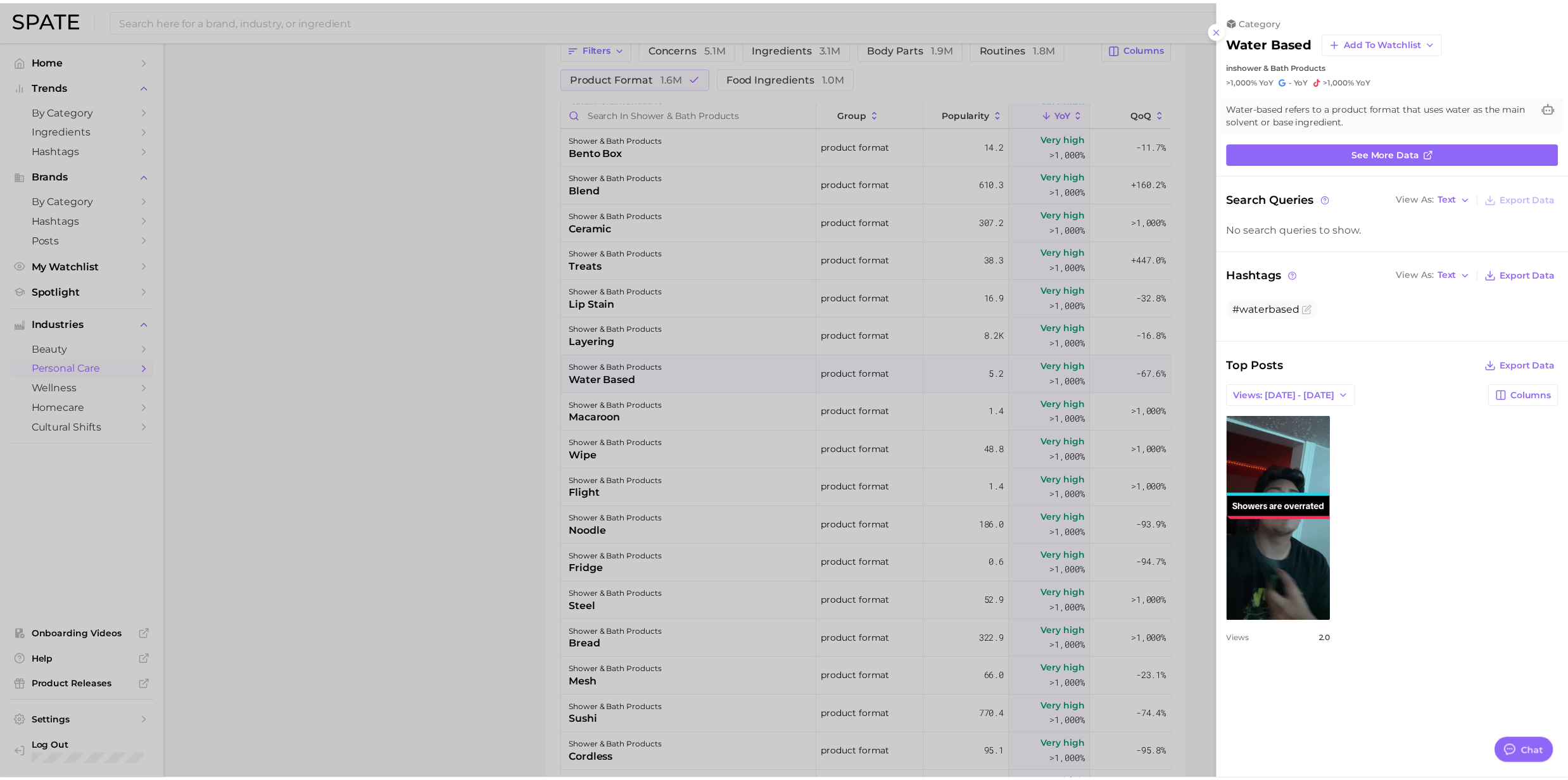
scroll to position [0, 0]
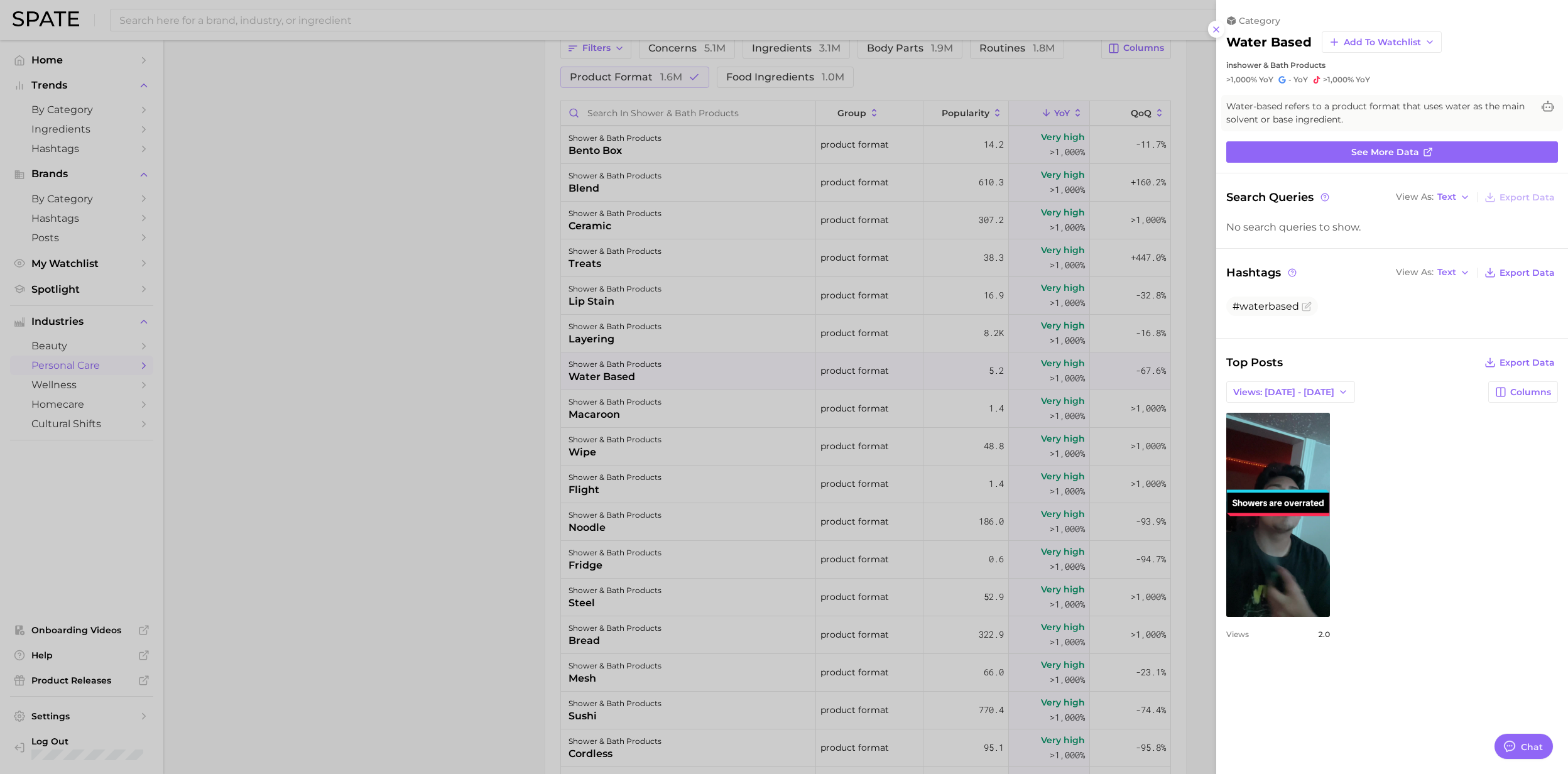
click at [586, 379] on div at bounding box center [784, 387] width 1568 height 774
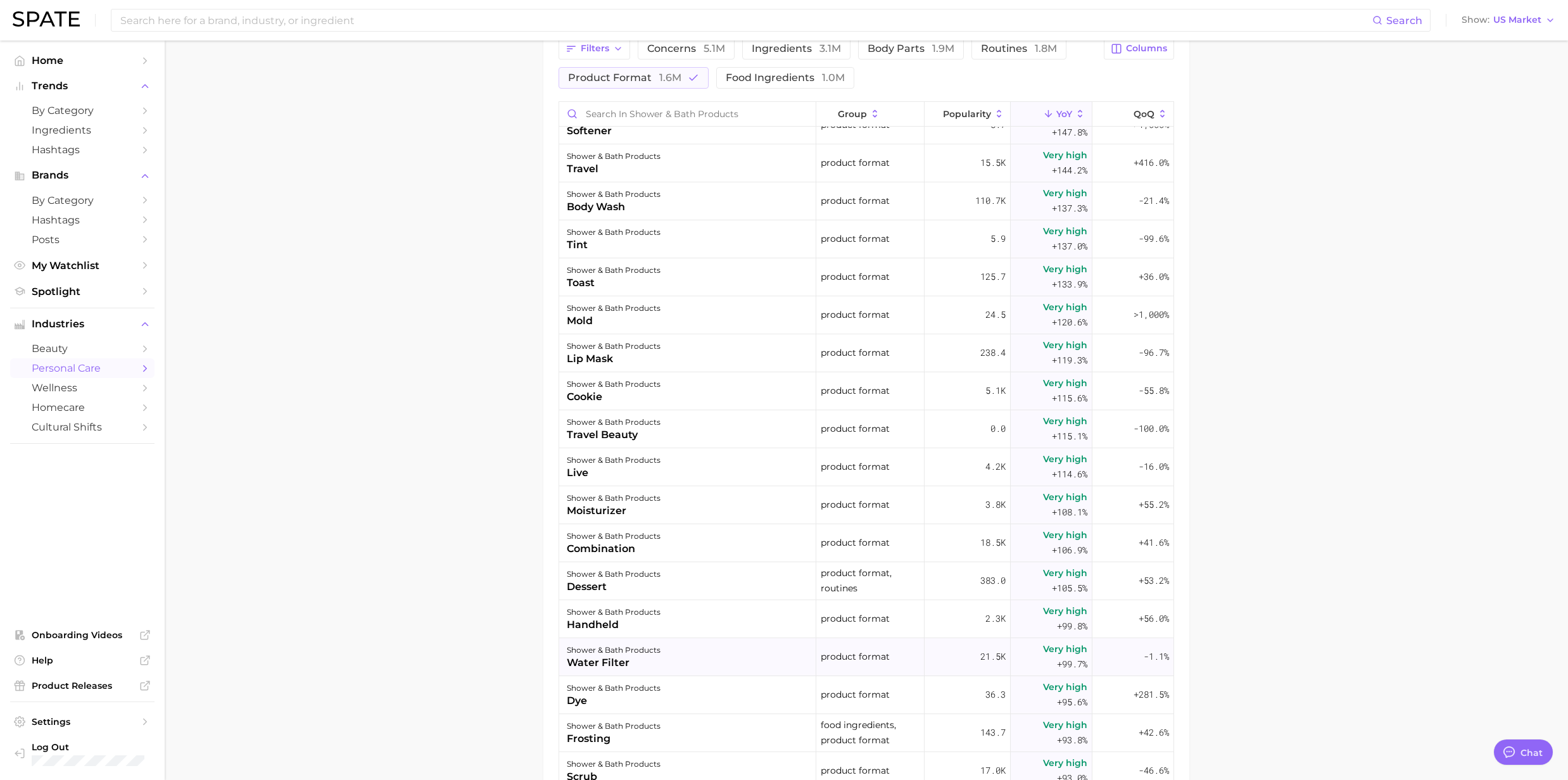
scroll to position [5318, 0]
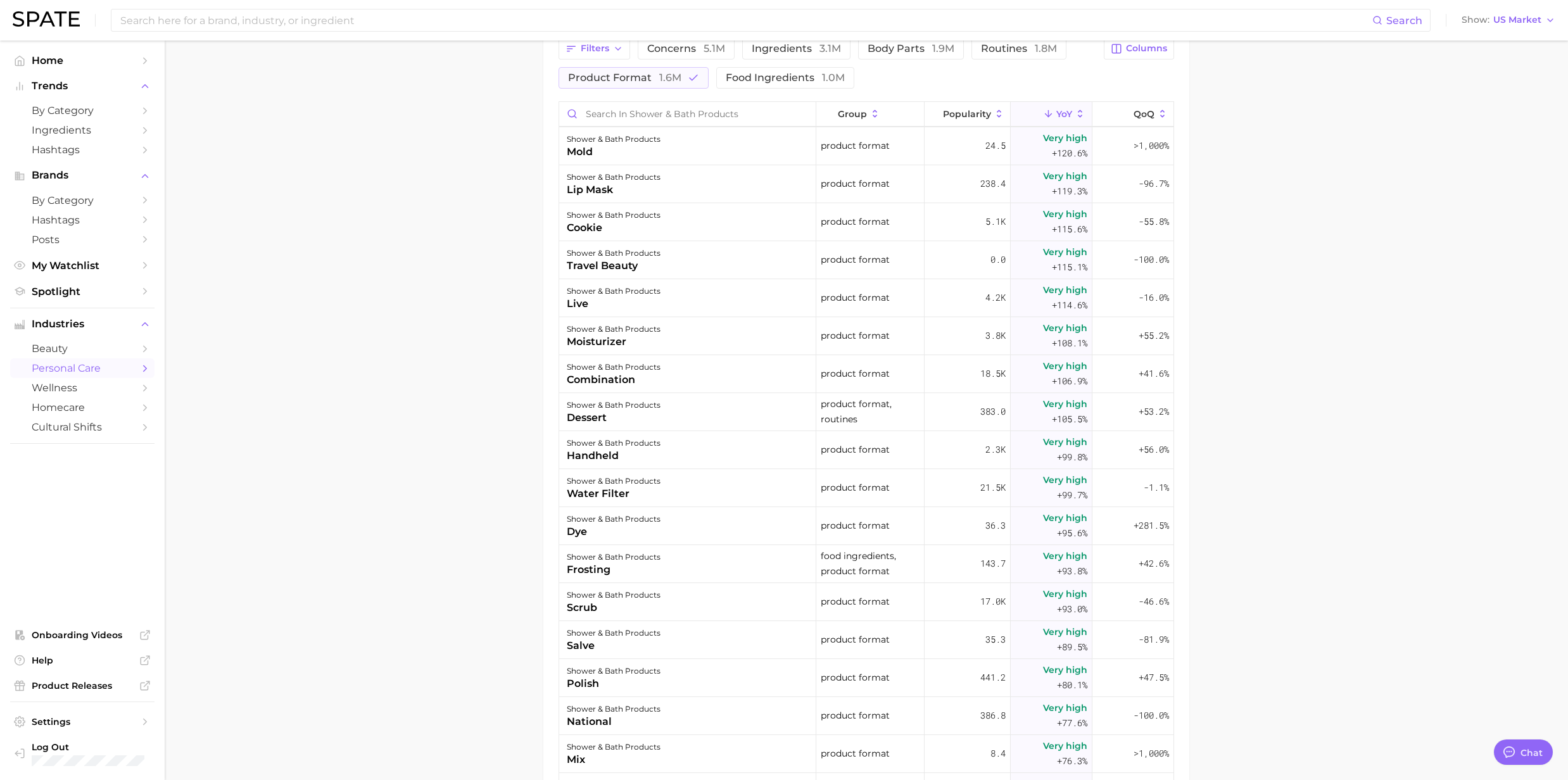
drag, startPoint x: 339, startPoint y: 133, endPoint x: 342, endPoint y: 148, distance: 15.3
click at [339, 133] on main "1. bath & body 2. shower & bath products 3. Subcategory Overview Google TikTok …" at bounding box center [866, 246] width 1404 height 1425
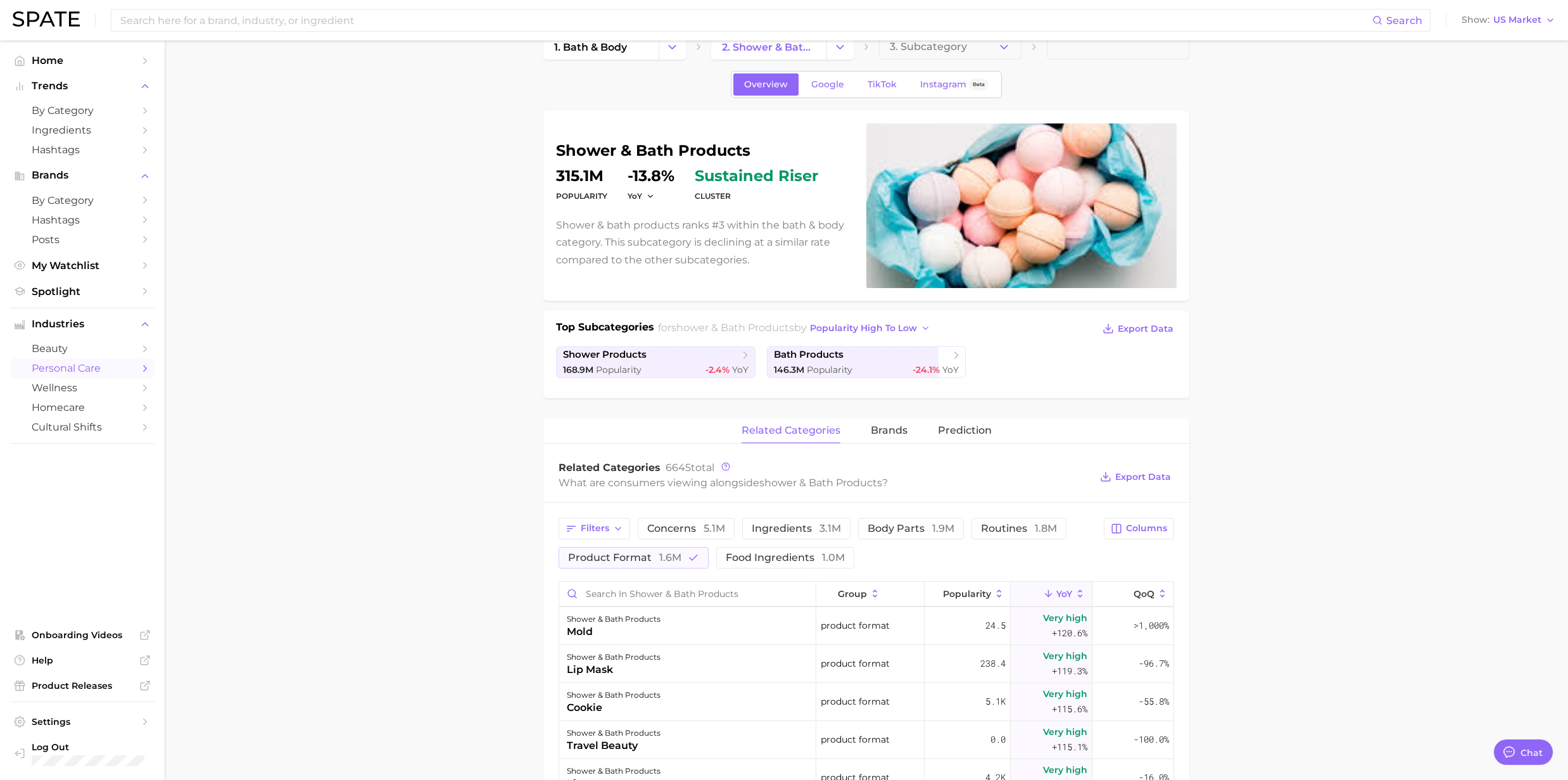
scroll to position [0, 0]
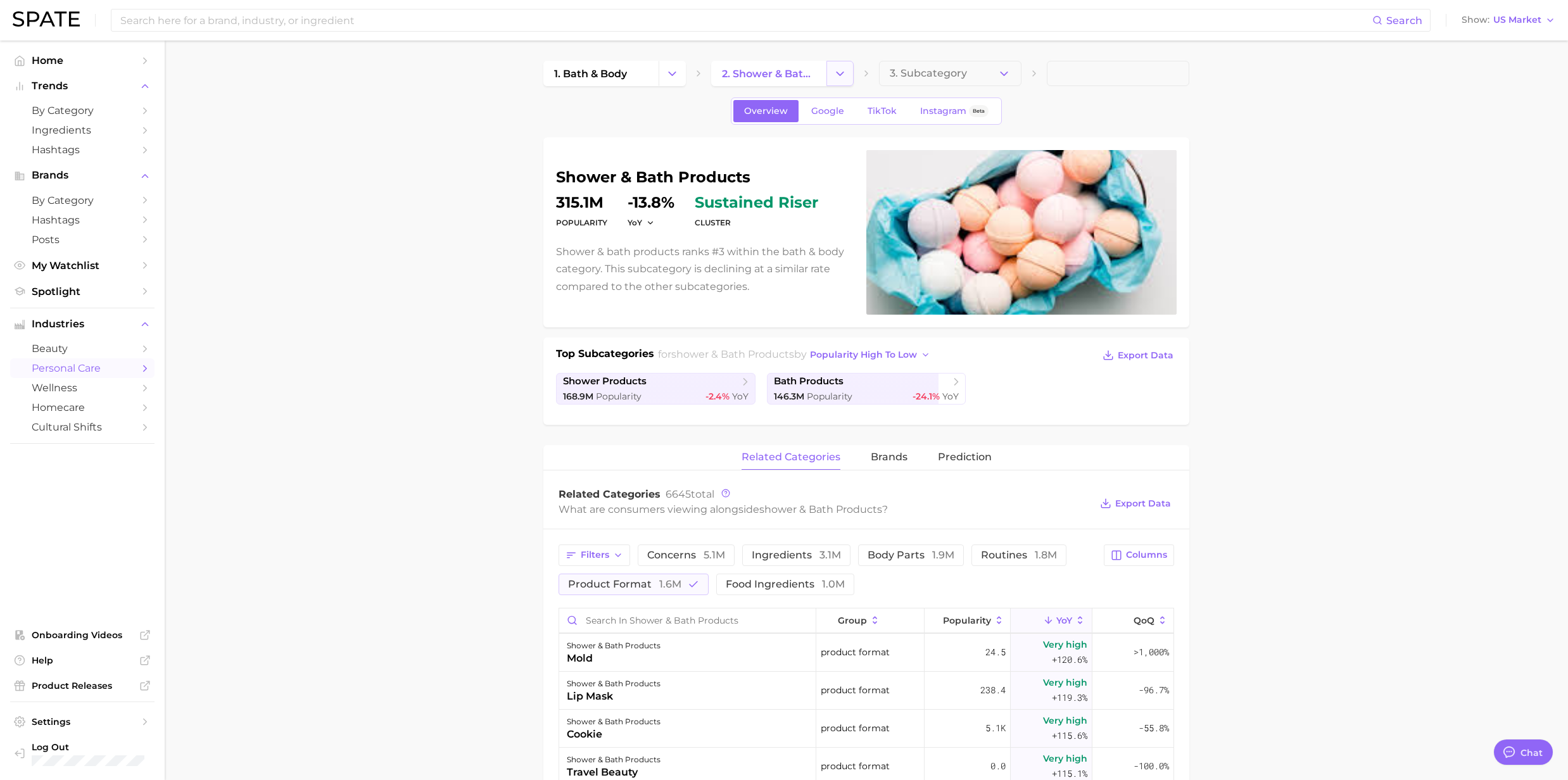
click at [836, 69] on icon "Change Category" at bounding box center [840, 73] width 13 height 13
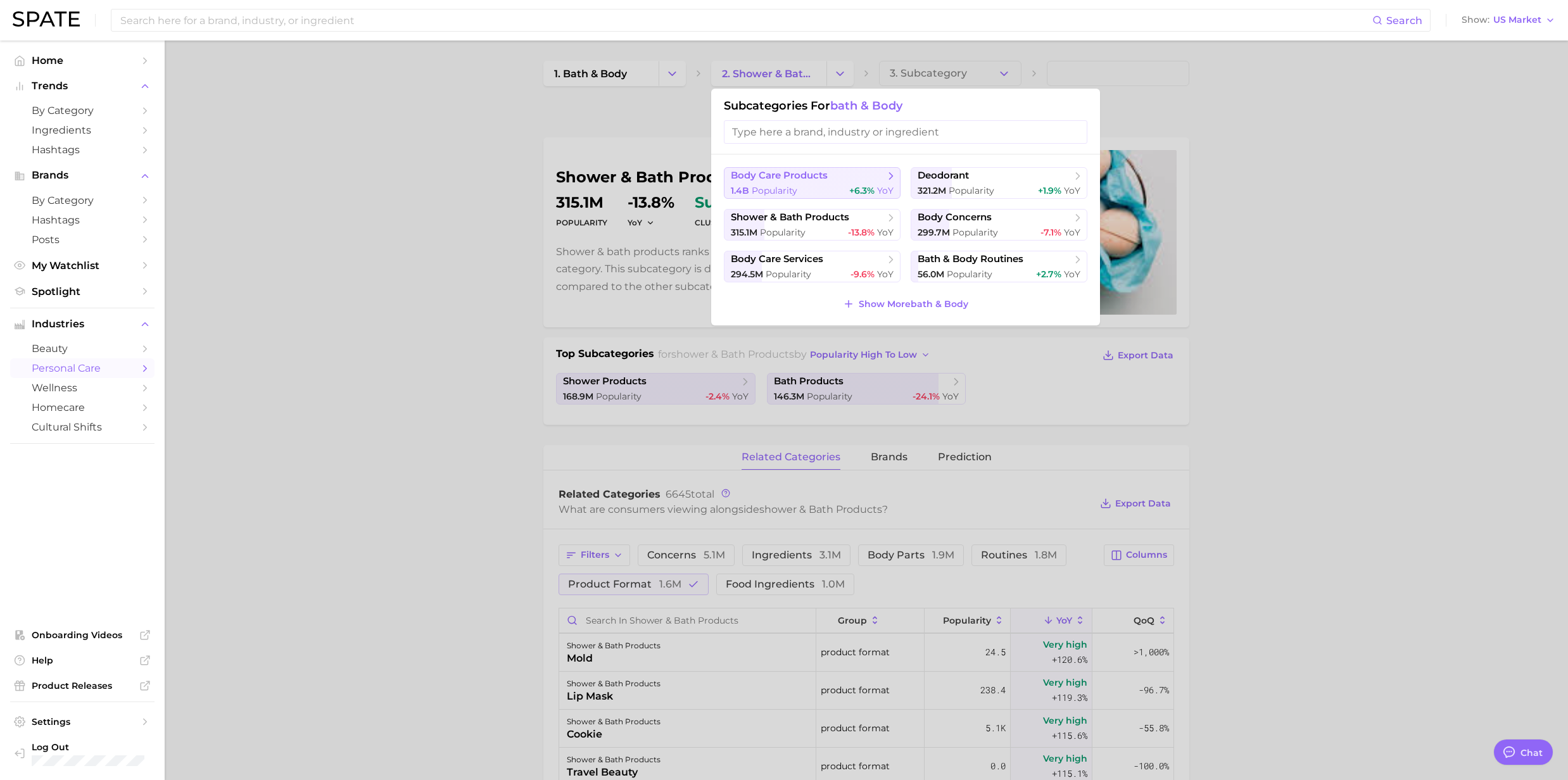
click at [823, 177] on span "body care products" at bounding box center [779, 176] width 97 height 12
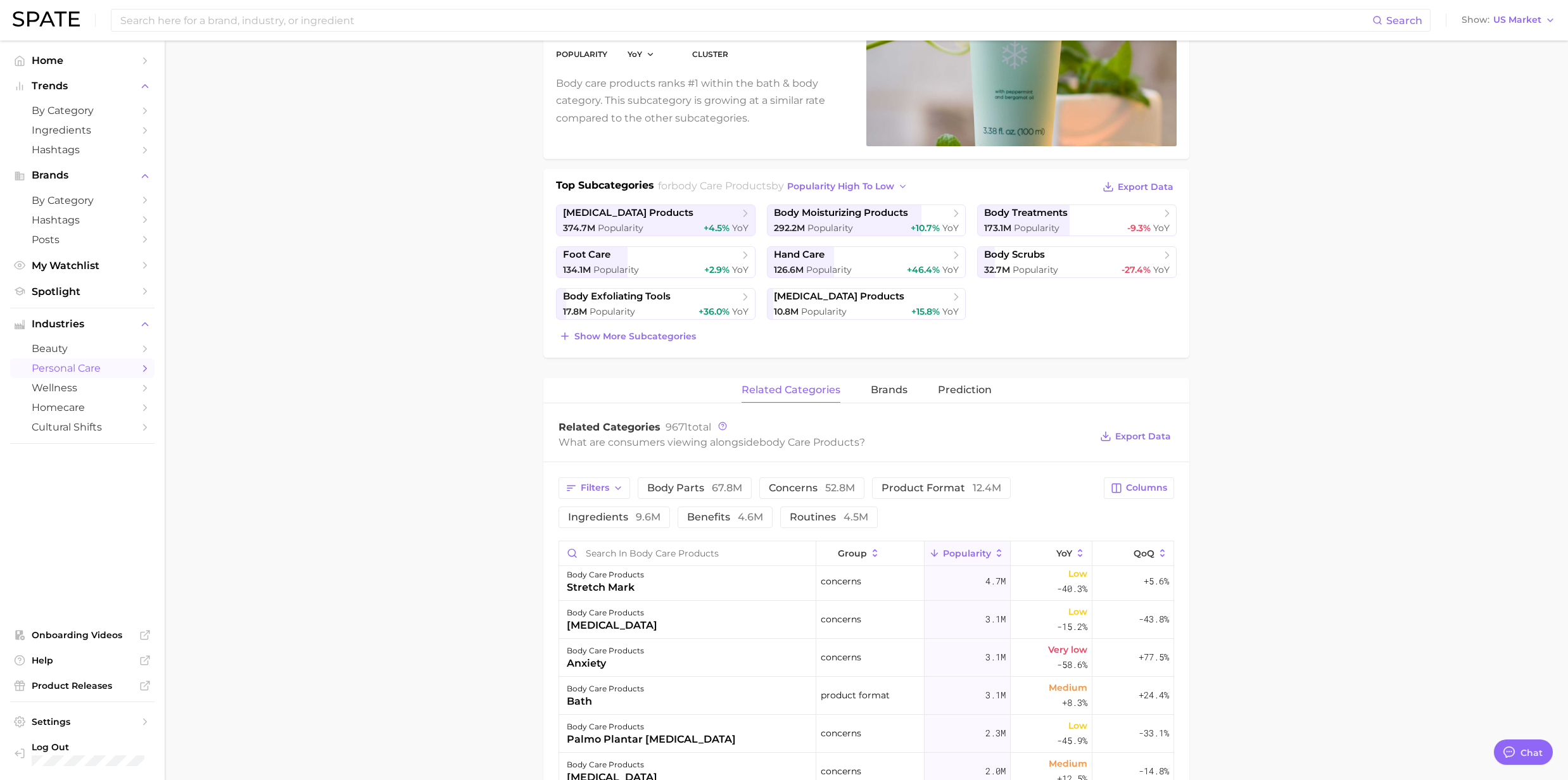
scroll to position [168, 0]
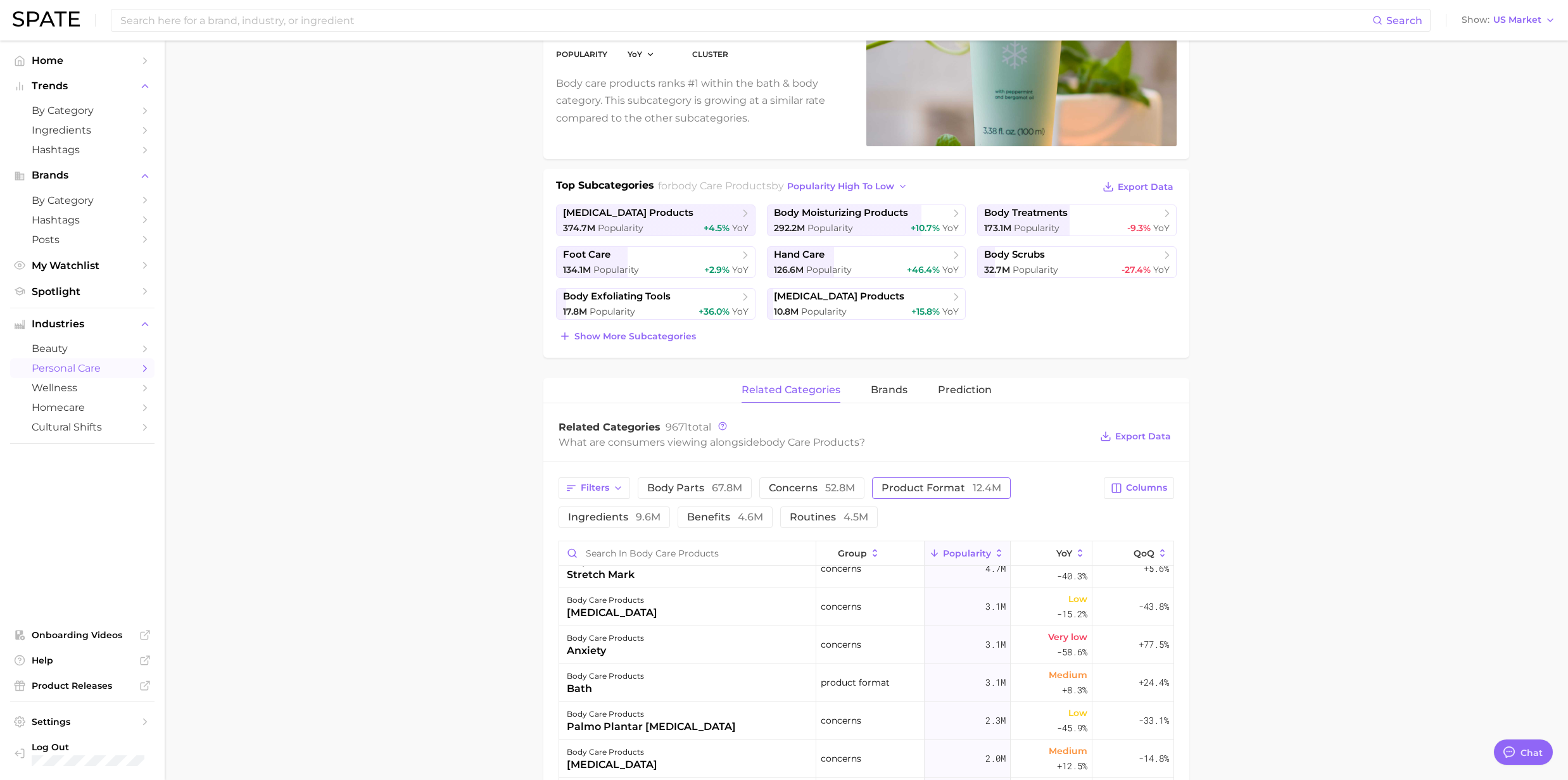
click at [933, 490] on span "product format 12.4m" at bounding box center [941, 488] width 120 height 10
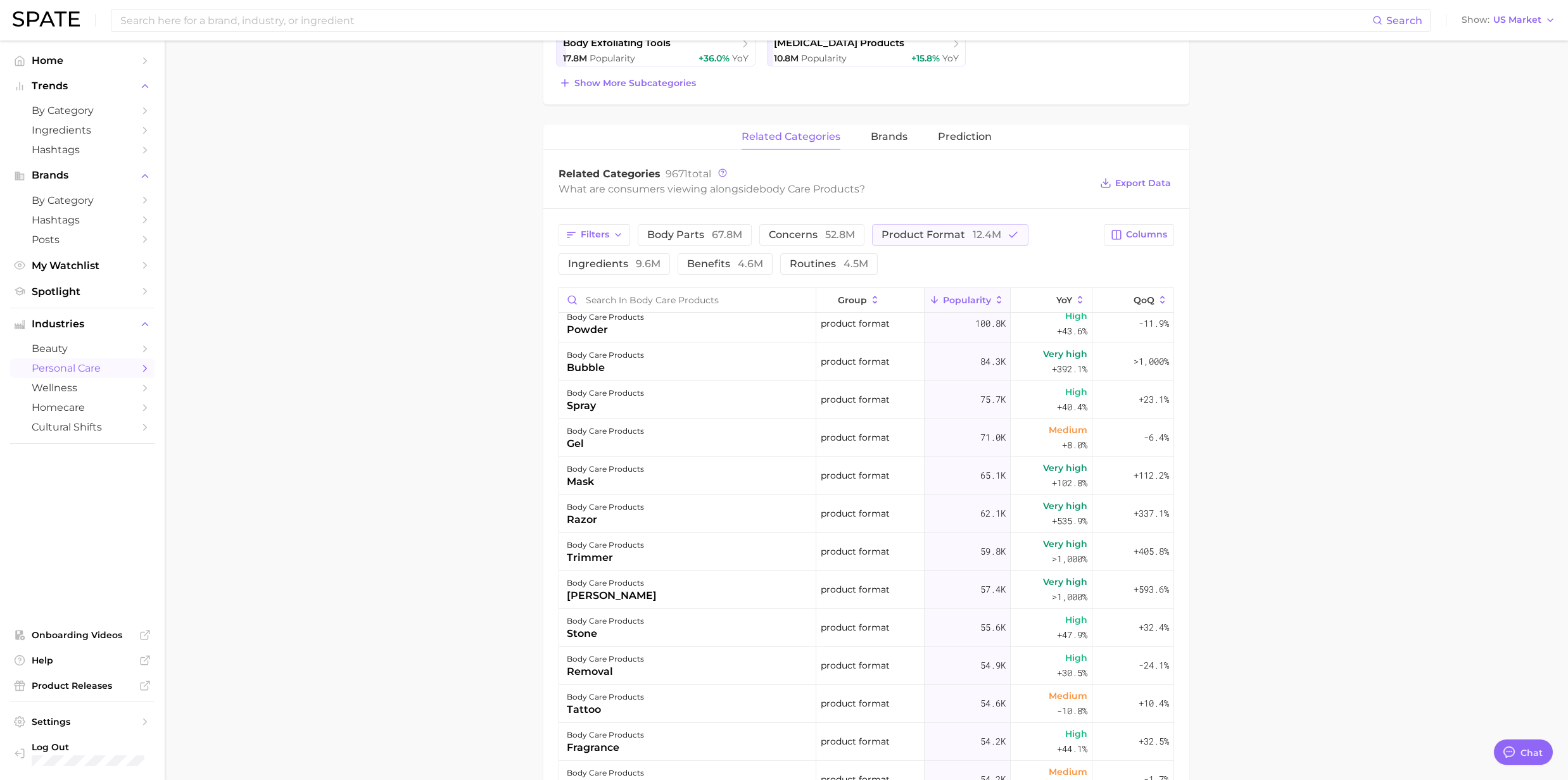
scroll to position [759, 0]
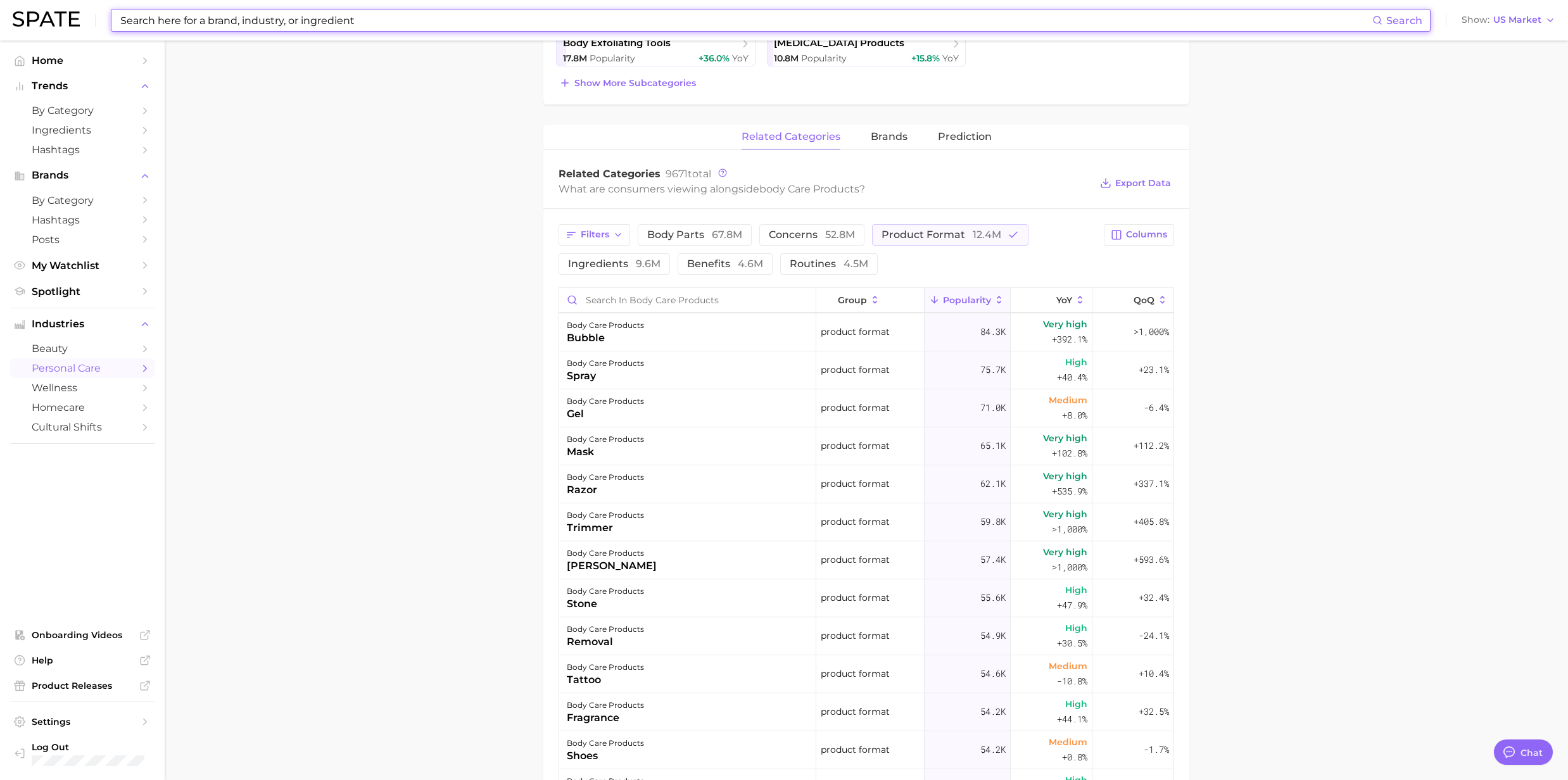
click at [193, 21] on input at bounding box center [746, 21] width 1253 height 21
click at [187, 23] on input at bounding box center [746, 21] width 1253 height 21
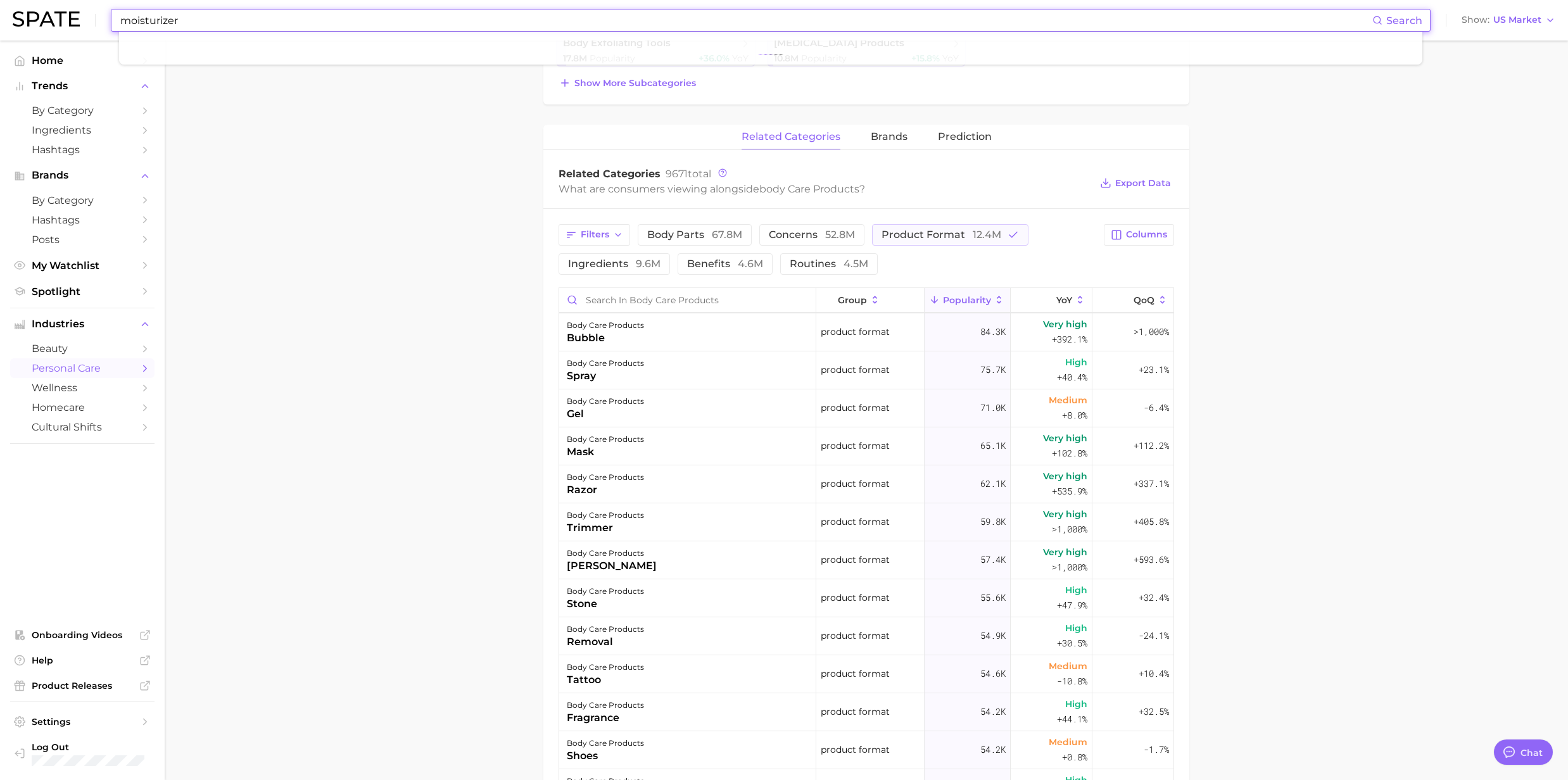
type input "moisturizer"
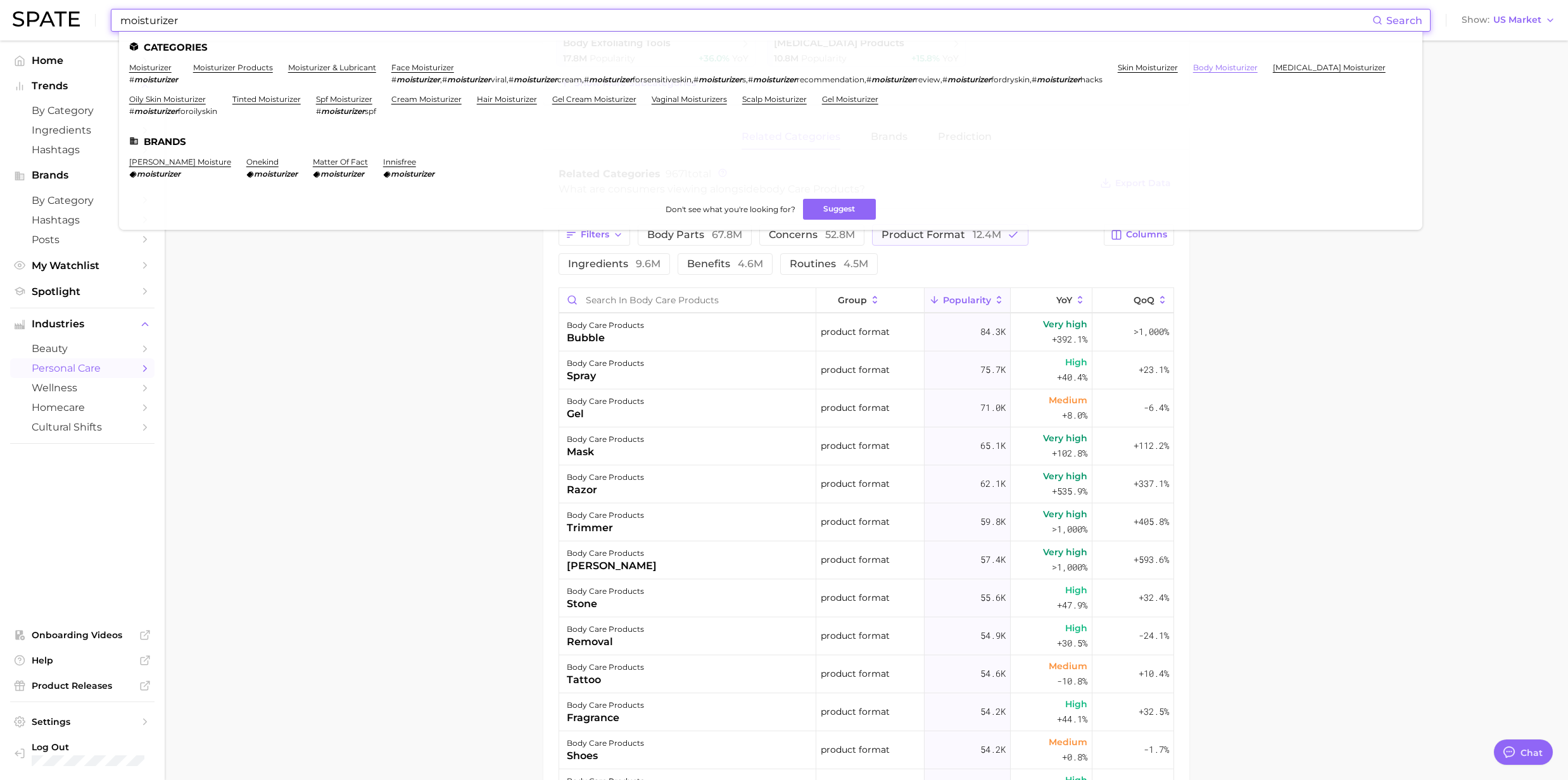
click at [1229, 71] on link "body moisturizer" at bounding box center [1225, 68] width 64 height 10
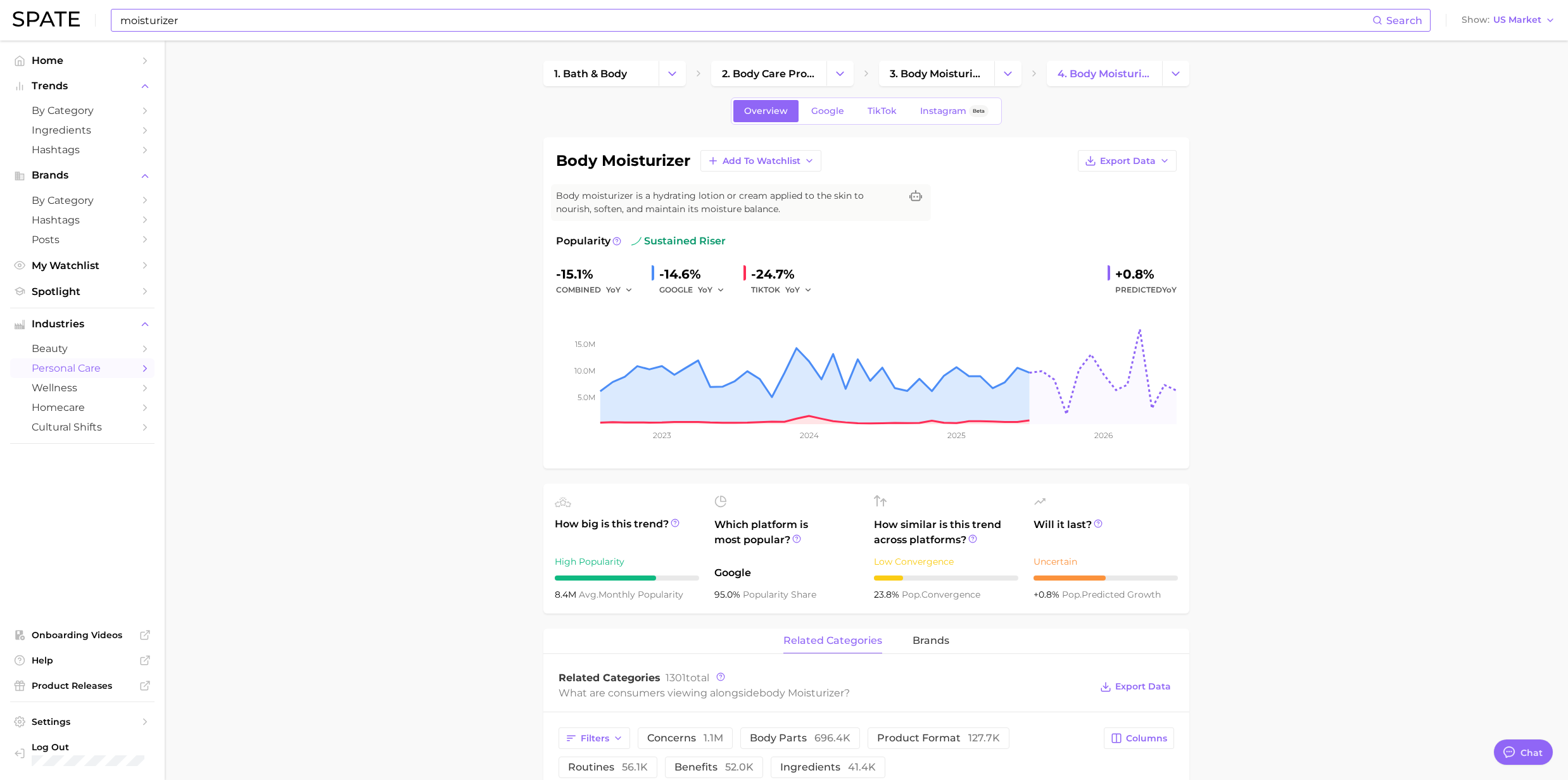
drag, startPoint x: 268, startPoint y: 26, endPoint x: 253, endPoint y: 23, distance: 15.3
click at [268, 26] on input "moisturizer" at bounding box center [746, 21] width 1253 height 21
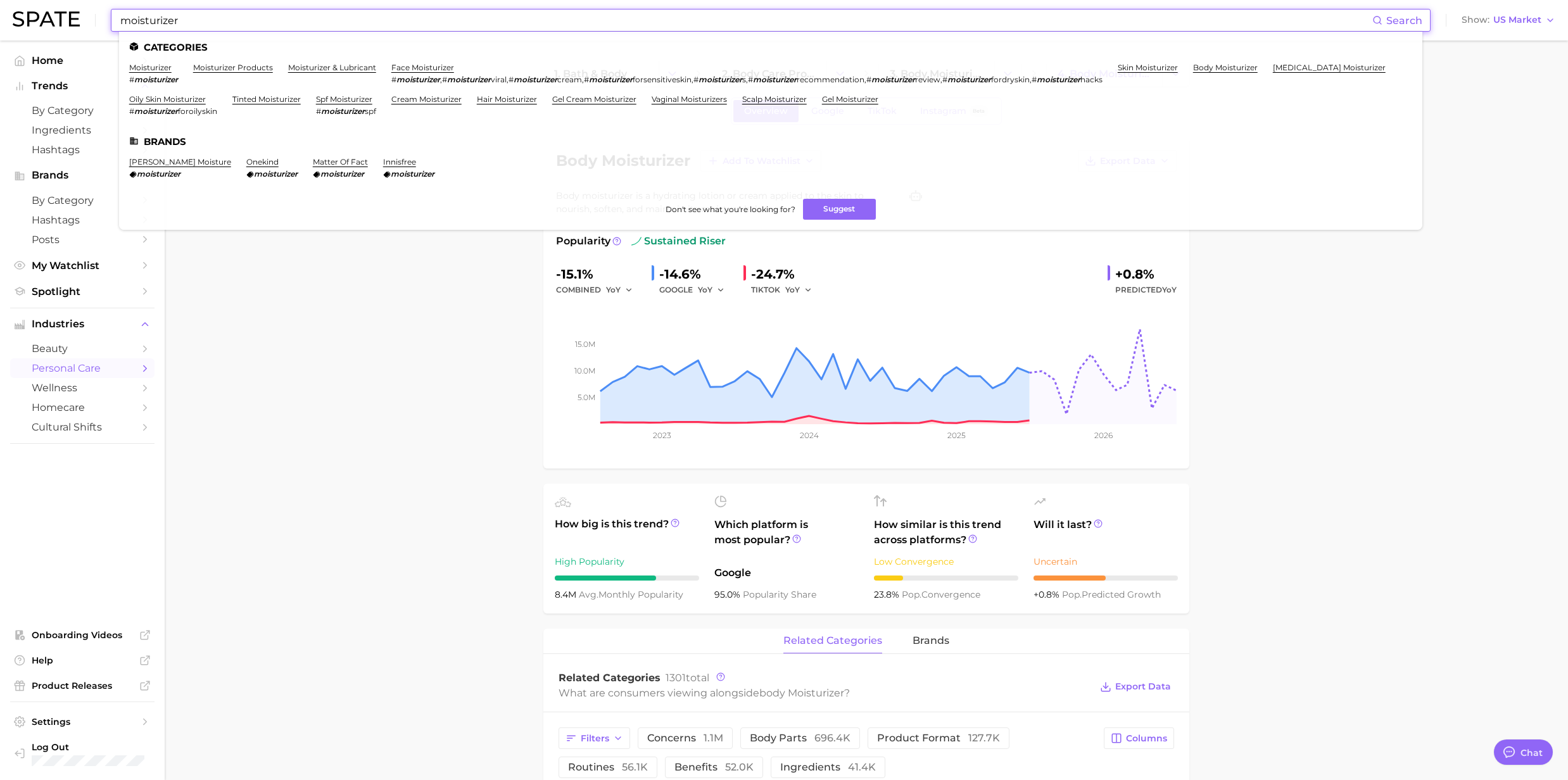
drag, startPoint x: 246, startPoint y: 21, endPoint x: 105, endPoint y: 6, distance: 141.8
click at [105, 6] on div "moisturizer Search Categories moisturizer # moisturizer moisturizer products mo…" at bounding box center [784, 20] width 1543 height 40
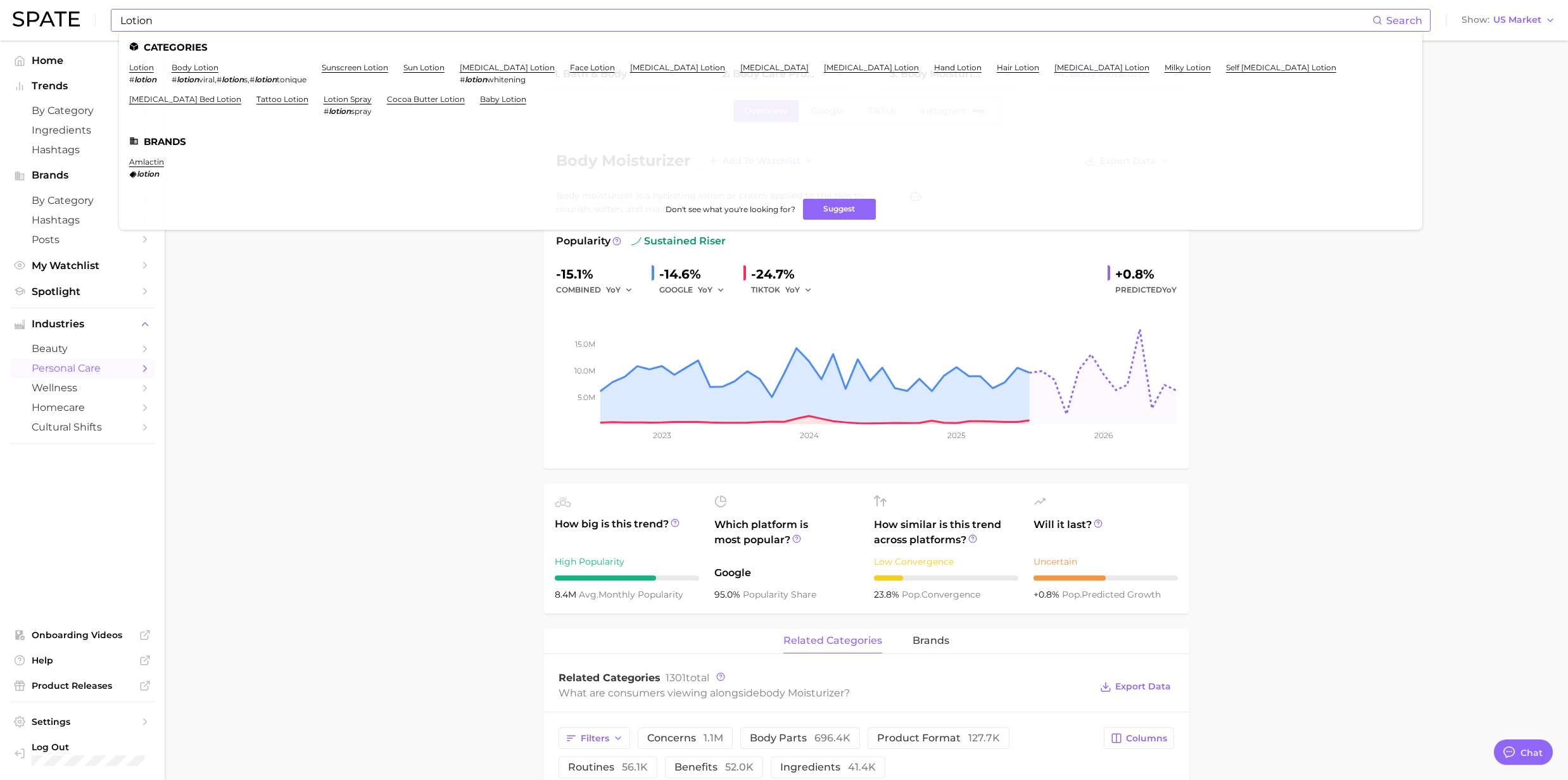
click at [203, 61] on ul "Categories lotion # lotion body lotion # lotion viral , # lotion s , # lotion t…" at bounding box center [770, 130] width 1304 height 198
click at [198, 69] on link "body lotion" at bounding box center [195, 68] width 47 height 10
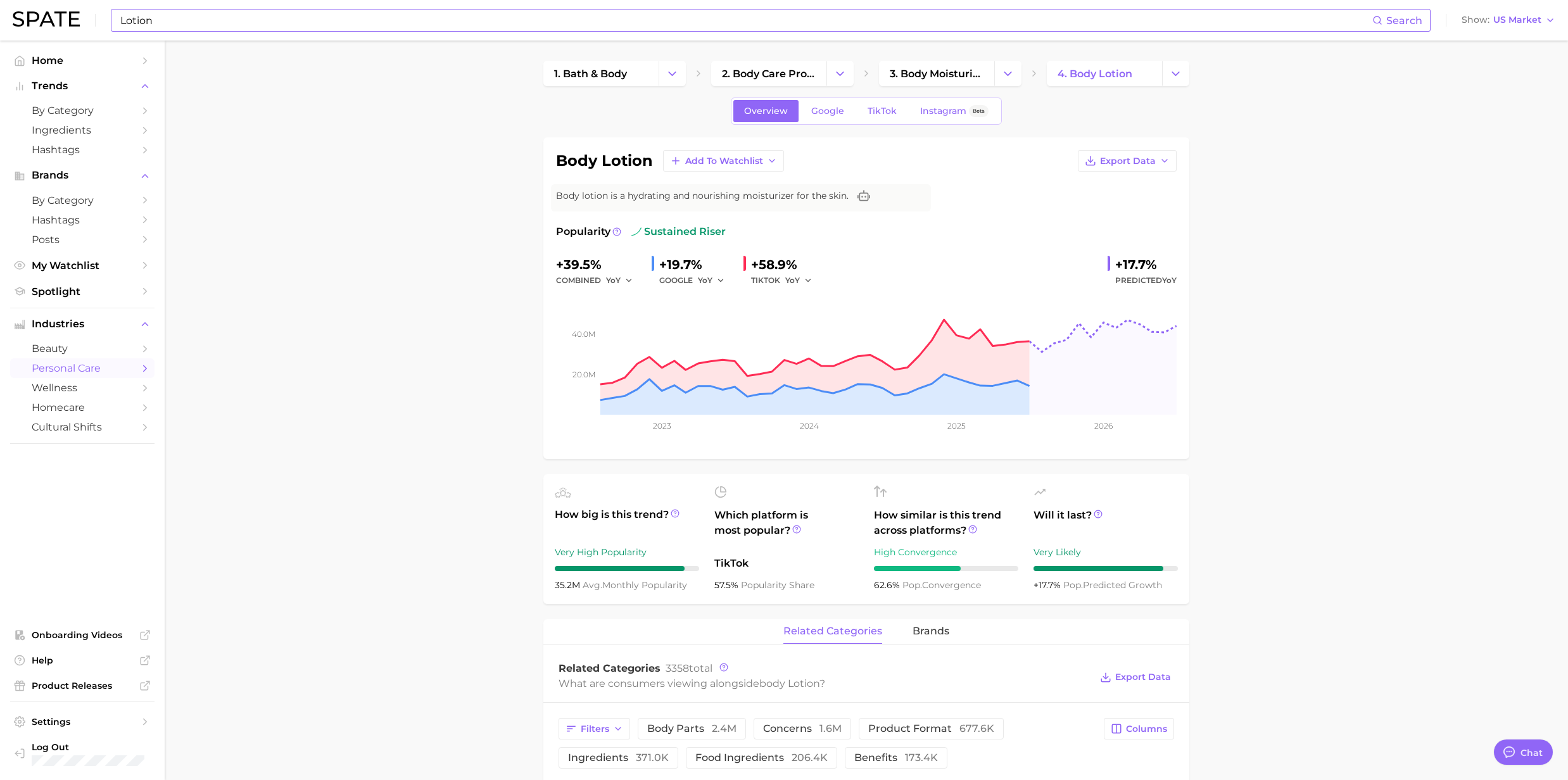
click at [218, 16] on input "Lotion" at bounding box center [746, 21] width 1253 height 21
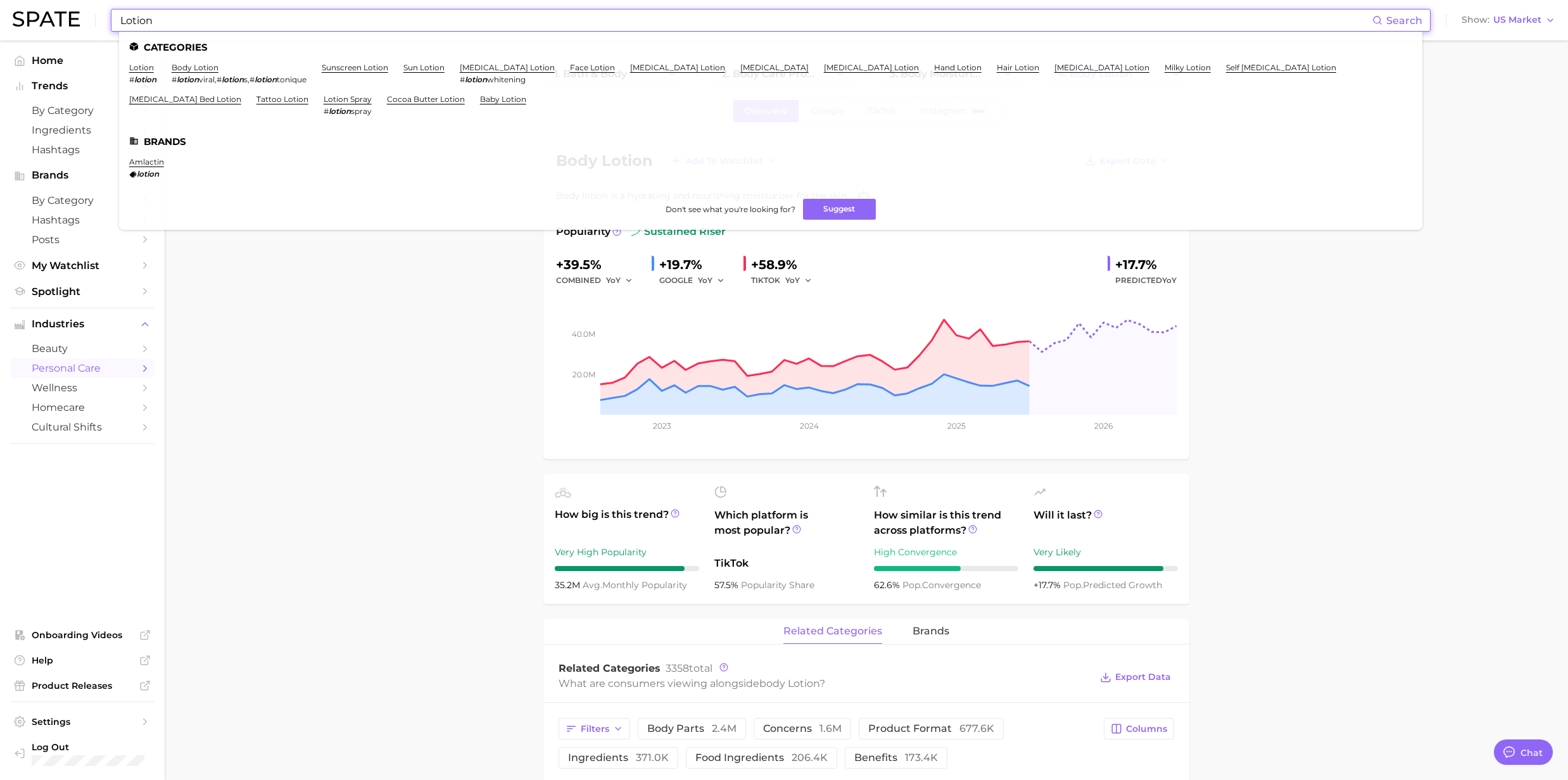
drag, startPoint x: 218, startPoint y: 16, endPoint x: 109, endPoint y: 17, distance: 109.0
click at [109, 17] on div "Lotion Search Categories lotion # lotion body lotion # lotion viral , # lotion …" at bounding box center [784, 20] width 1543 height 40
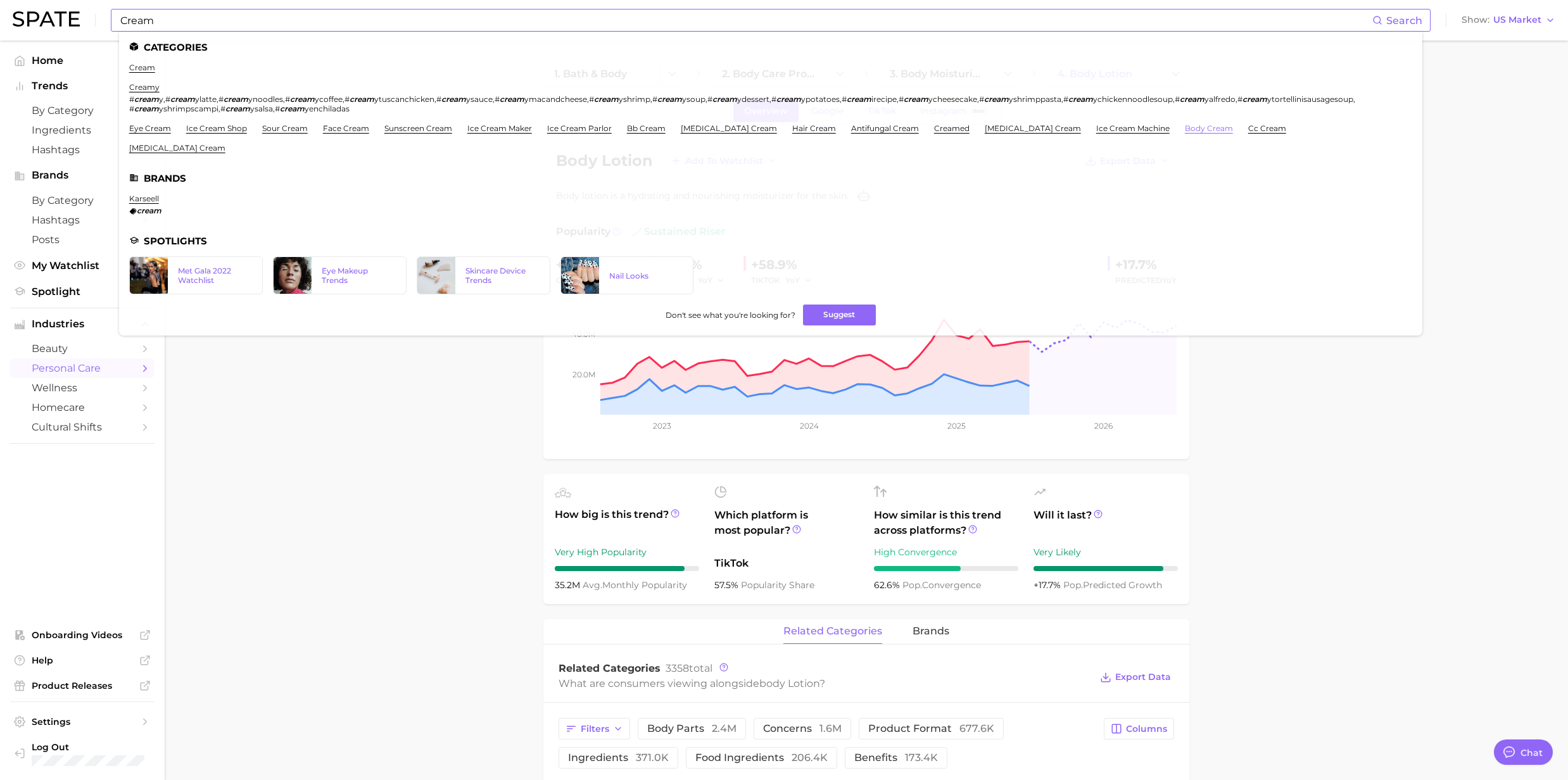
click at [1185, 125] on link "body cream" at bounding box center [1209, 129] width 48 height 10
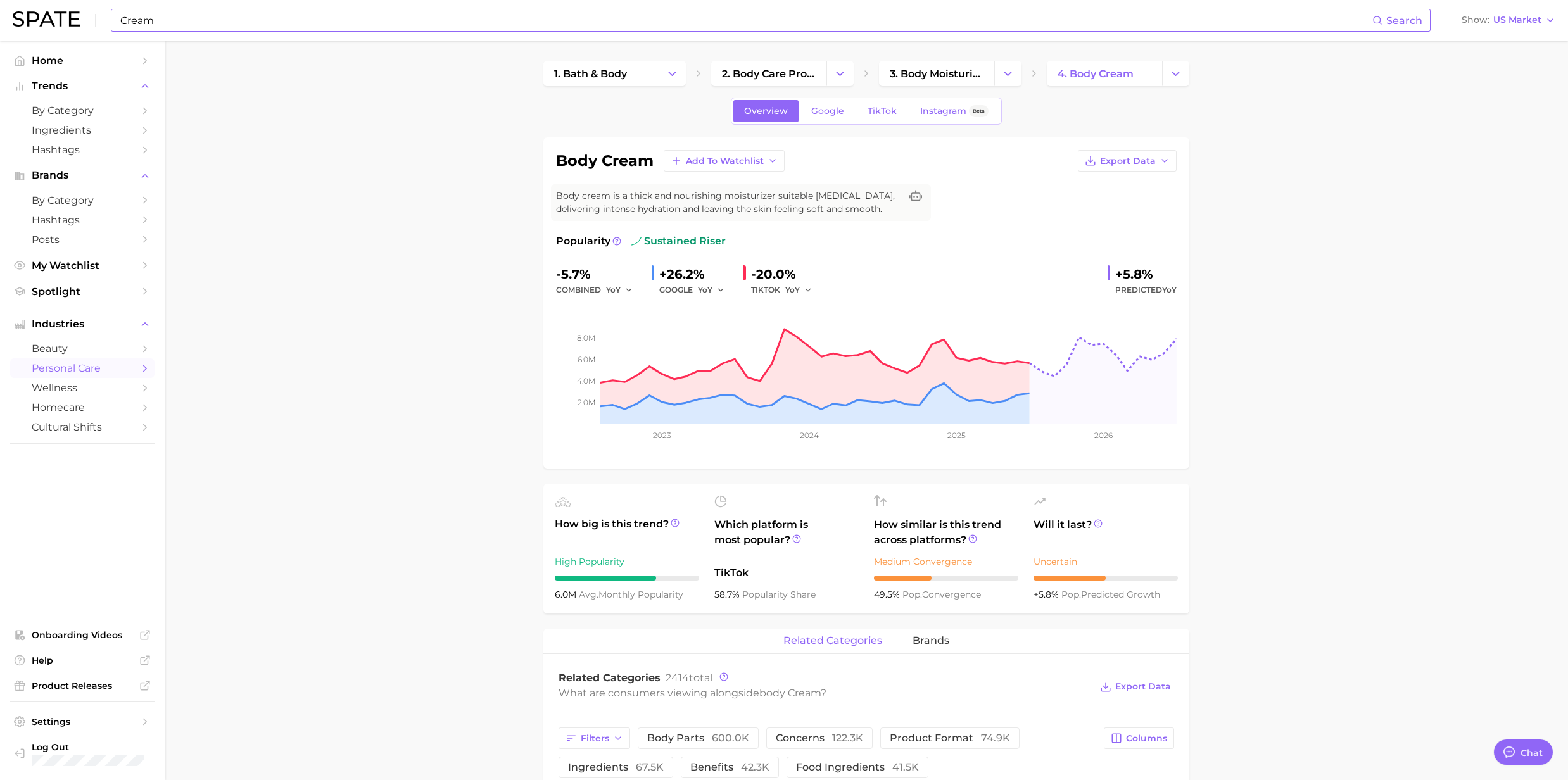
click at [236, 21] on input "Cream" at bounding box center [746, 21] width 1253 height 21
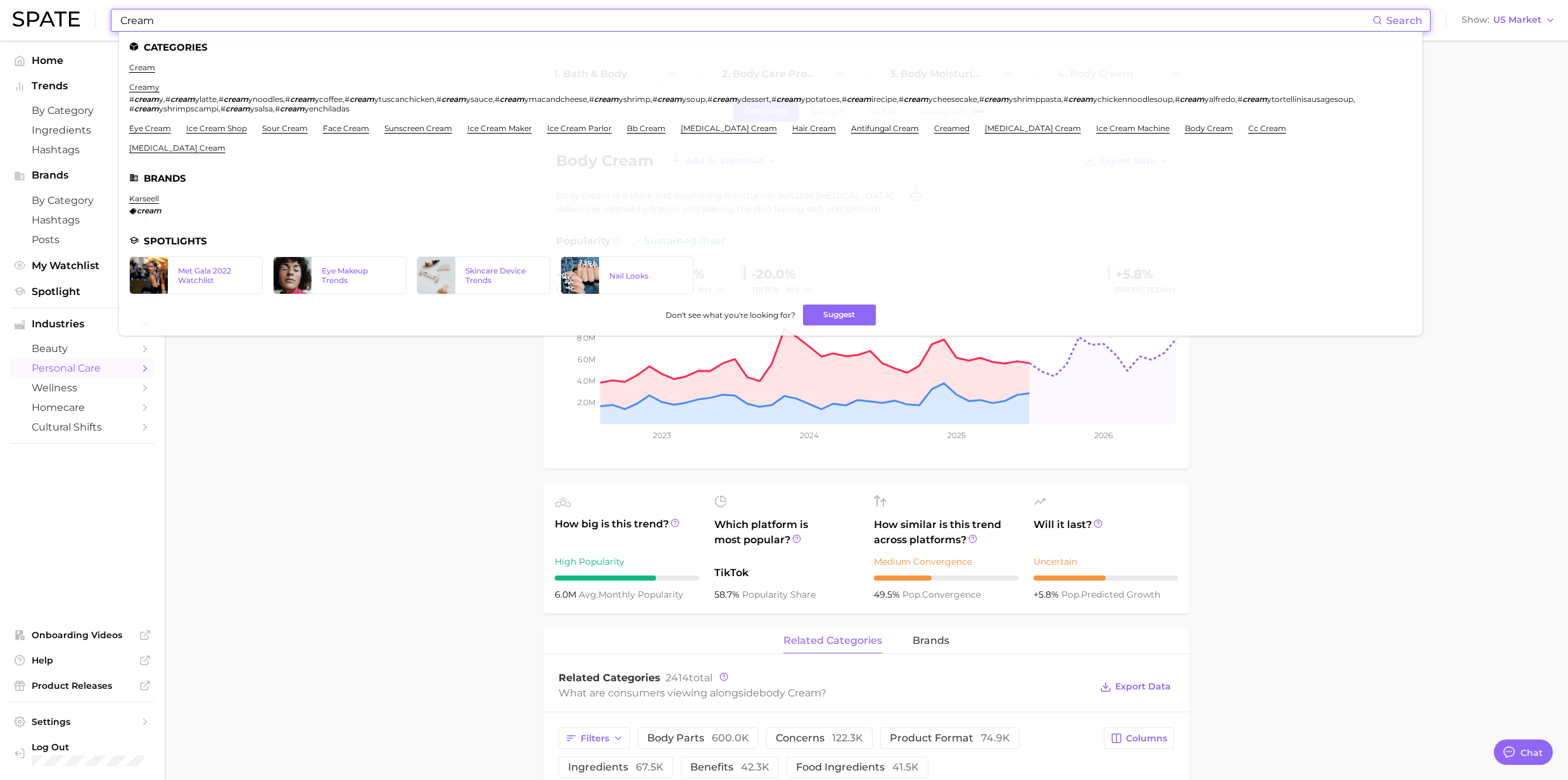
drag, startPoint x: 211, startPoint y: 17, endPoint x: 107, endPoint y: 13, distance: 104.1
click at [107, 13] on div "Cream Search Categories cream creamy # cream y , # cream ylatte , # cream ynood…" at bounding box center [784, 20] width 1543 height 40
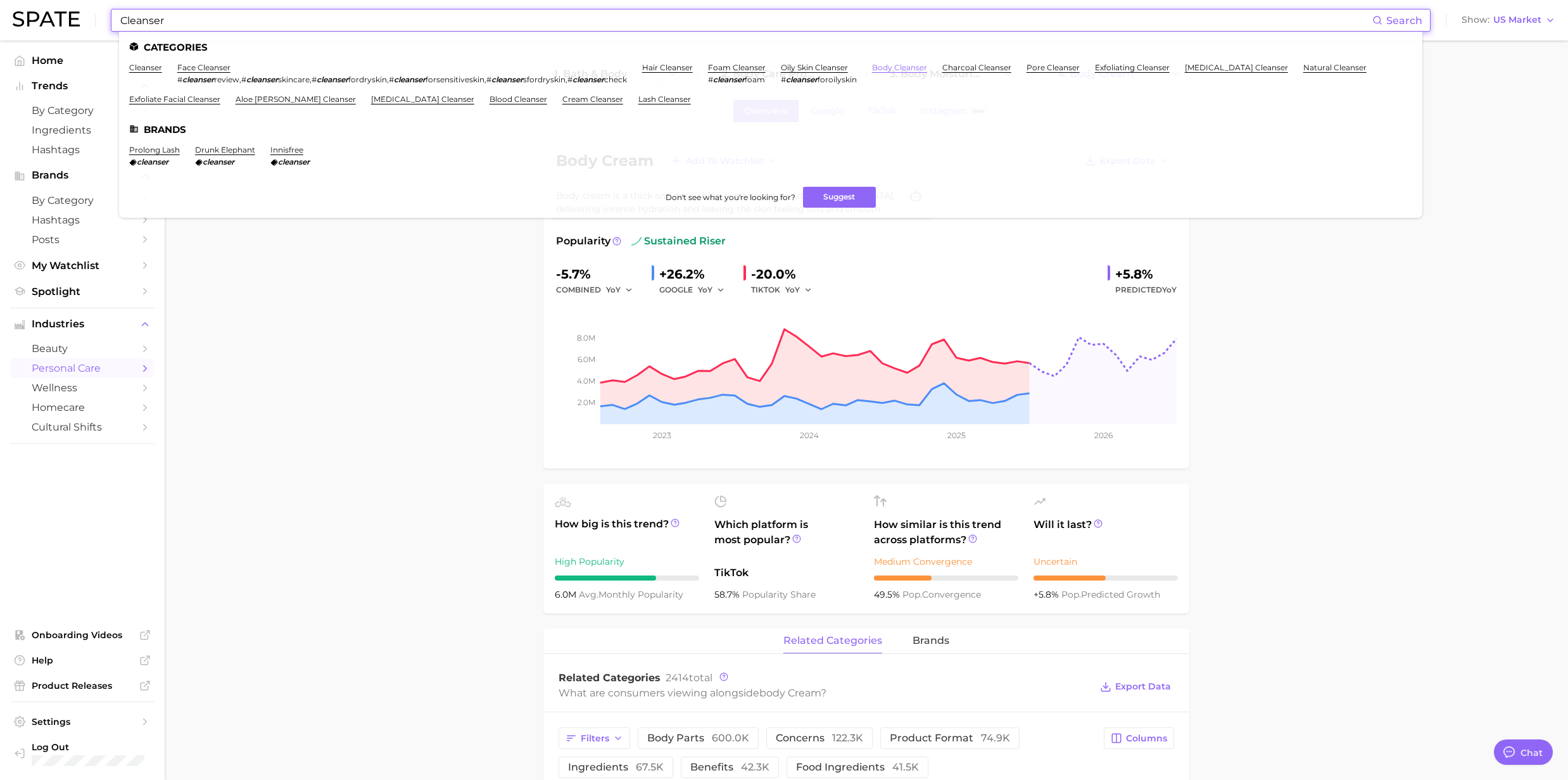
click at [927, 64] on link "body cleanser" at bounding box center [899, 68] width 55 height 10
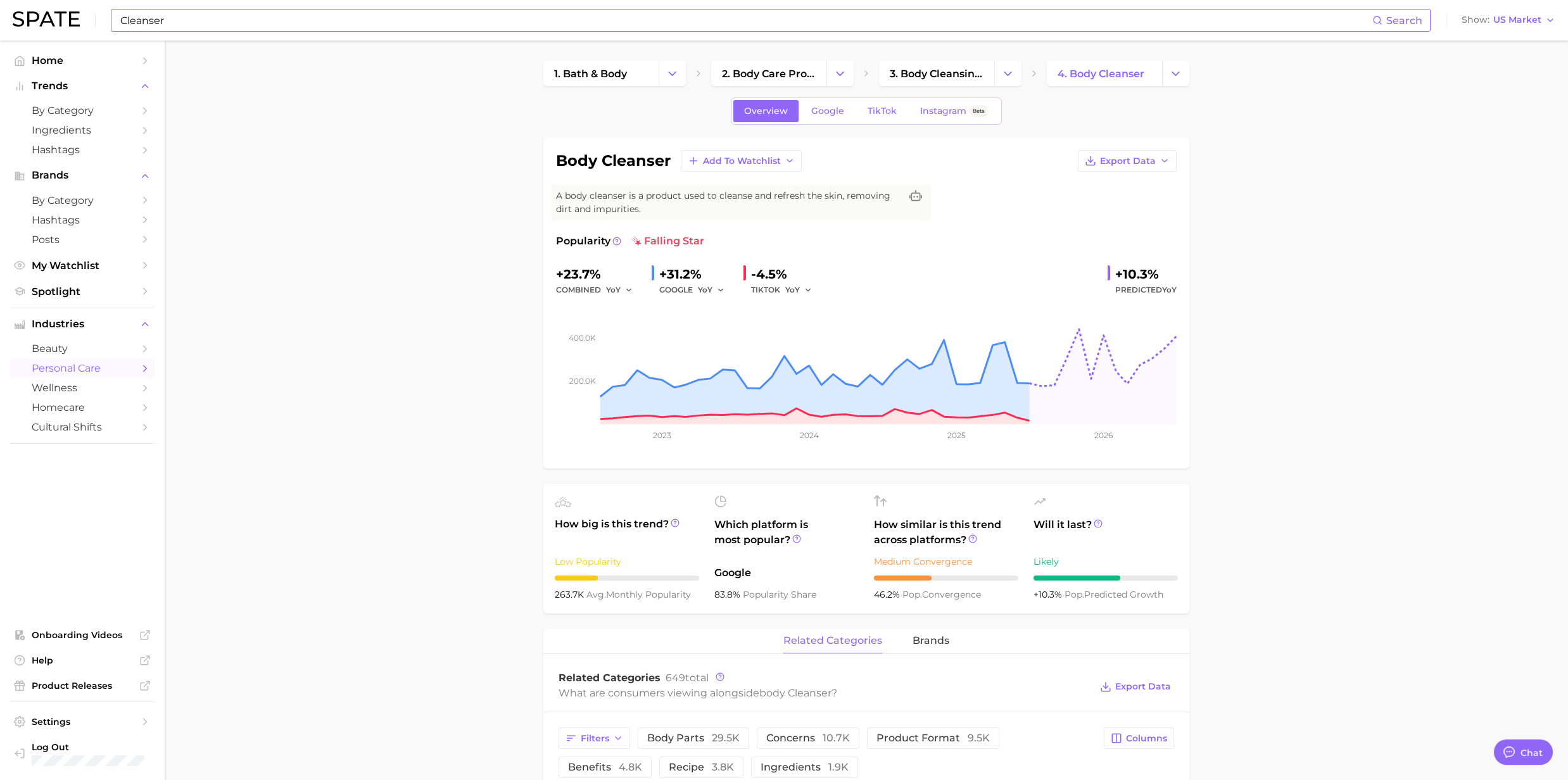
drag, startPoint x: 1433, startPoint y: 372, endPoint x: 1280, endPoint y: 340, distance: 156.3
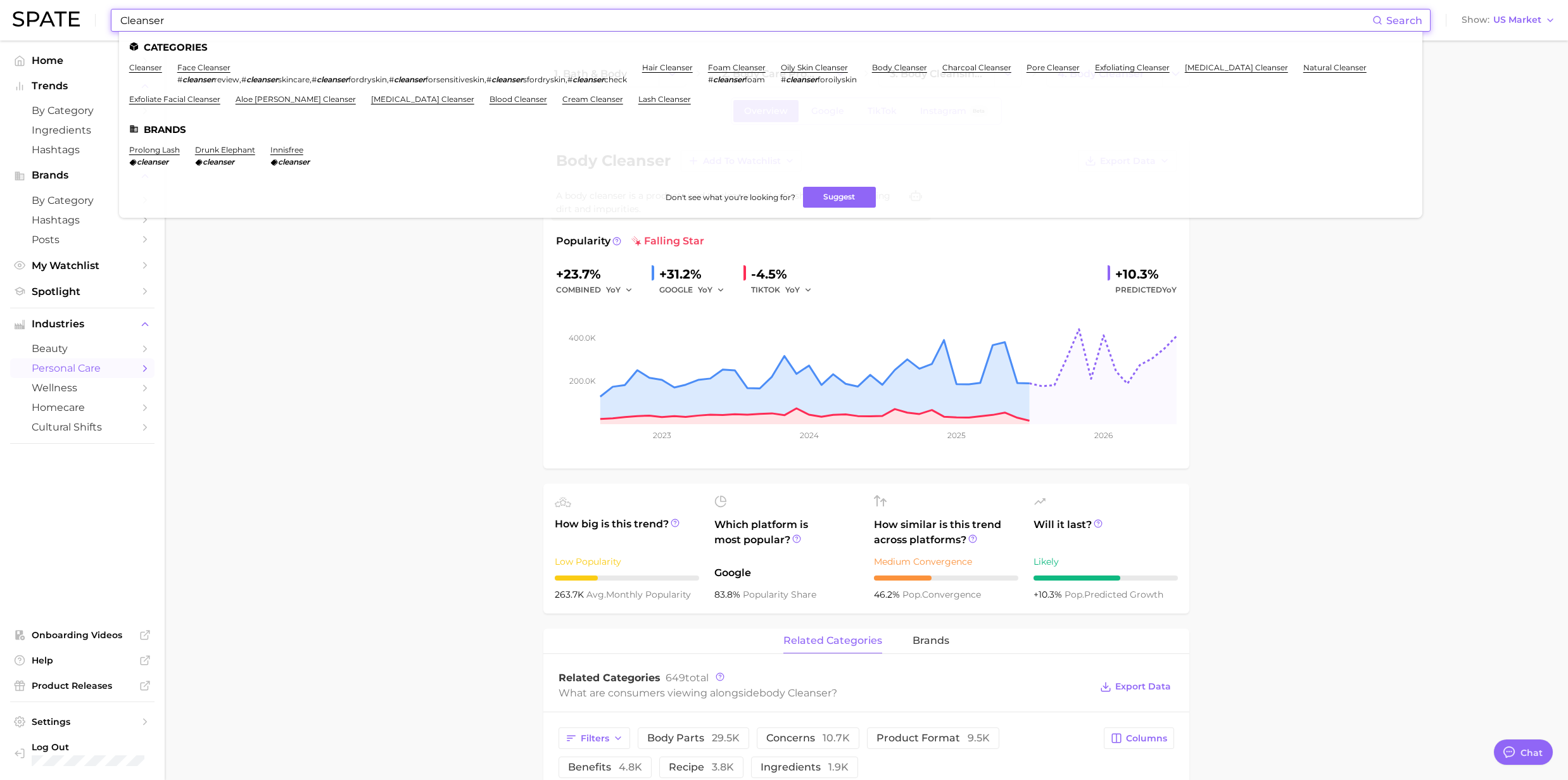
click at [181, 26] on input "Cleanser" at bounding box center [746, 21] width 1253 height 21
click at [562, 100] on link "cream cleanser" at bounding box center [593, 99] width 61 height 10
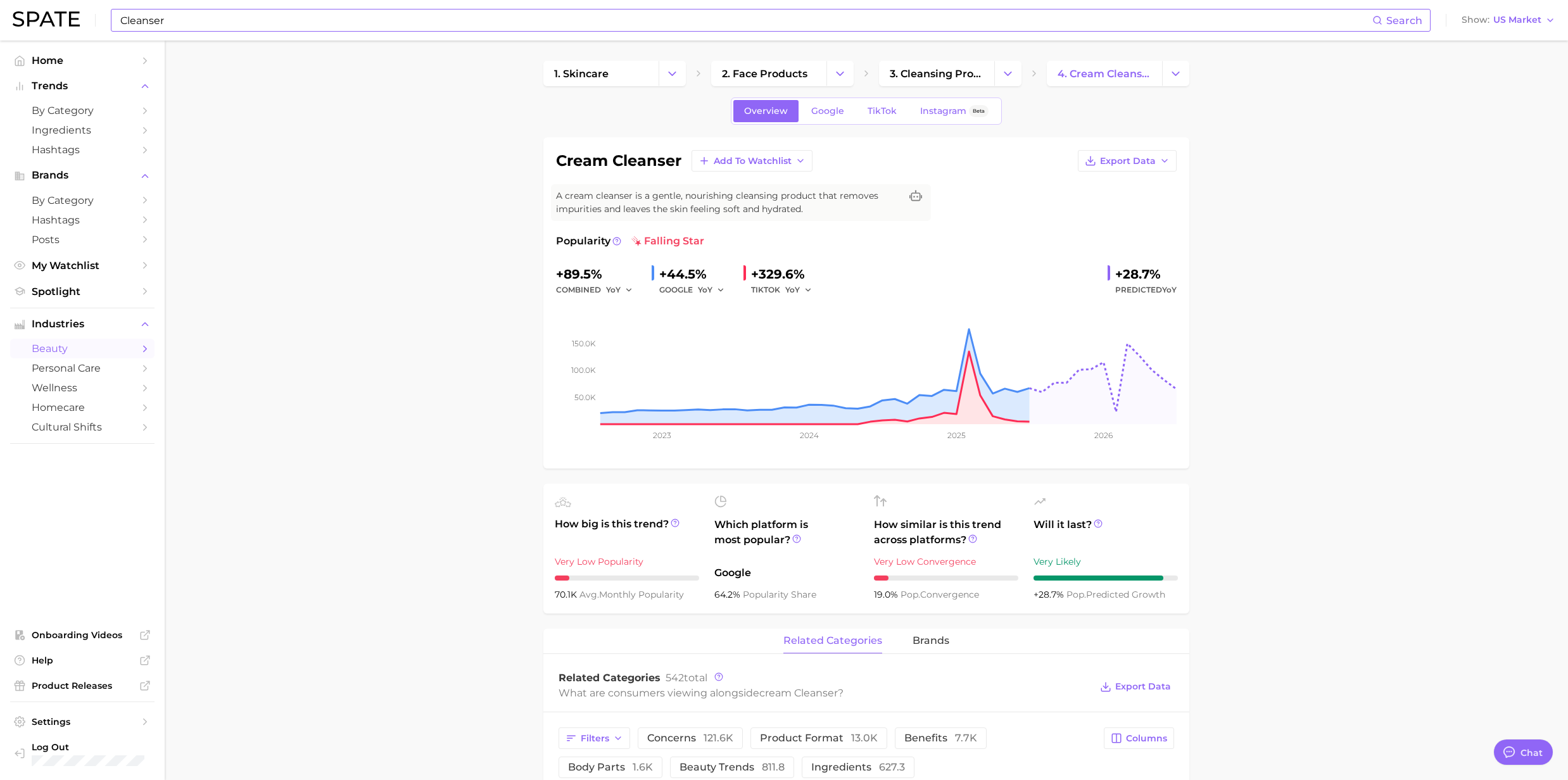
click at [178, 21] on input "Cleanser" at bounding box center [746, 21] width 1253 height 21
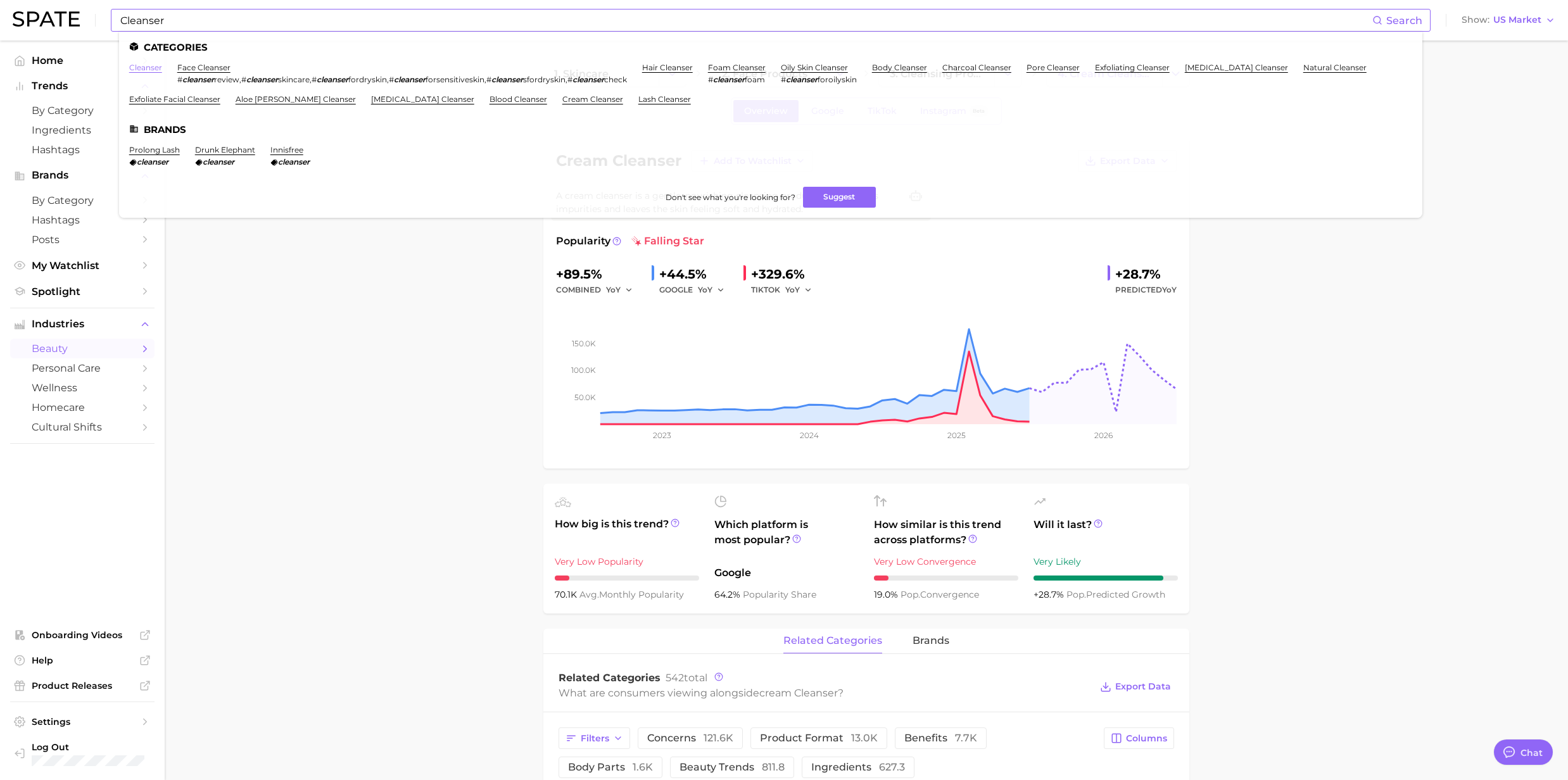
click at [154, 72] on link "cleanser" at bounding box center [145, 68] width 33 height 10
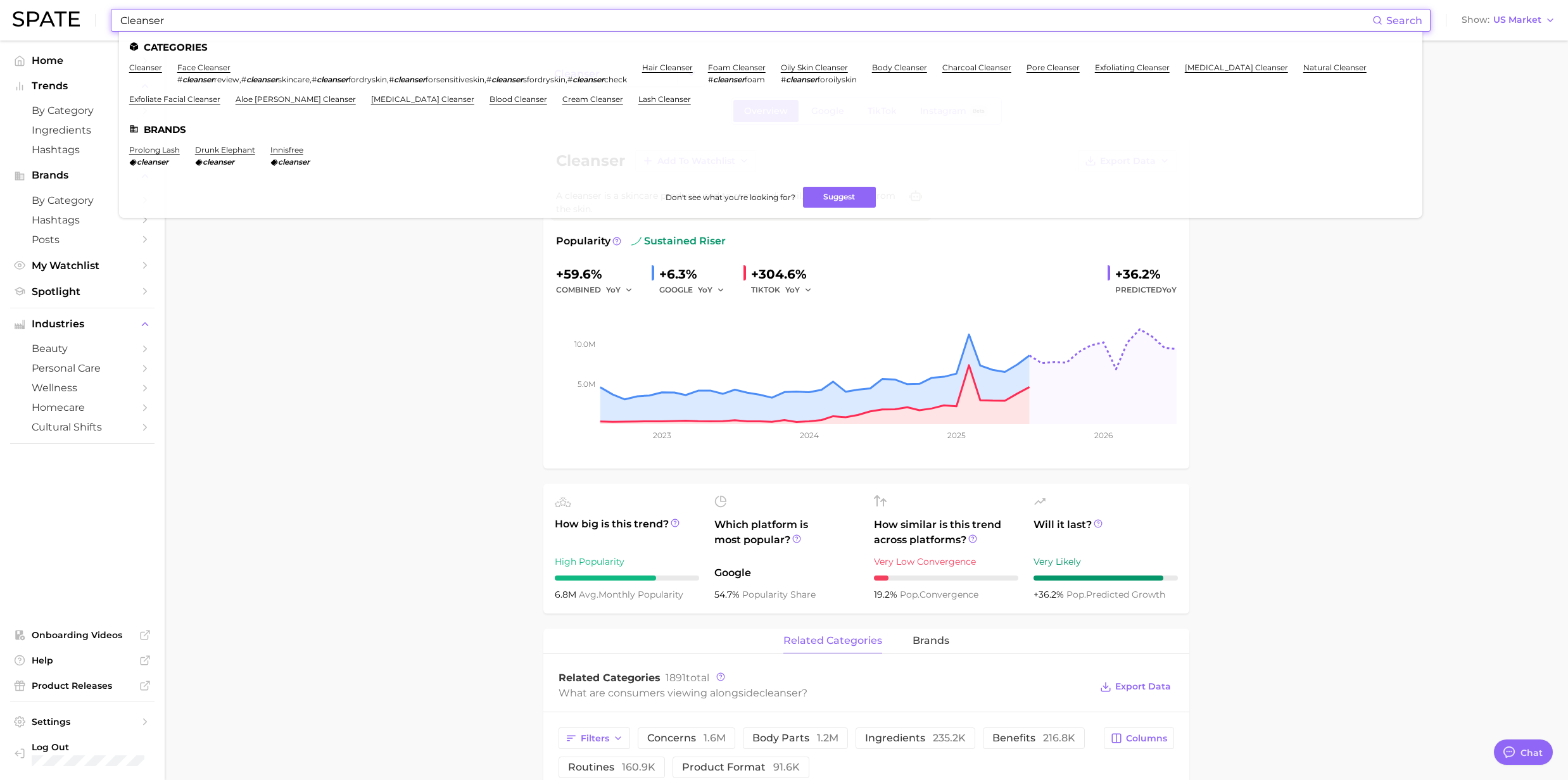
click at [187, 21] on input "Cleanser" at bounding box center [746, 21] width 1253 height 21
click at [910, 73] on li "body cleanser" at bounding box center [899, 73] width 55 height 21
click at [907, 67] on link "body cleanser" at bounding box center [899, 68] width 55 height 10
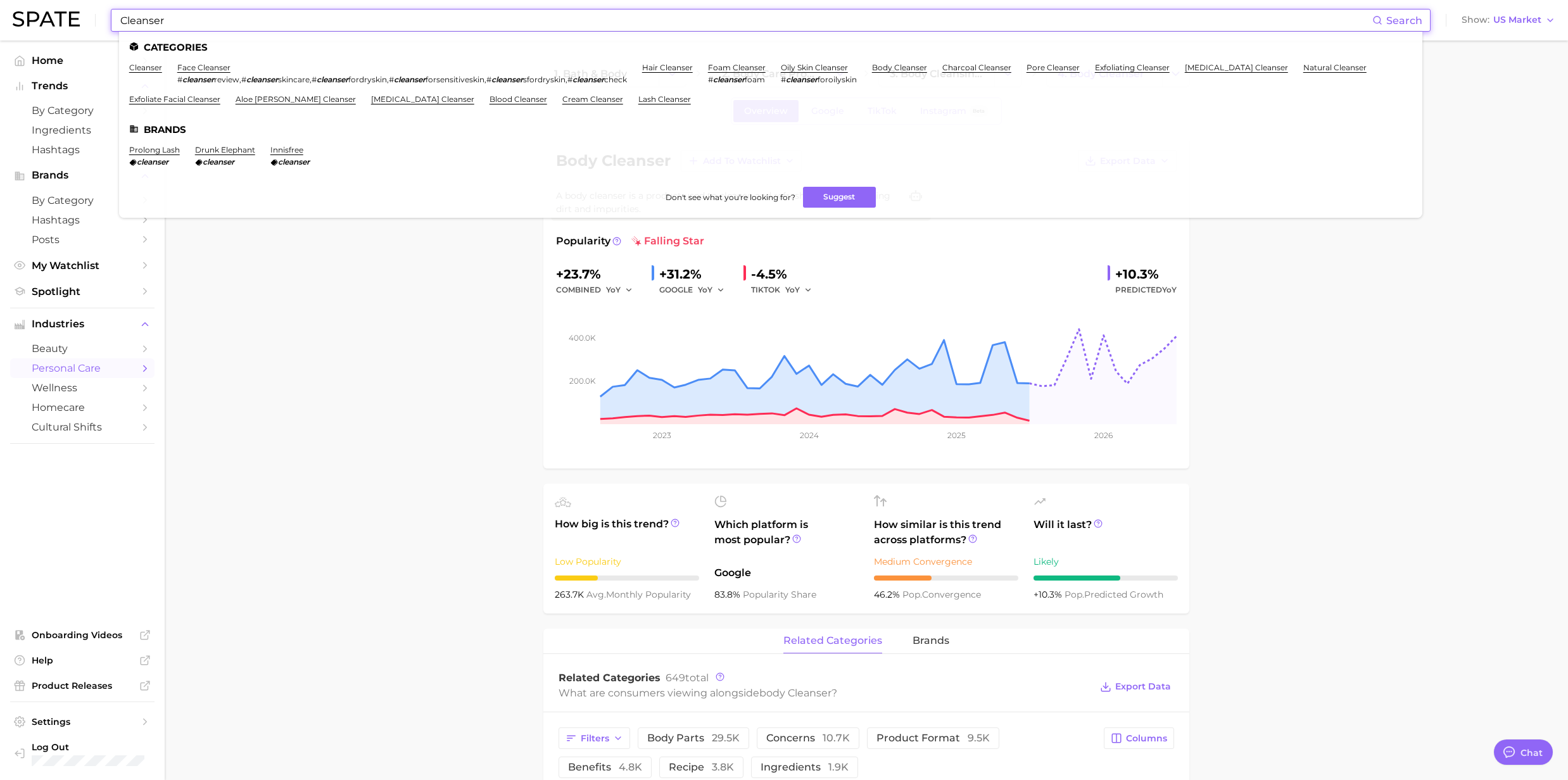
click at [183, 21] on input "Cleanser" at bounding box center [746, 21] width 1253 height 21
drag, startPoint x: 197, startPoint y: 16, endPoint x: 114, endPoint y: 17, distance: 83.0
click at [114, 17] on div "Cleanser Search Categories cleanser face cleanser # cleanser review , # cleanse…" at bounding box center [770, 21] width 1320 height 23
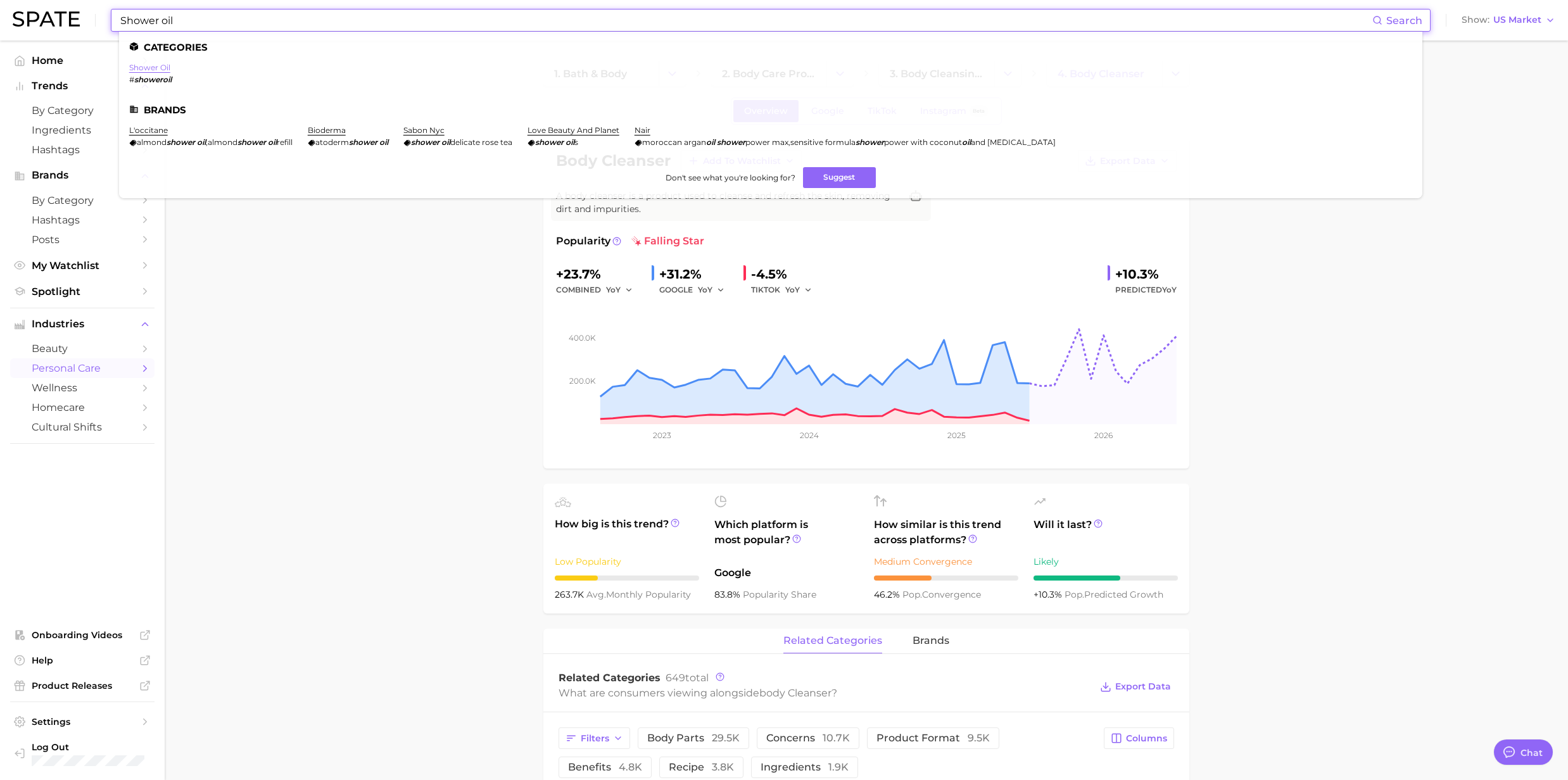
type input "Shower oil"
click at [148, 67] on link "shower oil" at bounding box center [149, 68] width 41 height 10
